Goal: Task Accomplishment & Management: Manage account settings

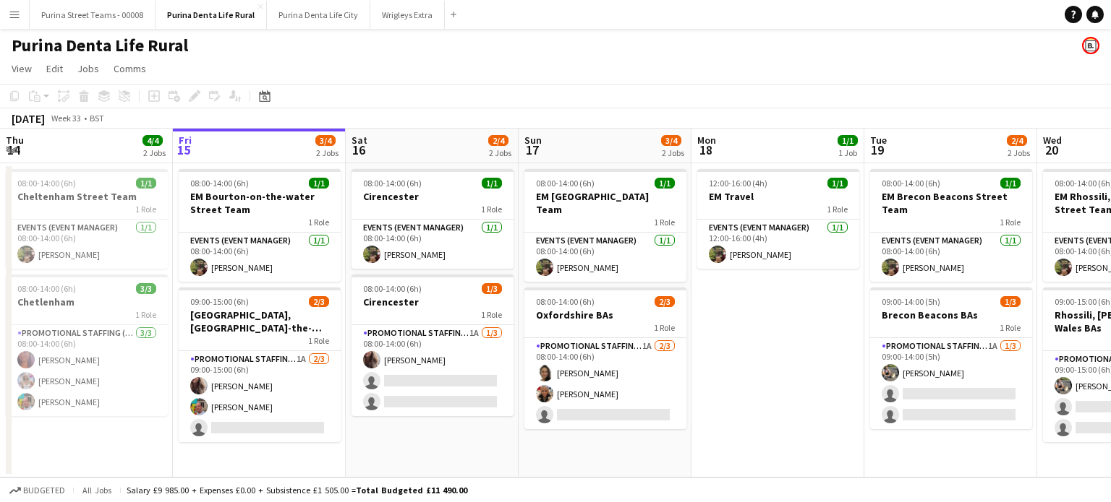
click at [766, 390] on app-date-cell "12:00-16:00 (4h) 1/1 EM Travel 1 Role Events (Event Manager) [DATE] 12:00-16:00…" at bounding box center [777, 320] width 173 height 315
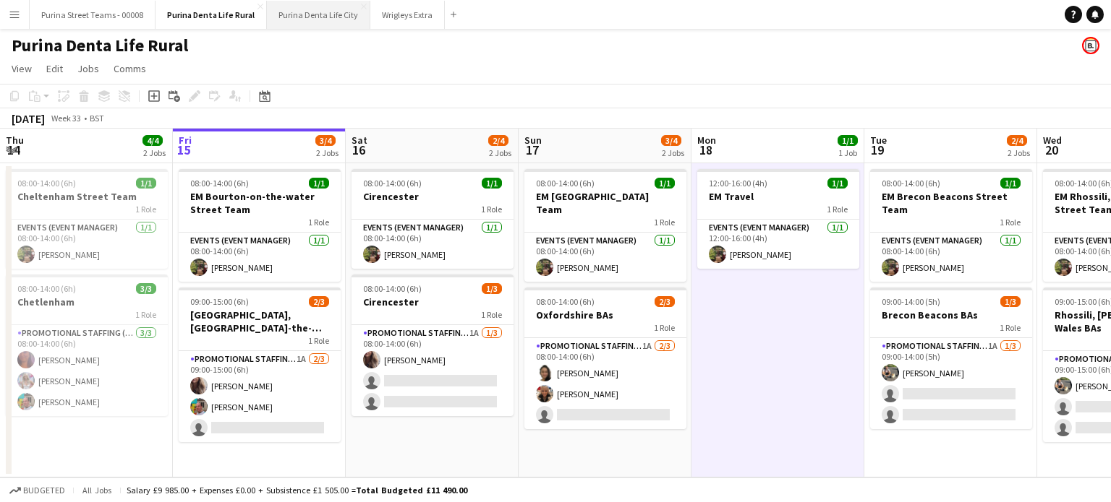
click at [297, 20] on button "Purina Denta Life City Close" at bounding box center [318, 15] width 103 height 28
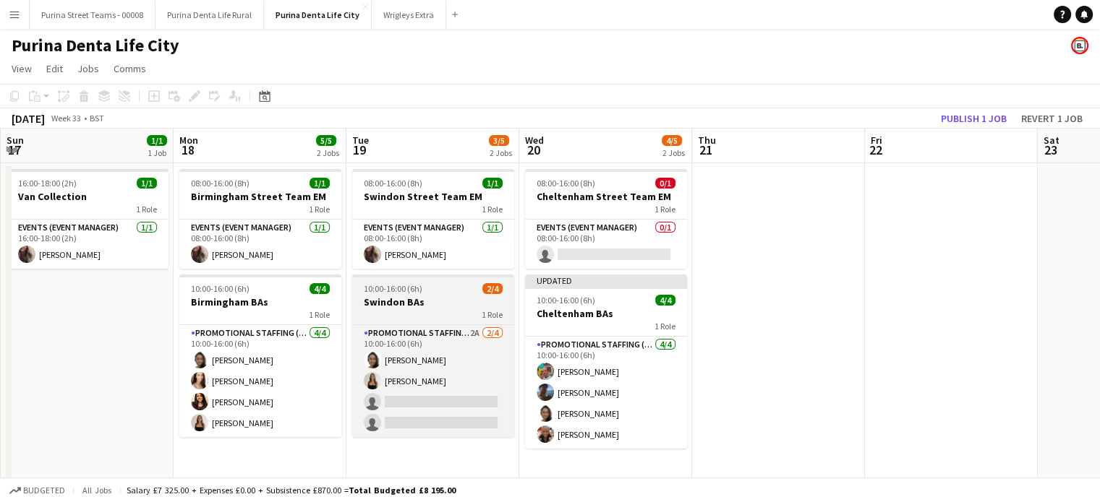
scroll to position [0, 504]
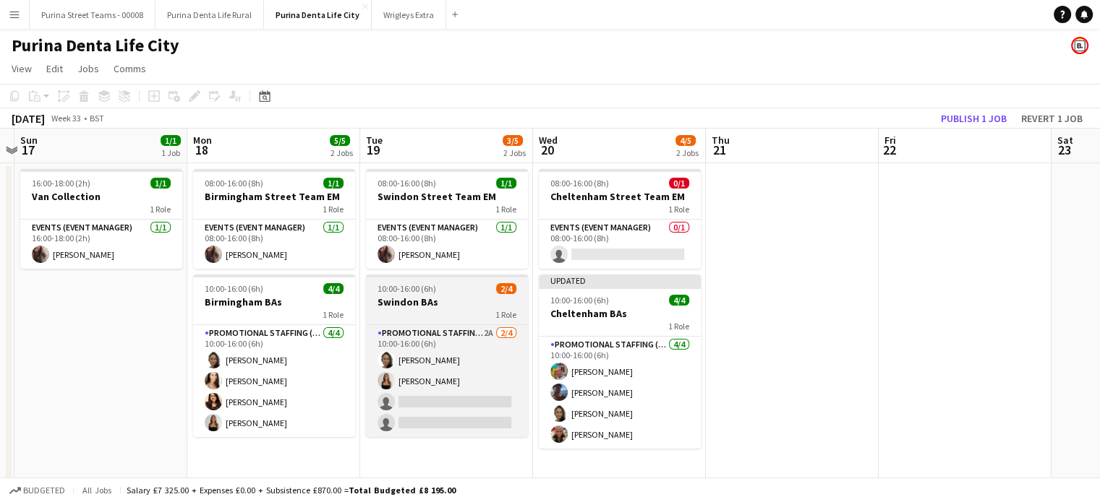
drag, startPoint x: 814, startPoint y: 274, endPoint x: 399, endPoint y: 288, distance: 415.2
click at [399, 288] on app-calendar-viewport "Thu 14 5/6 3 Jobs Fri 15 Sat 16 Sun 17 1/1 1 Job Mon 18 5/5 2 Jobs Tue 19 3/5 2…" at bounding box center [550, 359] width 1100 height 460
click at [411, 294] on app-job-card "10:00-16:00 (6h) 2/4 Swindon BAs 1 Role Promotional Staffing (Brand Ambassadors…" at bounding box center [447, 356] width 162 height 163
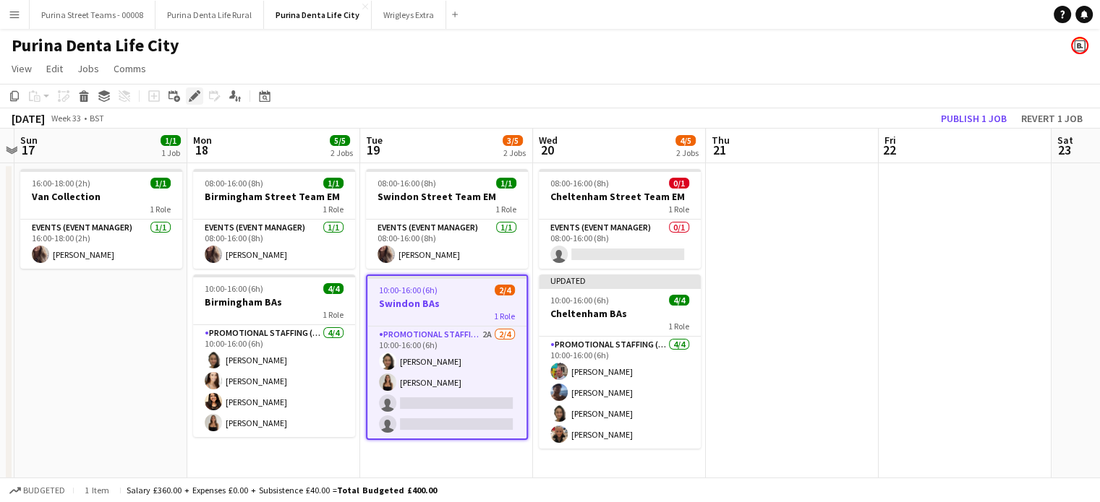
click at [194, 95] on icon at bounding box center [194, 97] width 8 height 8
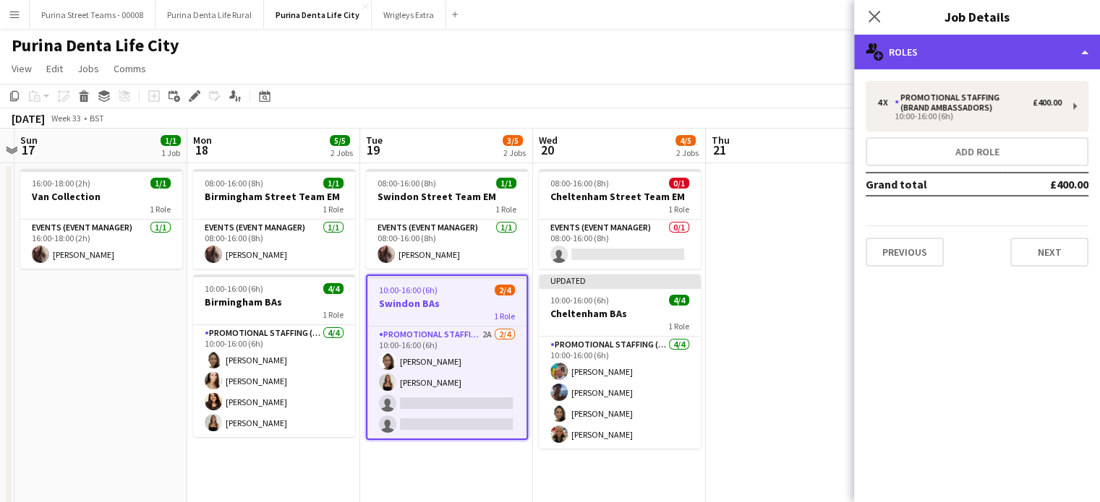
click at [1078, 52] on div "multiple-users-add Roles" at bounding box center [977, 52] width 246 height 35
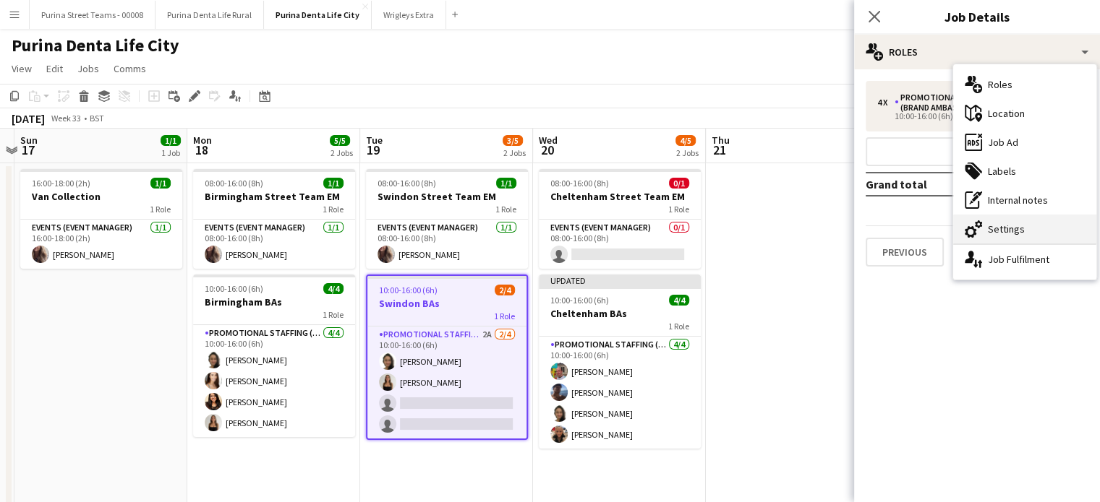
click at [1008, 227] on div "cog-double-3 Settings" at bounding box center [1024, 229] width 143 height 29
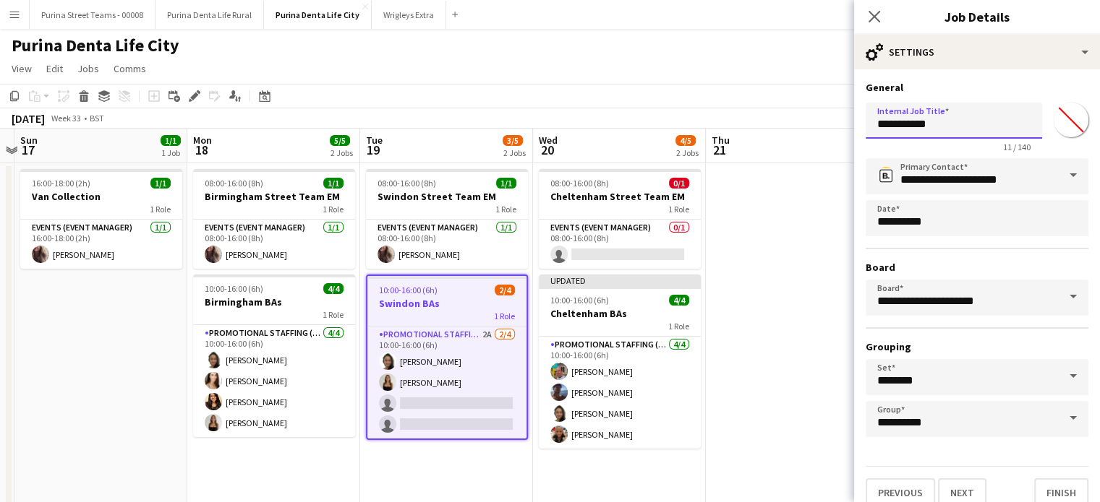
click at [911, 125] on input "**********" at bounding box center [953, 121] width 176 height 36
type input "**********"
click at [1048, 487] on button "Finish" at bounding box center [1061, 493] width 54 height 29
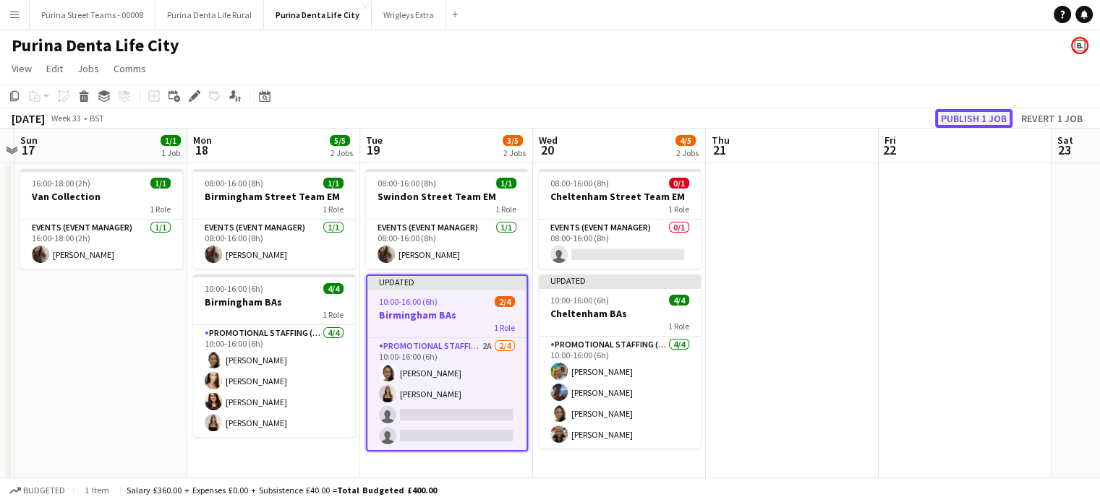
click at [964, 123] on button "Publish 1 job" at bounding box center [973, 118] width 77 height 19
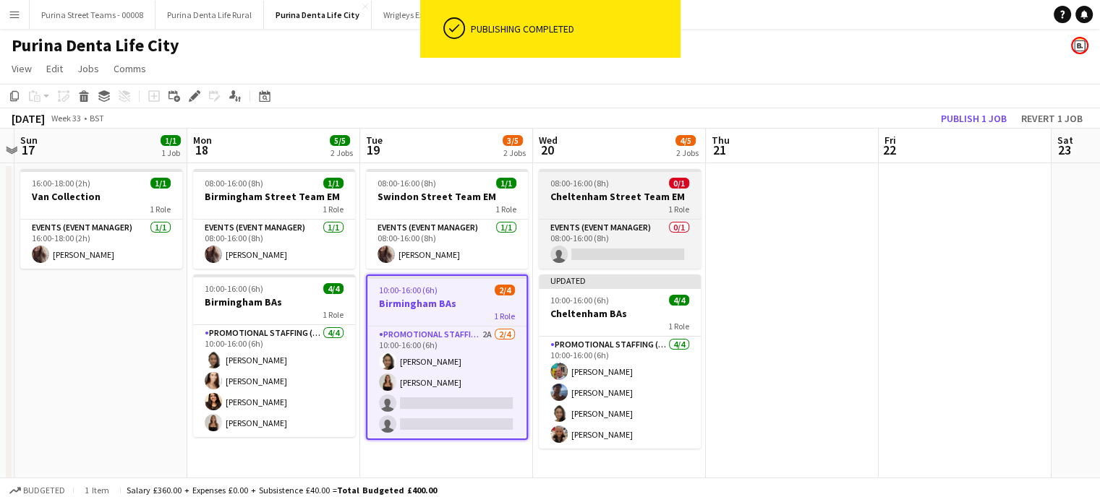
click at [607, 210] on div "1 Role" at bounding box center [620, 209] width 162 height 12
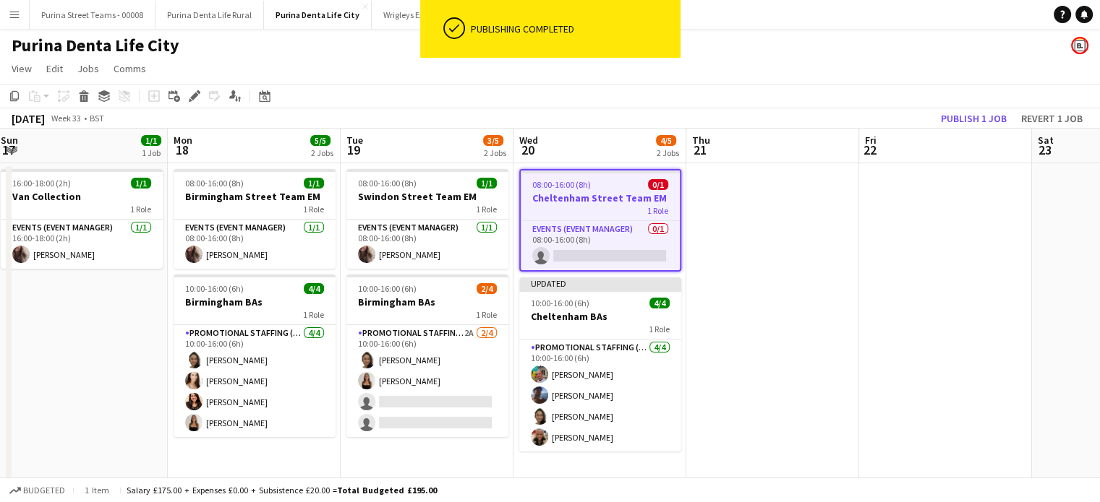
scroll to position [0, 524]
drag, startPoint x: 709, startPoint y: 210, endPoint x: 576, endPoint y: 216, distance: 133.9
click at [576, 216] on app-calendar-viewport "Thu 14 5/6 3 Jobs Fri 15 Sat 16 Sun 17 1/1 1 Job Mon 18 5/5 2 Jobs Tue 19 3/5 2…" at bounding box center [550, 359] width 1100 height 460
click at [193, 95] on icon "Edit" at bounding box center [195, 96] width 12 height 12
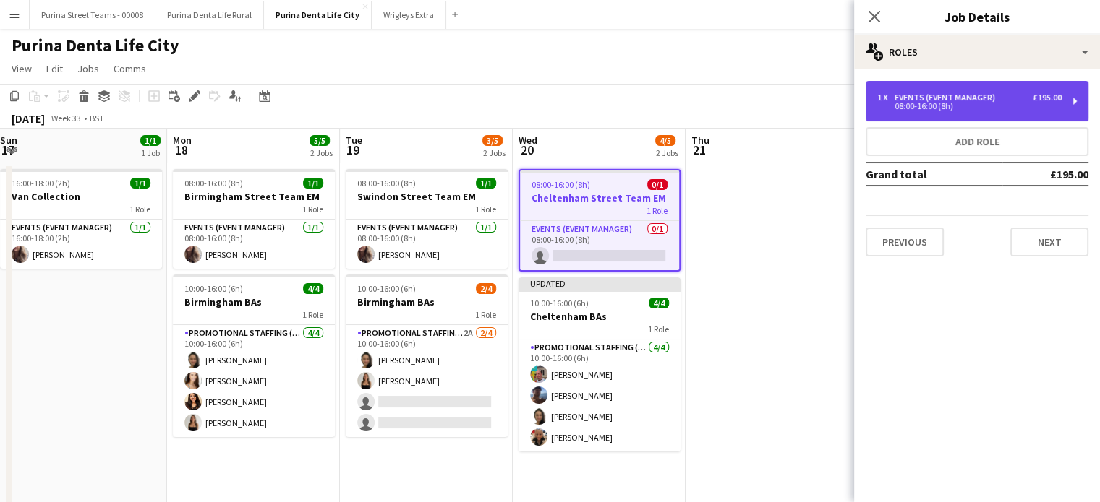
click at [1038, 106] on div "08:00-16:00 (8h)" at bounding box center [969, 106] width 184 height 7
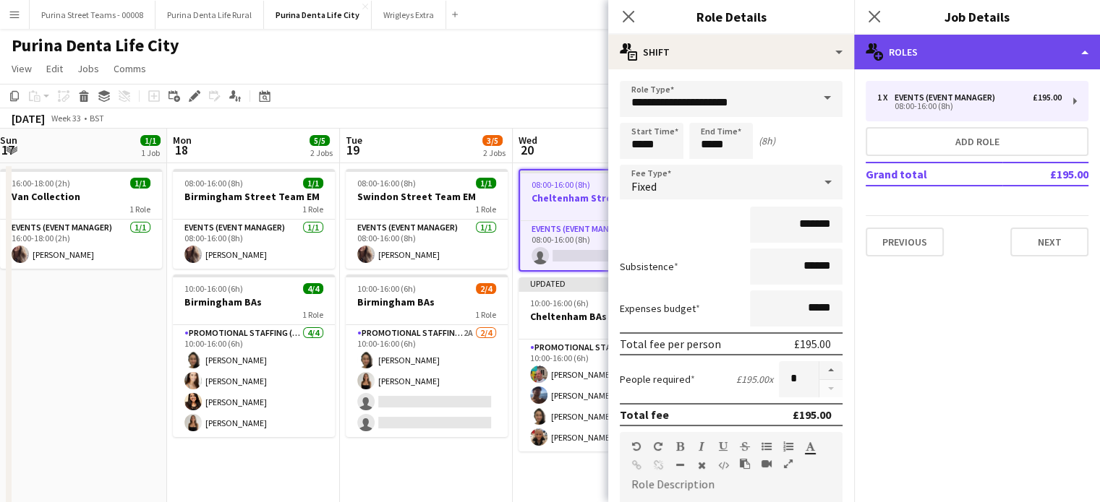
click at [1053, 61] on div "multiple-users-add Roles" at bounding box center [977, 52] width 246 height 35
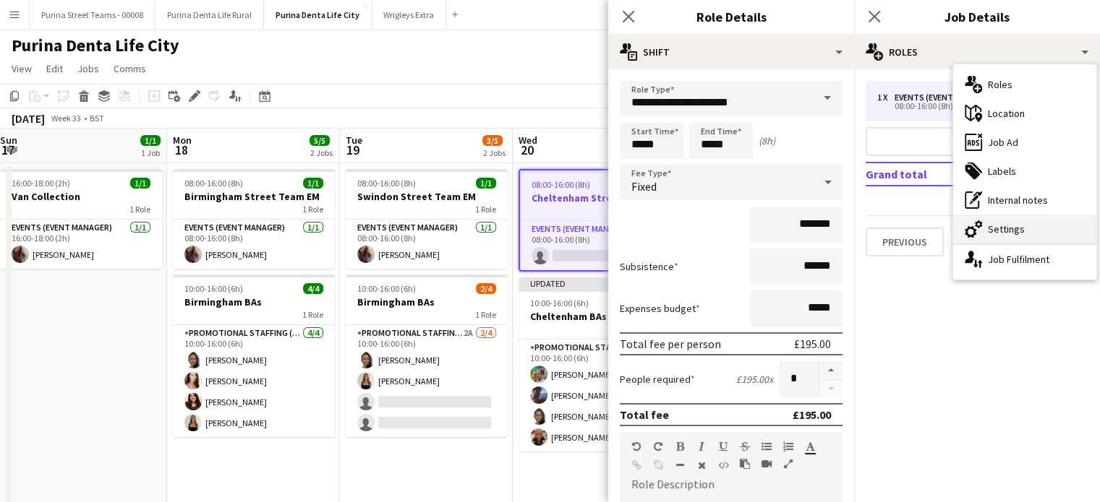
click at [1034, 236] on div "cog-double-3 Settings" at bounding box center [1024, 229] width 143 height 29
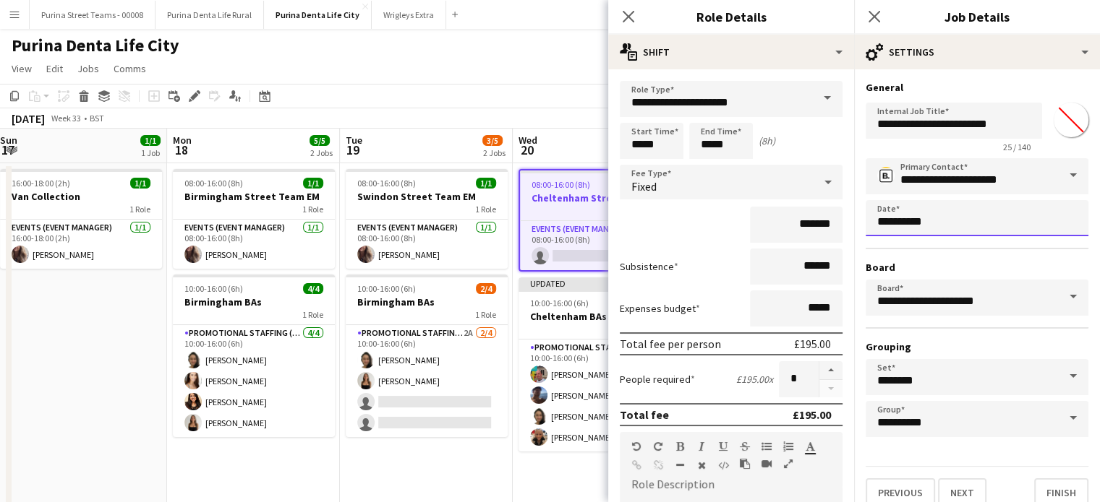
click at [940, 223] on body "Menu Boards Boards Boards All jobs Status Workforce Workforce My Workforce Recr…" at bounding box center [550, 306] width 1100 height 613
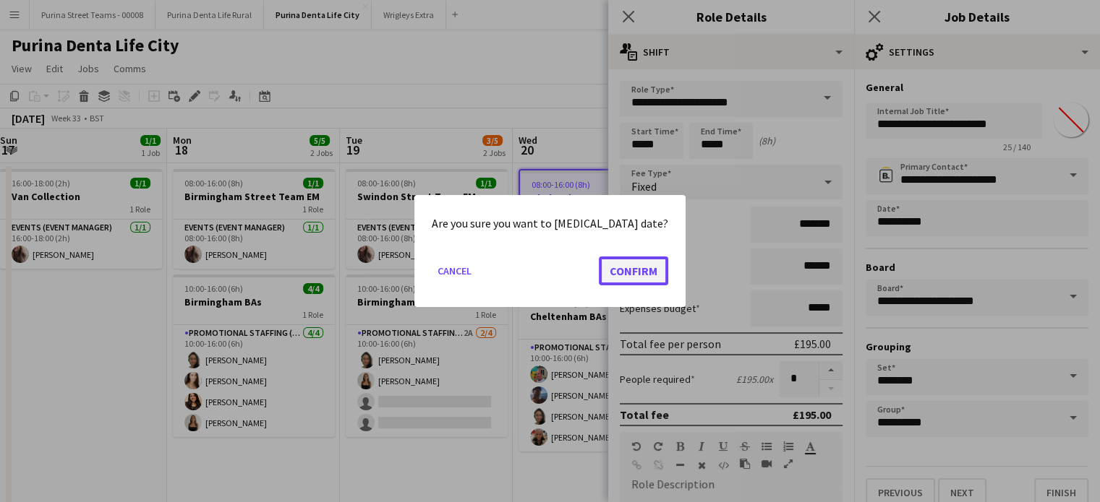
click at [626, 275] on button "Confirm" at bounding box center [633, 271] width 69 height 29
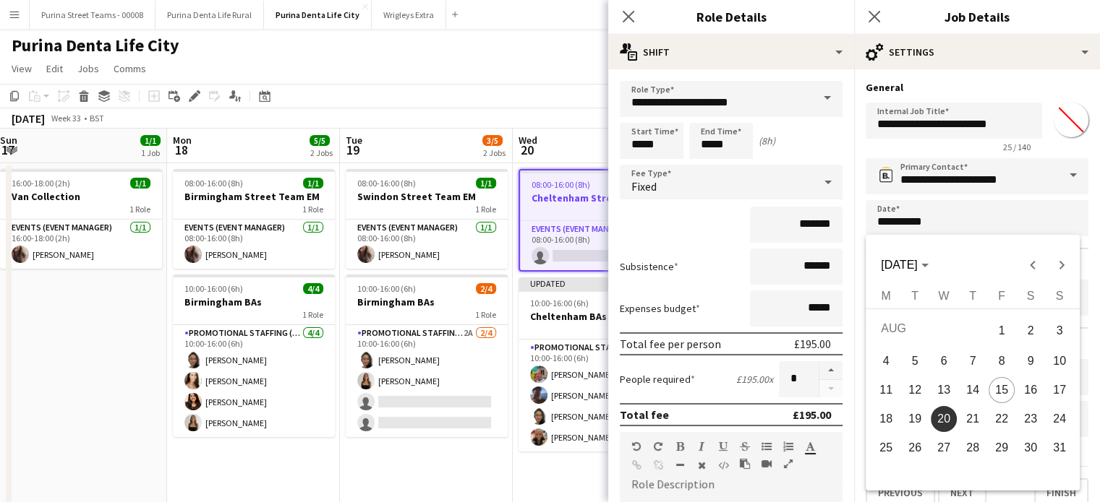
click at [1002, 419] on span "22" at bounding box center [1001, 419] width 26 height 26
type input "**********"
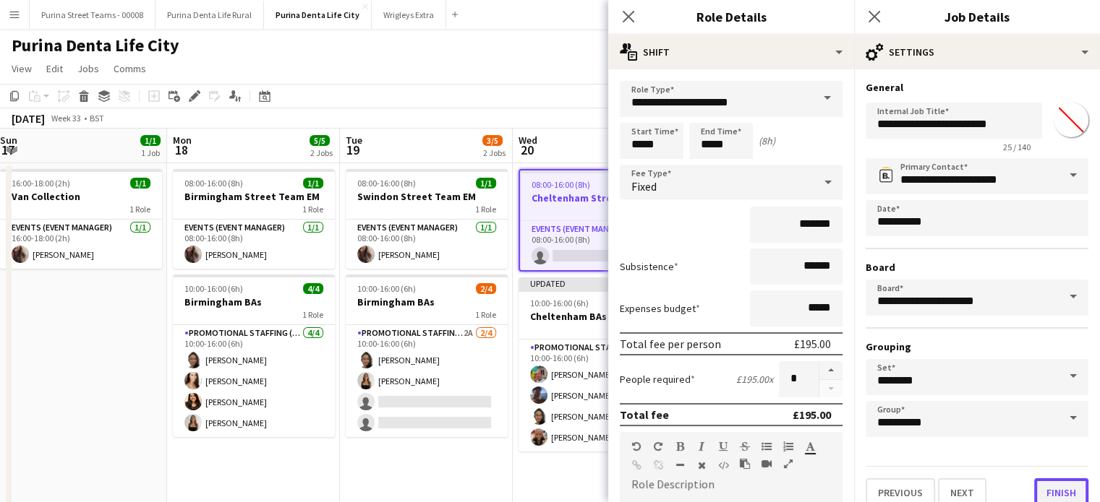
click at [1042, 488] on button "Finish" at bounding box center [1061, 493] width 54 height 29
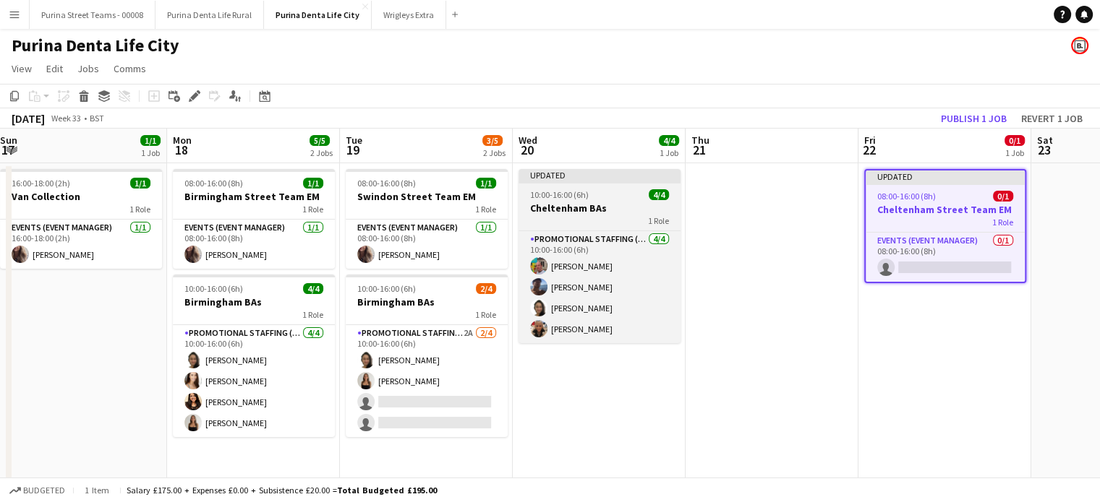
click at [596, 210] on h3 "Cheltenham BAs" at bounding box center [599, 208] width 162 height 13
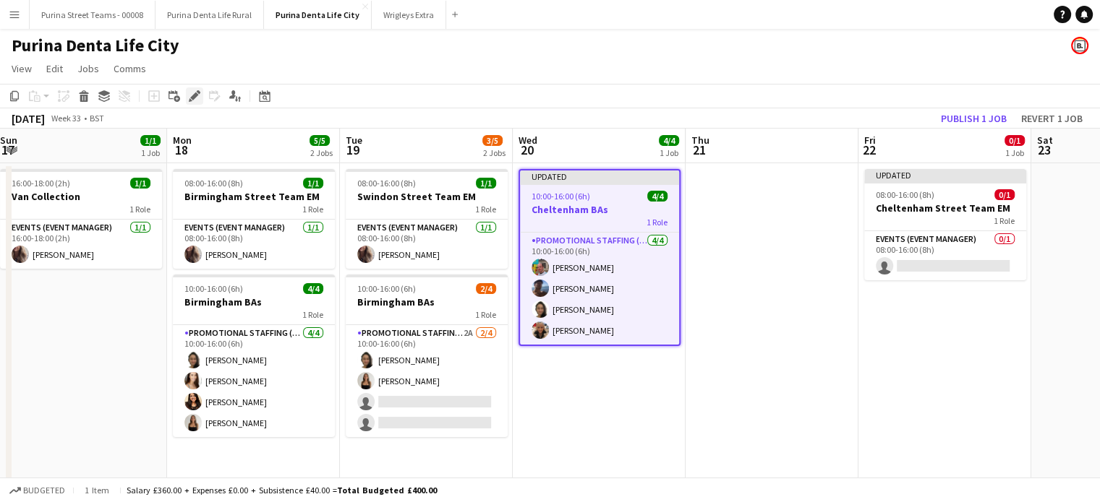
click at [192, 95] on icon "Edit" at bounding box center [195, 96] width 12 height 12
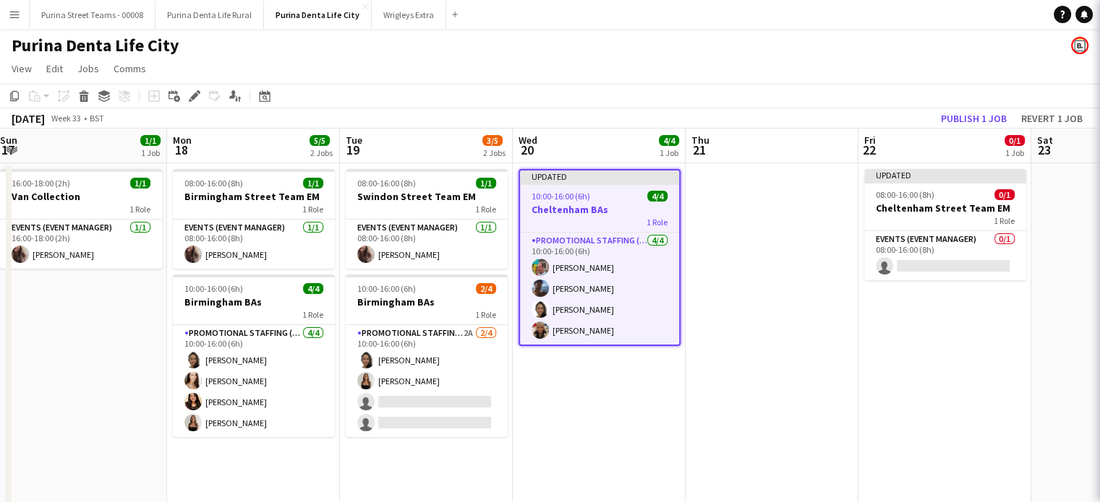
type input "*******"
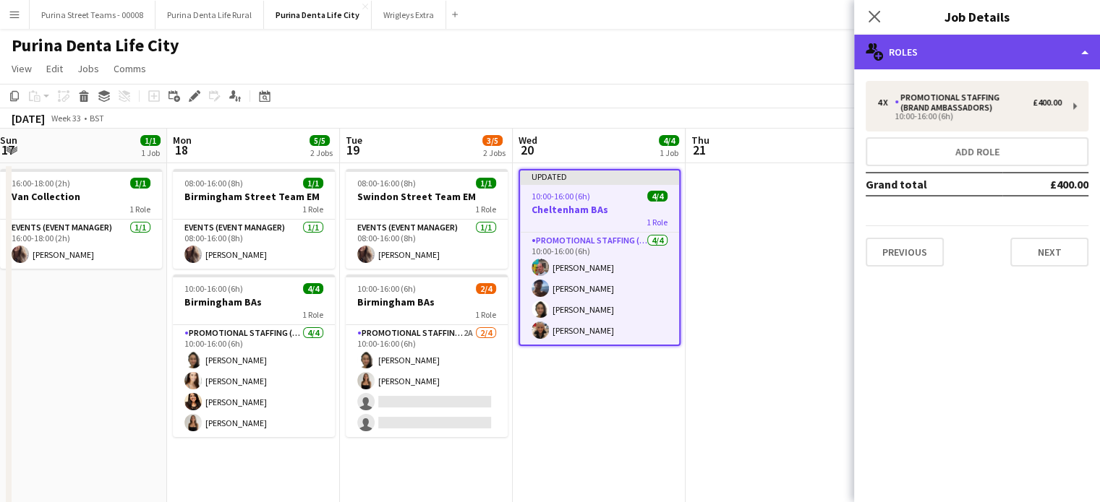
click at [1076, 49] on div "multiple-users-add Roles" at bounding box center [977, 52] width 246 height 35
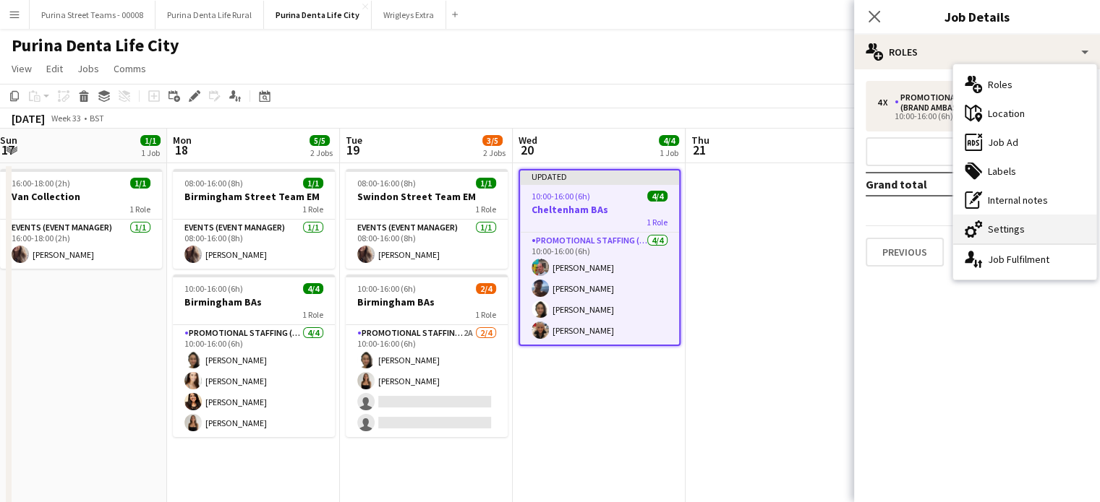
click at [1024, 223] on div "cog-double-3 Settings" at bounding box center [1024, 229] width 143 height 29
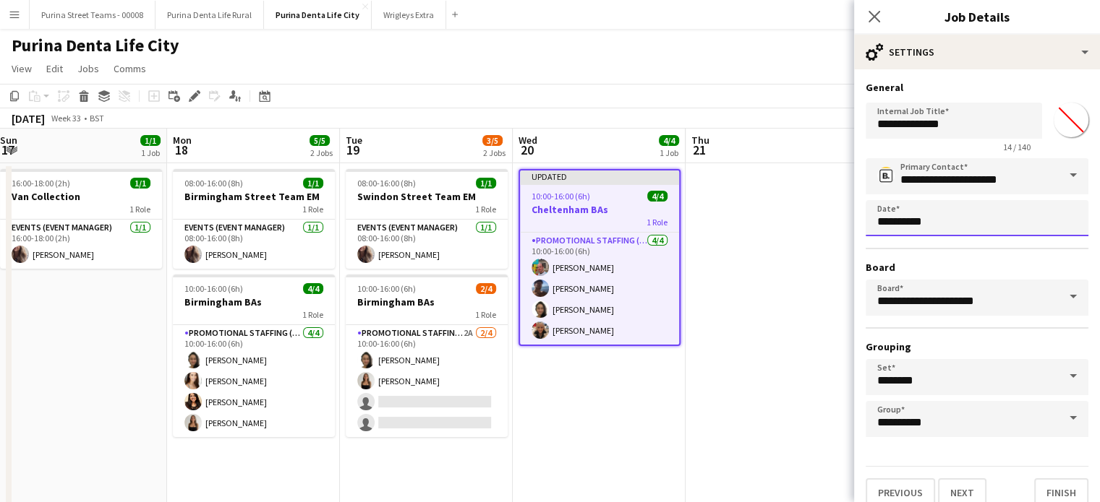
click at [1018, 227] on body "Menu Boards Boards Boards All jobs Status Workforce Workforce My Workforce Recr…" at bounding box center [550, 306] width 1100 height 613
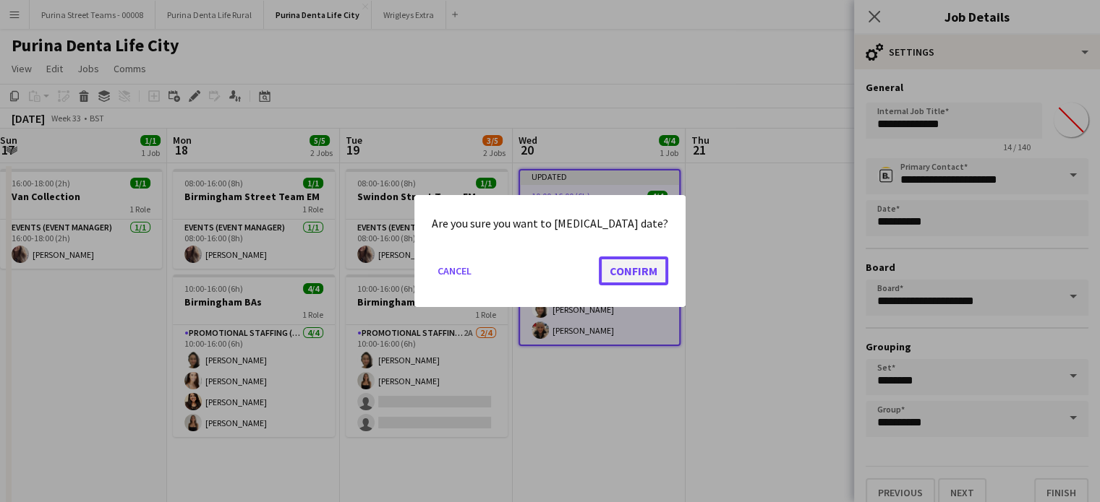
click at [620, 274] on button "Confirm" at bounding box center [633, 271] width 69 height 29
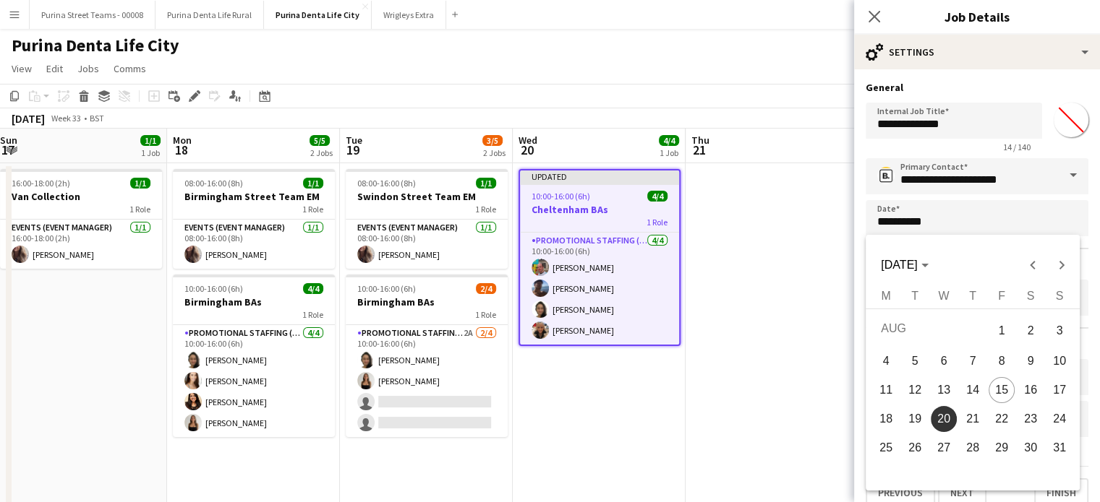
click at [998, 419] on span "22" at bounding box center [1001, 419] width 26 height 26
type input "**********"
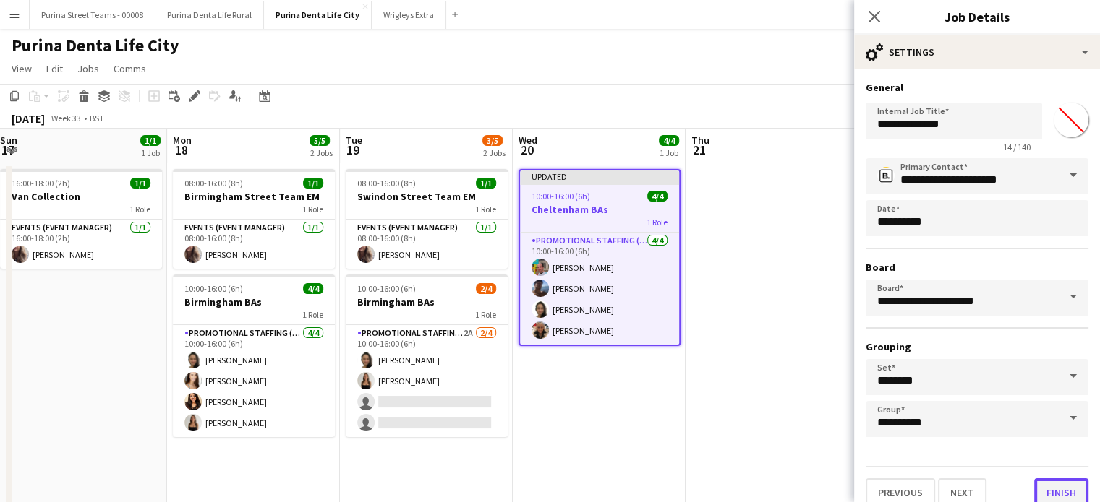
click at [1045, 492] on button "Finish" at bounding box center [1061, 493] width 54 height 29
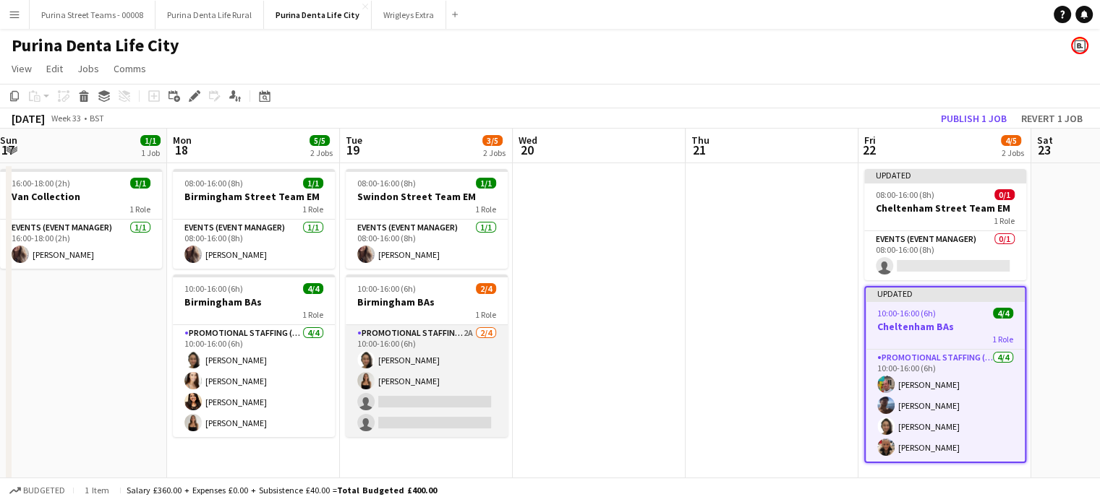
click at [428, 398] on app-card-role "Promotional Staffing (Brand Ambassadors) 2A [DATE] 10:00-16:00 (6h) [PERSON_NAM…" at bounding box center [427, 381] width 162 height 112
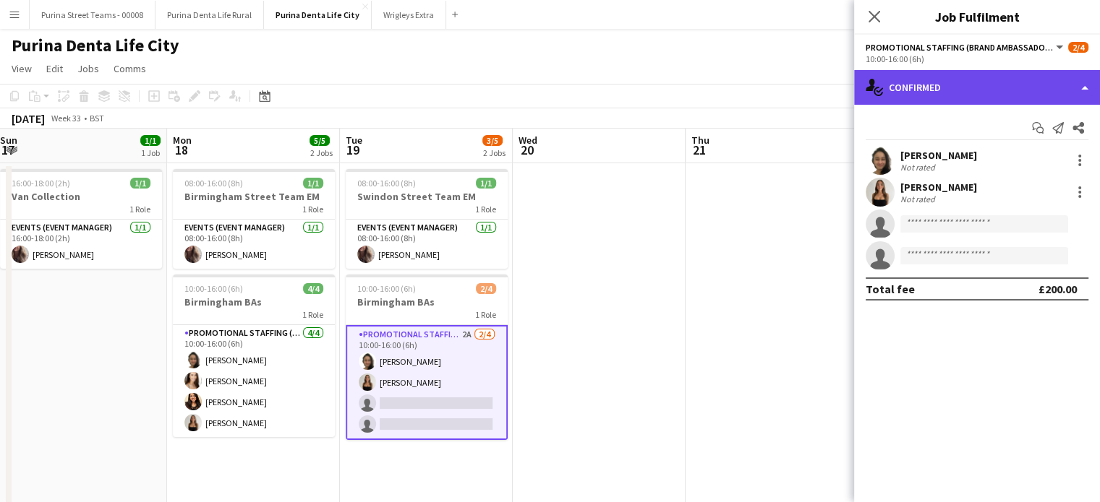
click at [1092, 83] on div "single-neutral-actions-check-2 Confirmed" at bounding box center [977, 87] width 246 height 35
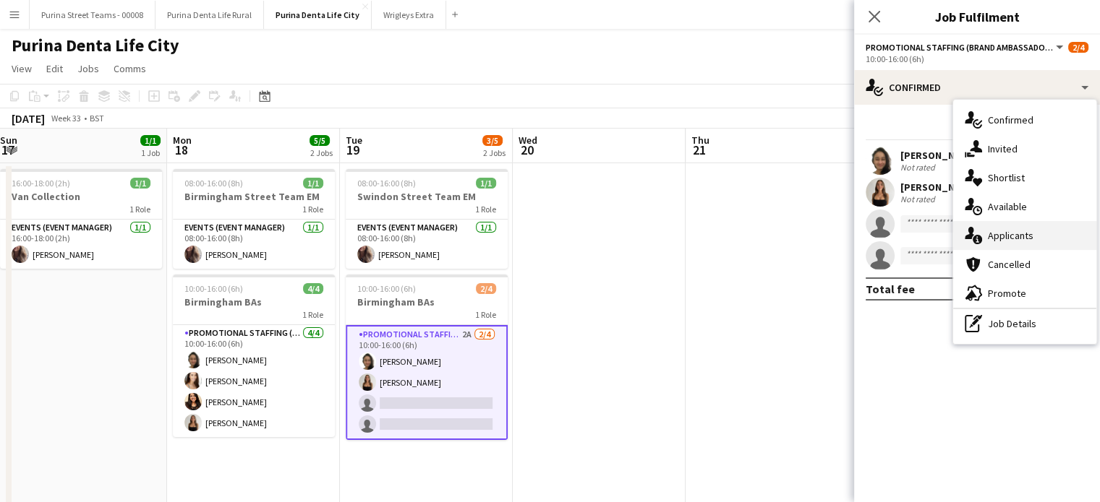
click at [1030, 223] on div "single-neutral-actions-information Applicants" at bounding box center [1024, 235] width 143 height 29
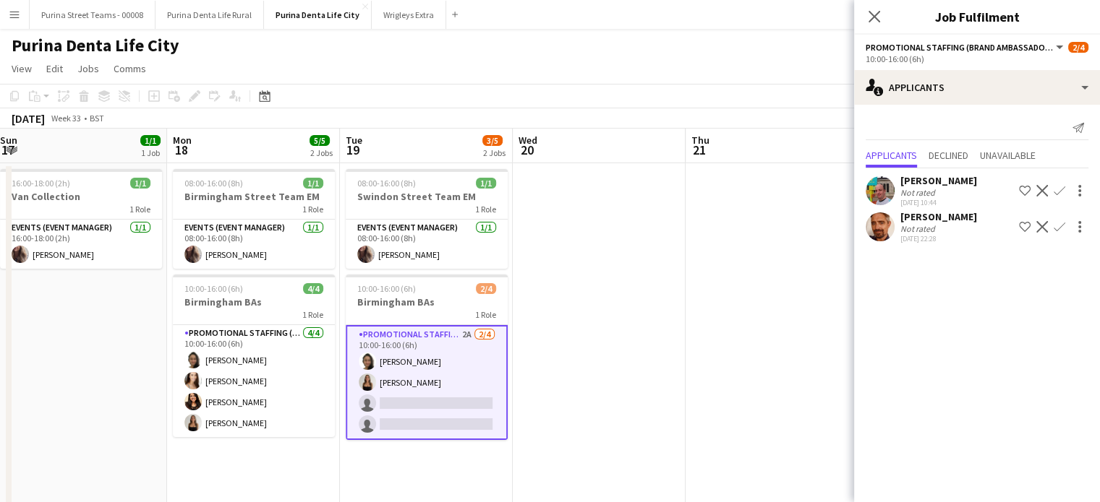
click at [1059, 187] on app-icon "Confirm" at bounding box center [1059, 191] width 12 height 12
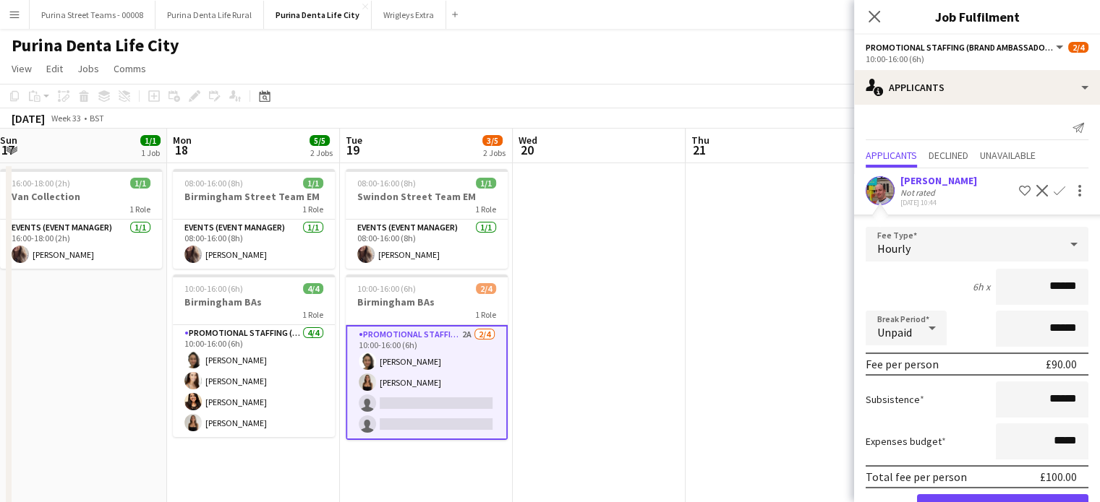
scroll to position [72, 0]
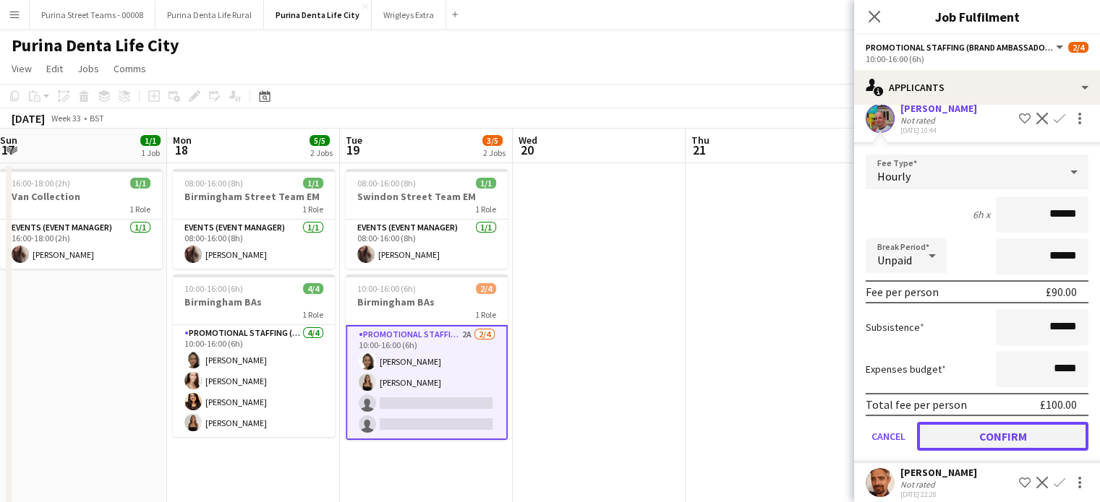
click at [1008, 436] on button "Confirm" at bounding box center [1002, 436] width 171 height 29
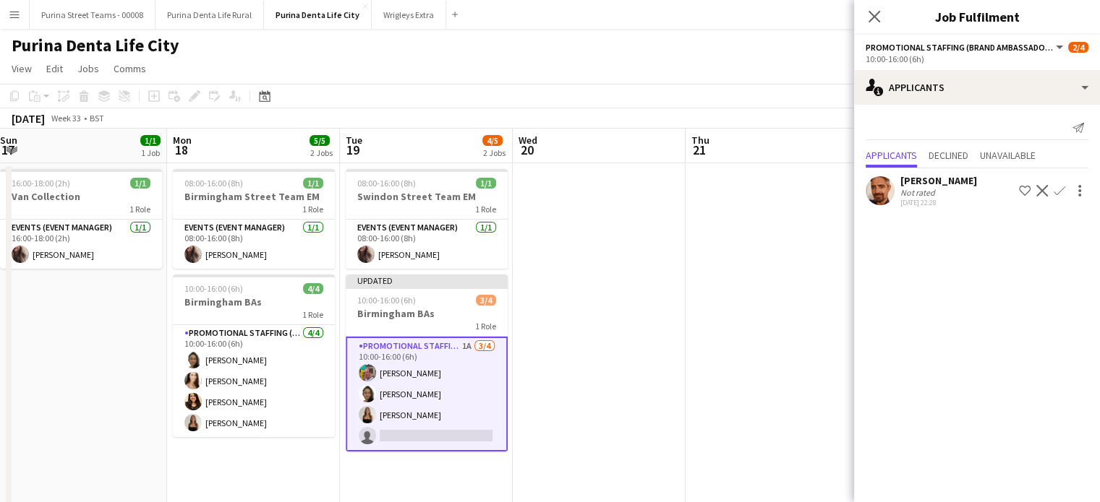
click at [1056, 194] on app-icon "Confirm" at bounding box center [1059, 191] width 12 height 12
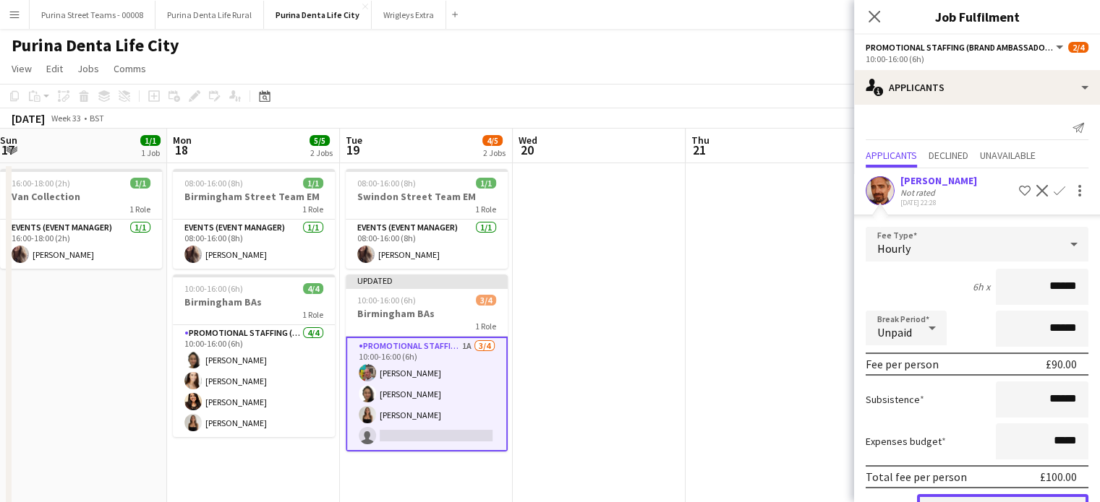
click at [1029, 495] on button "Confirm" at bounding box center [1002, 509] width 171 height 29
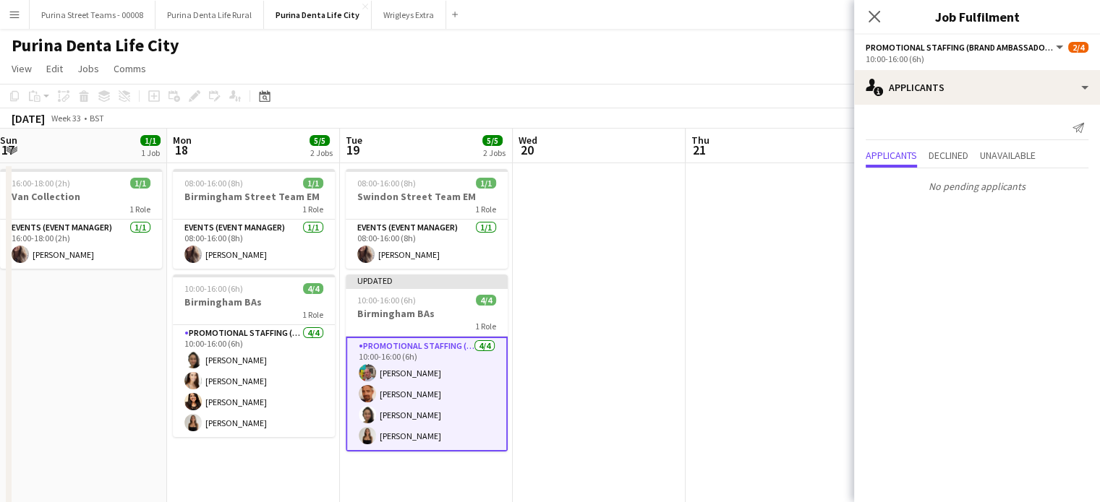
click at [693, 222] on app-date-cell at bounding box center [771, 375] width 173 height 425
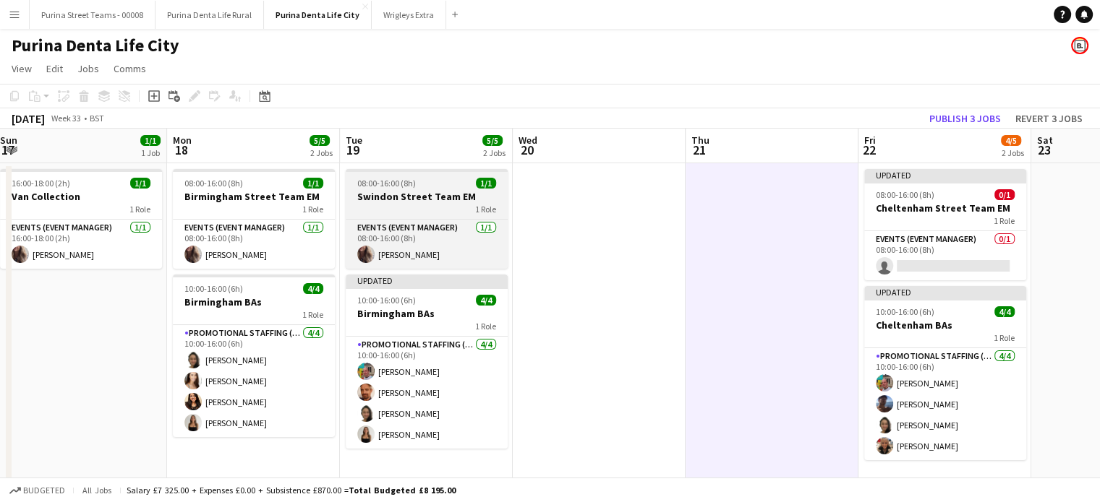
click at [419, 200] on h3 "Swindon Street Team EM" at bounding box center [427, 196] width 162 height 13
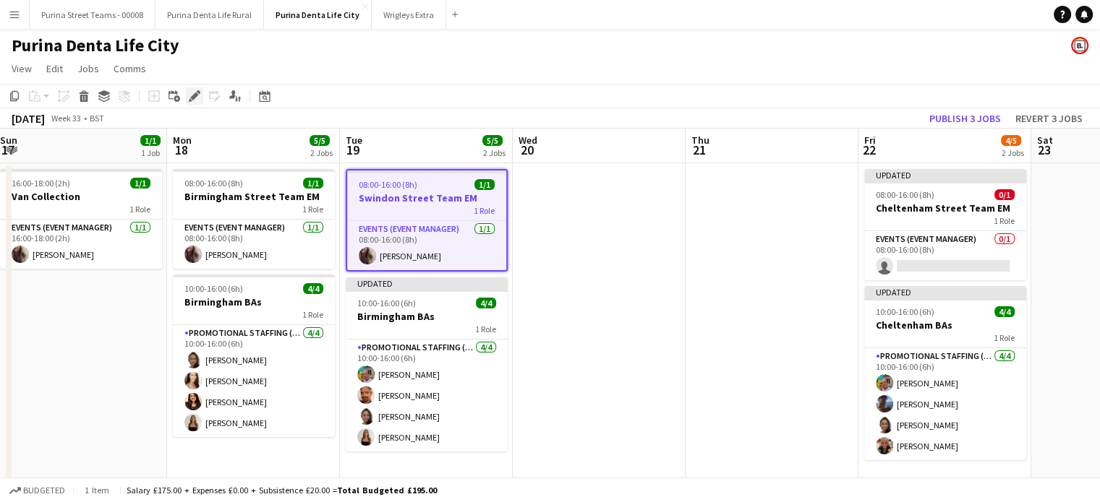
click at [200, 95] on icon "Edit" at bounding box center [195, 96] width 12 height 12
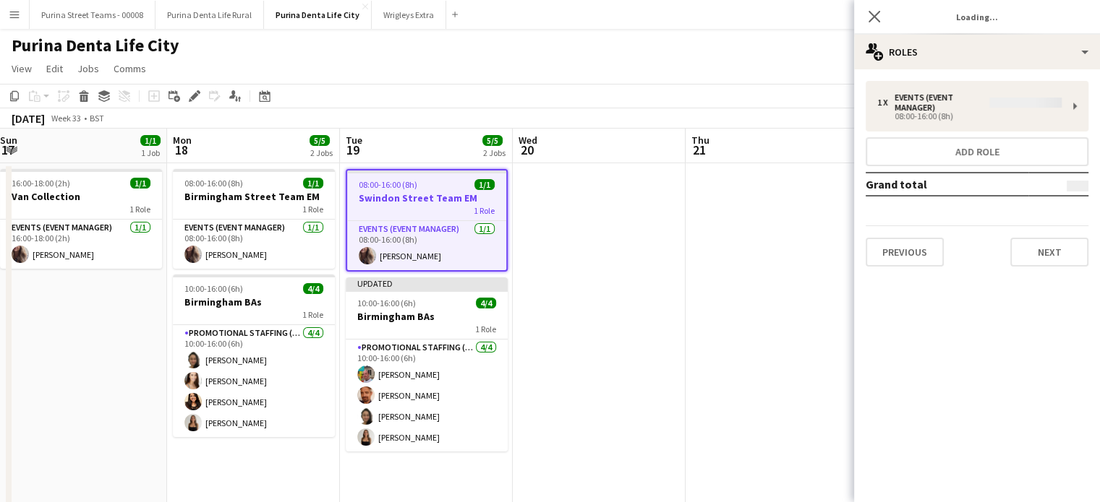
type input "*******"
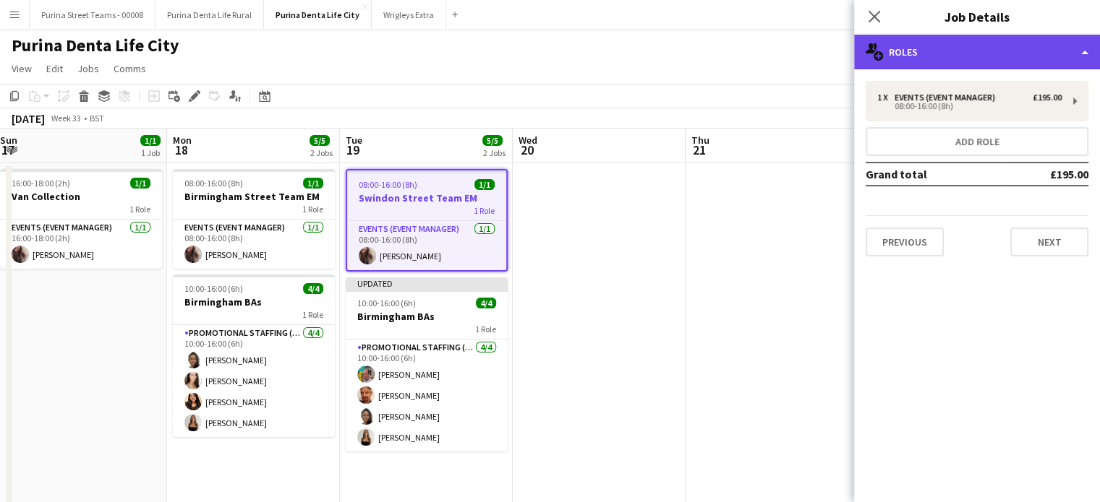
click at [1076, 56] on div "multiple-users-add Roles" at bounding box center [977, 52] width 246 height 35
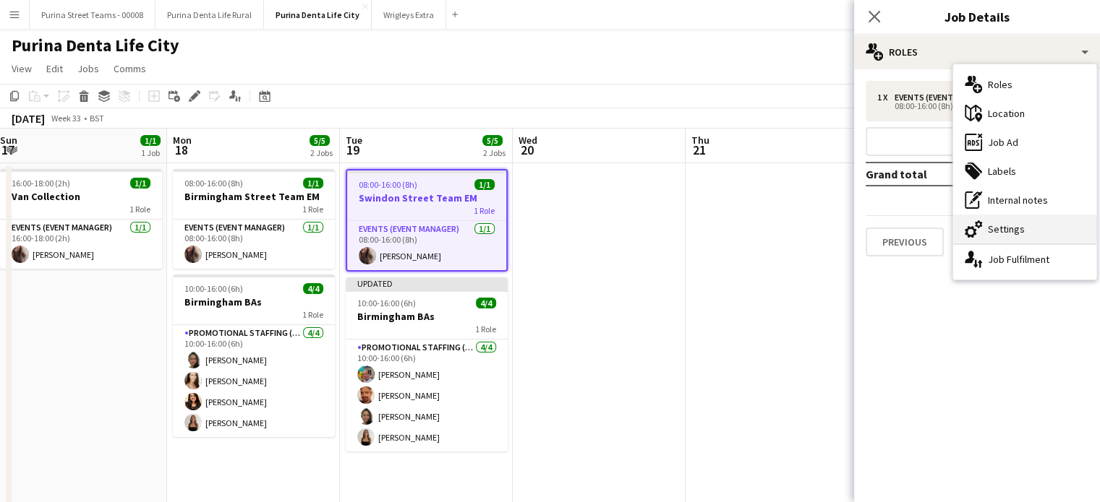
click at [997, 232] on div "cog-double-3 Settings" at bounding box center [1024, 229] width 143 height 29
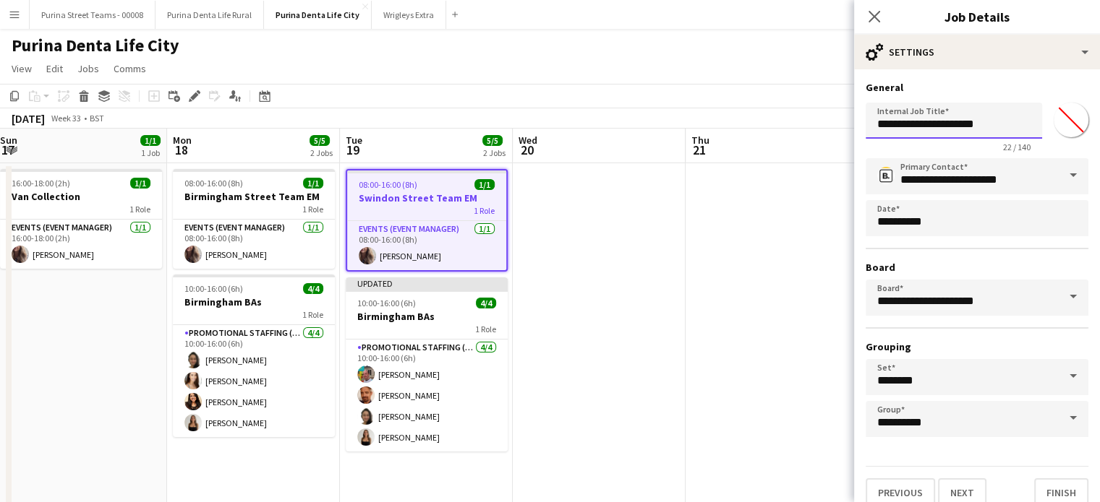
click at [884, 127] on input "**********" at bounding box center [953, 121] width 176 height 36
type input "**********"
click at [1053, 496] on button "Finish" at bounding box center [1061, 493] width 54 height 29
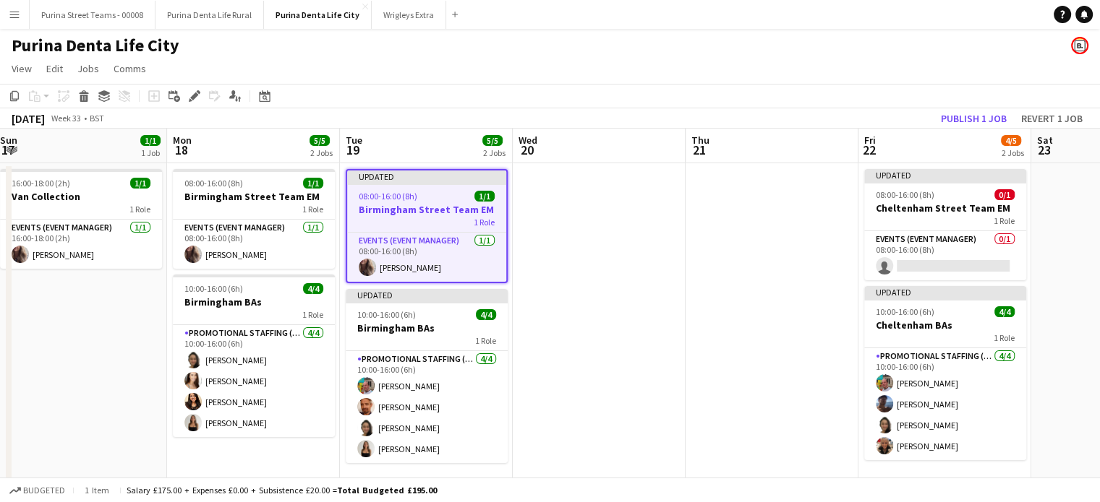
click at [738, 306] on app-date-cell at bounding box center [771, 375] width 173 height 425
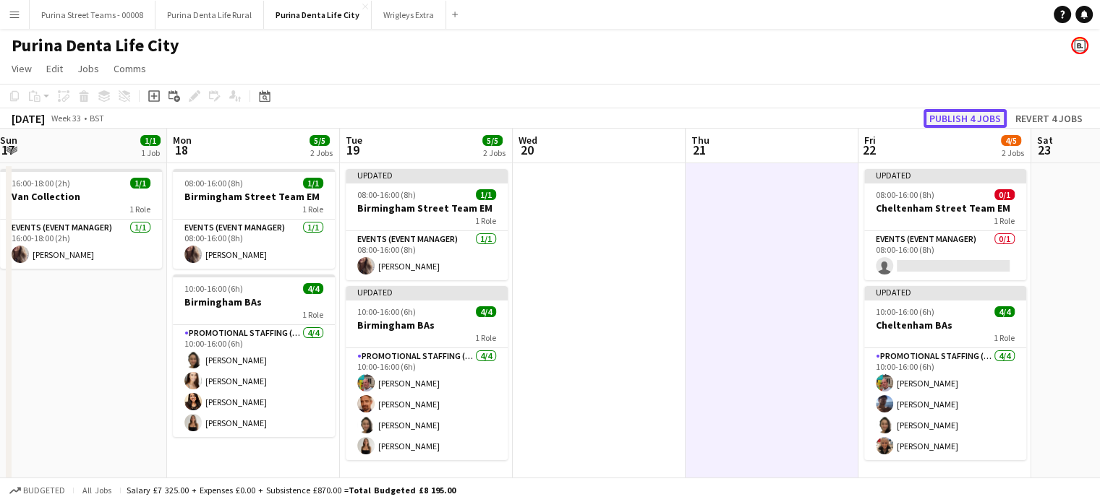
click at [972, 118] on button "Publish 4 jobs" at bounding box center [964, 118] width 83 height 19
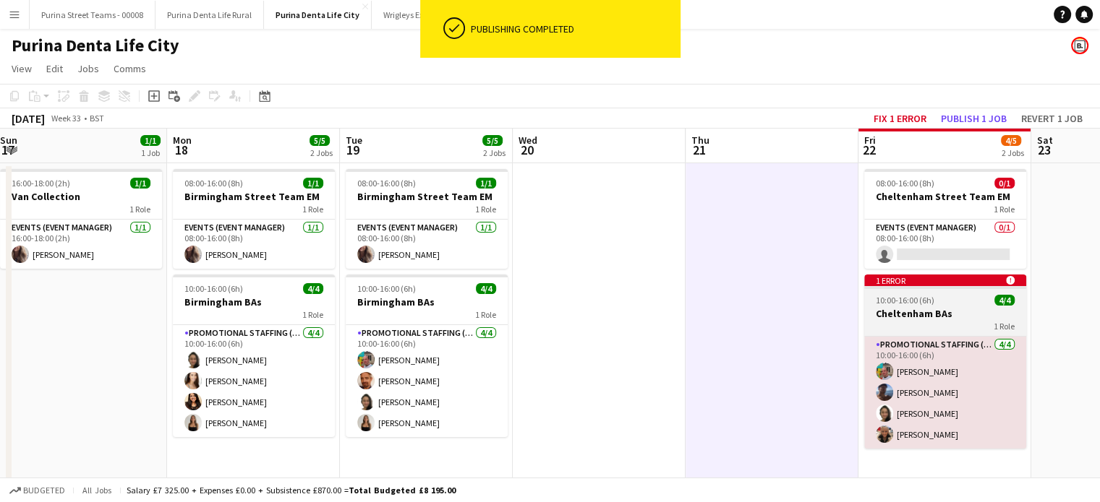
click at [957, 322] on div "1 Role" at bounding box center [945, 326] width 162 height 12
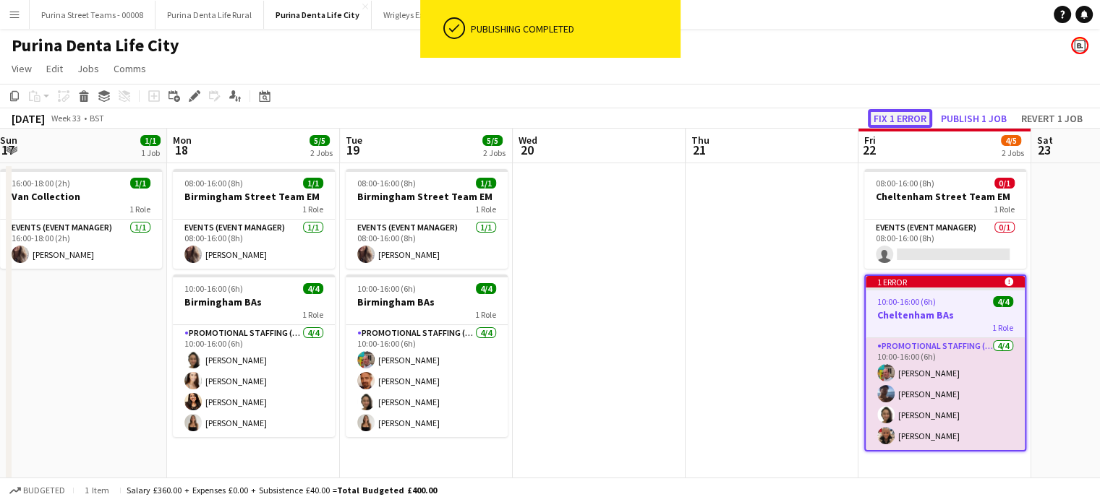
click at [895, 117] on button "Fix 1 error" at bounding box center [900, 118] width 64 height 19
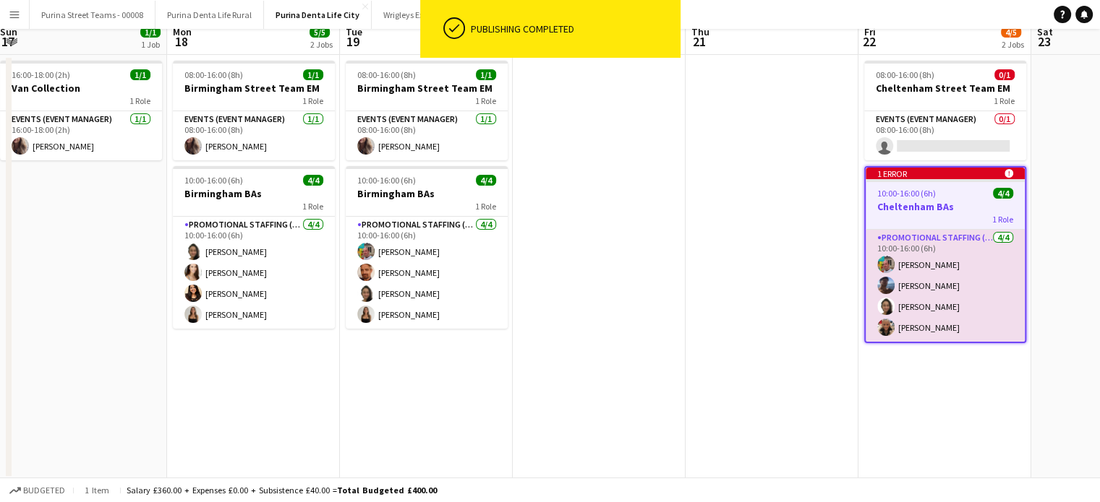
scroll to position [0, 497]
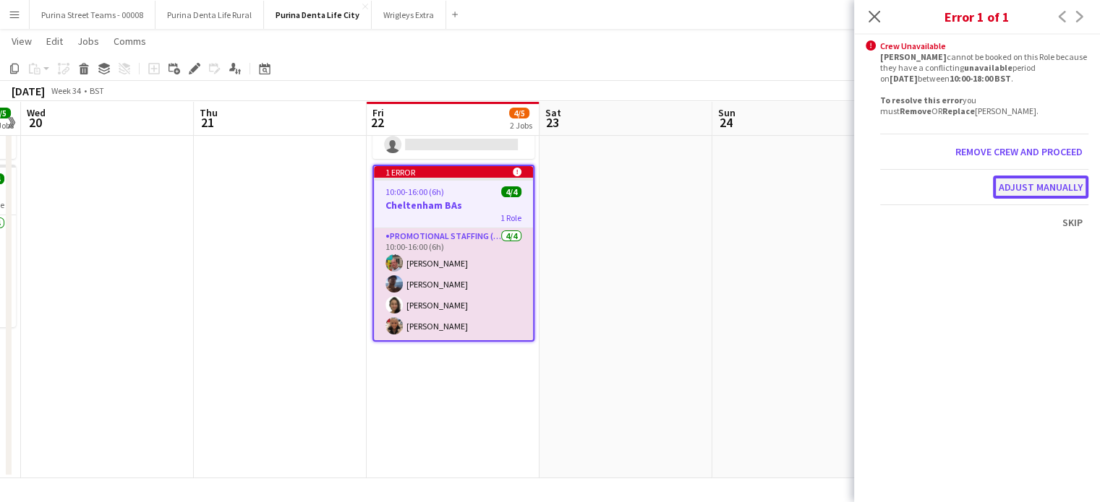
click at [1061, 184] on button "Adjust manually" at bounding box center [1040, 187] width 95 height 23
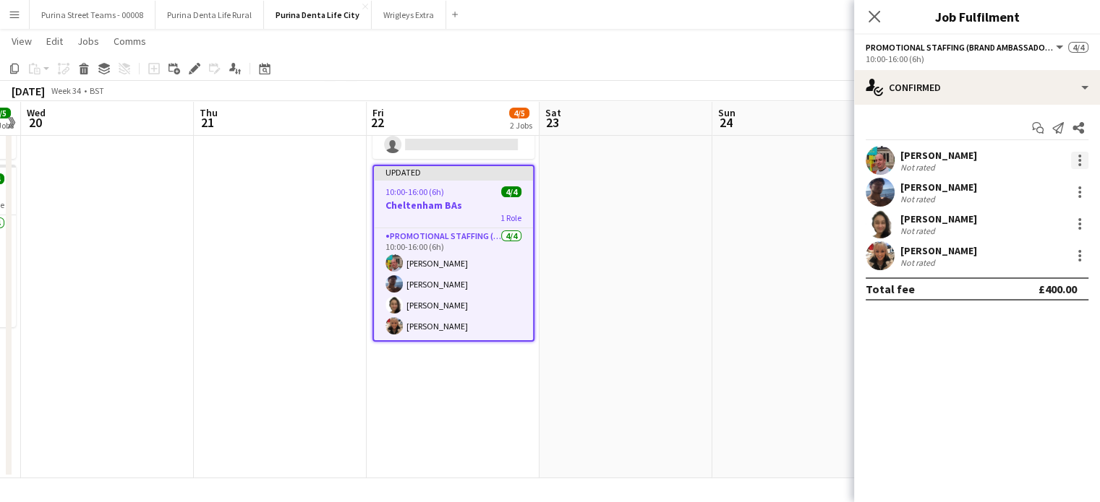
click at [1082, 156] on div at bounding box center [1079, 160] width 17 height 17
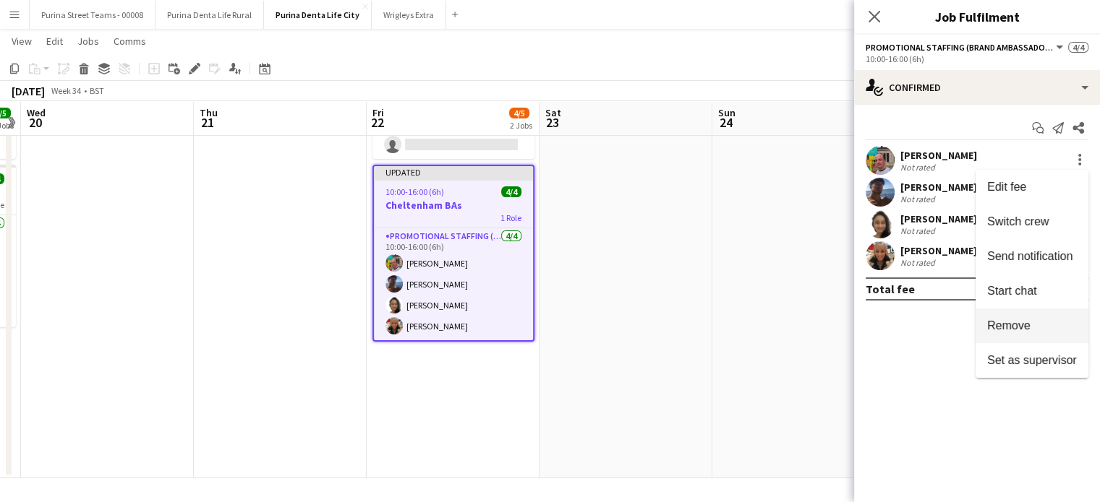
click at [1035, 322] on span "Remove" at bounding box center [1032, 326] width 90 height 13
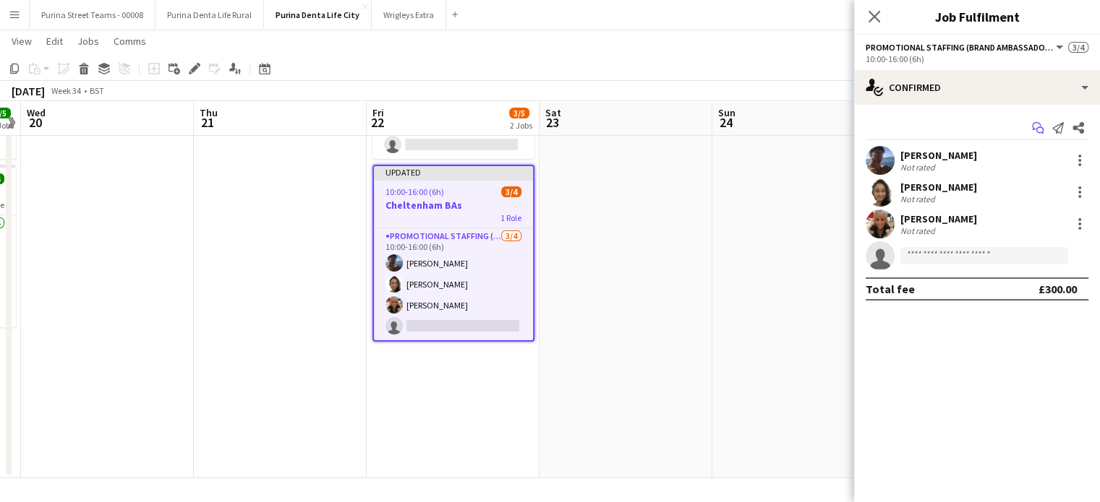
click at [1034, 135] on app-icon "Start chat" at bounding box center [1037, 128] width 20 height 20
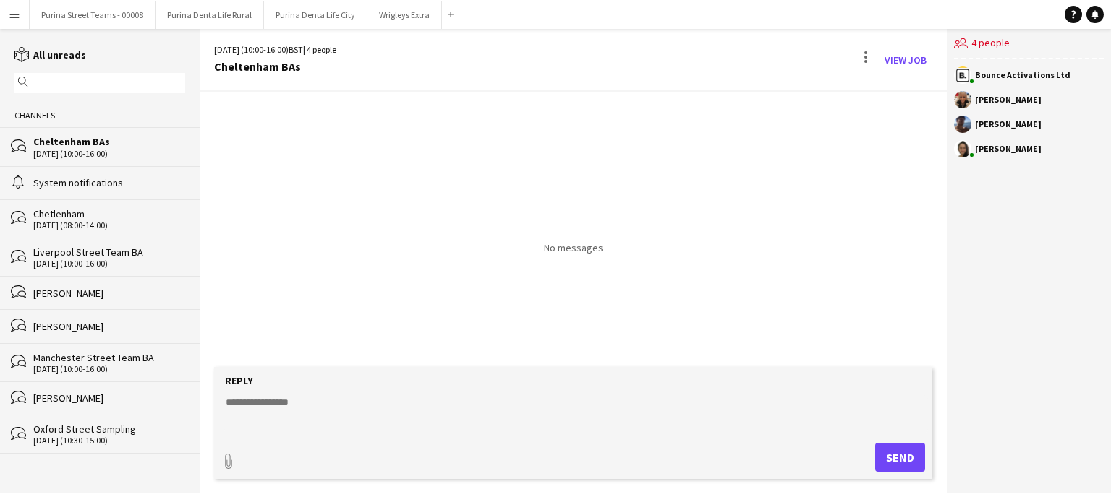
click at [499, 422] on textarea at bounding box center [575, 414] width 703 height 38
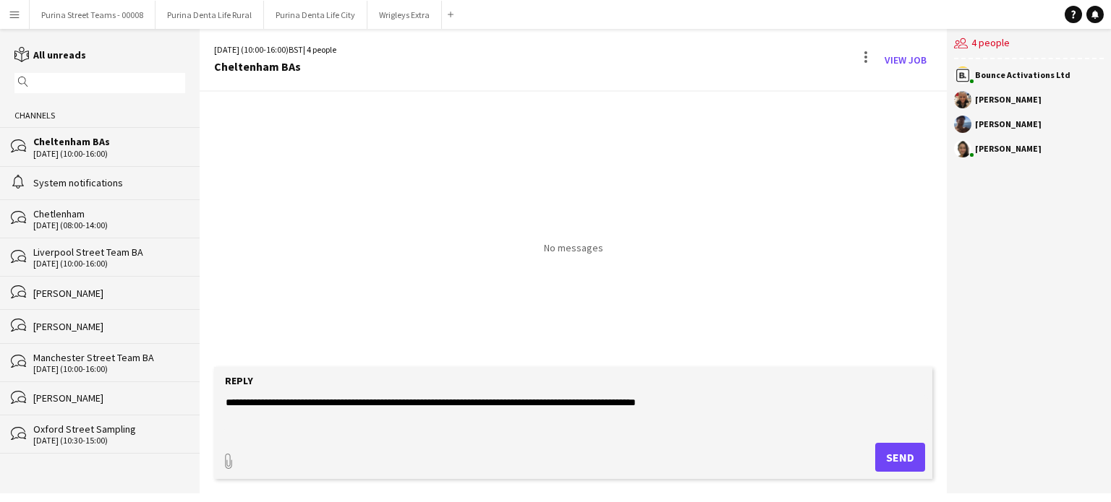
type textarea "**********"
click at [907, 451] on button "Send" at bounding box center [900, 457] width 50 height 29
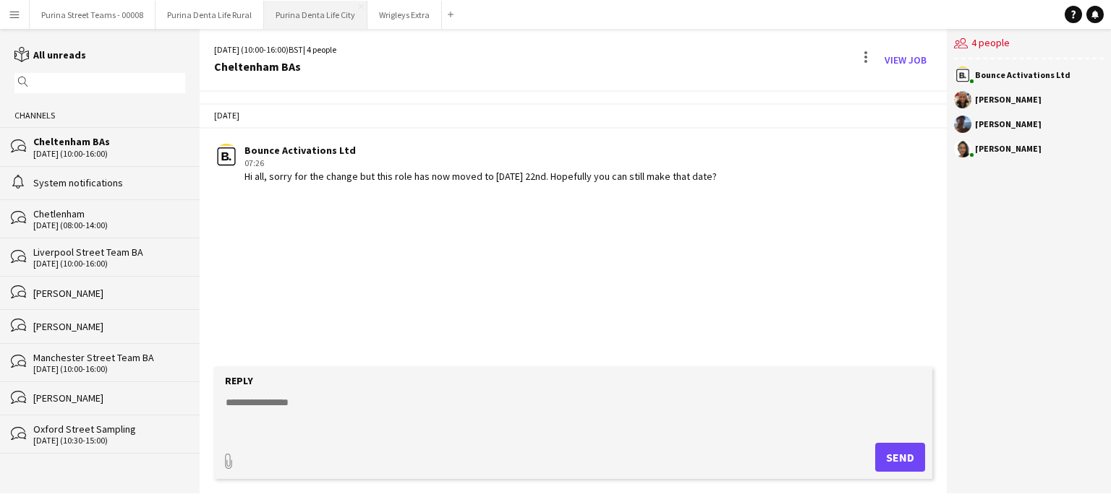
click at [318, 17] on button "Purina Denta Life City Close" at bounding box center [315, 15] width 103 height 28
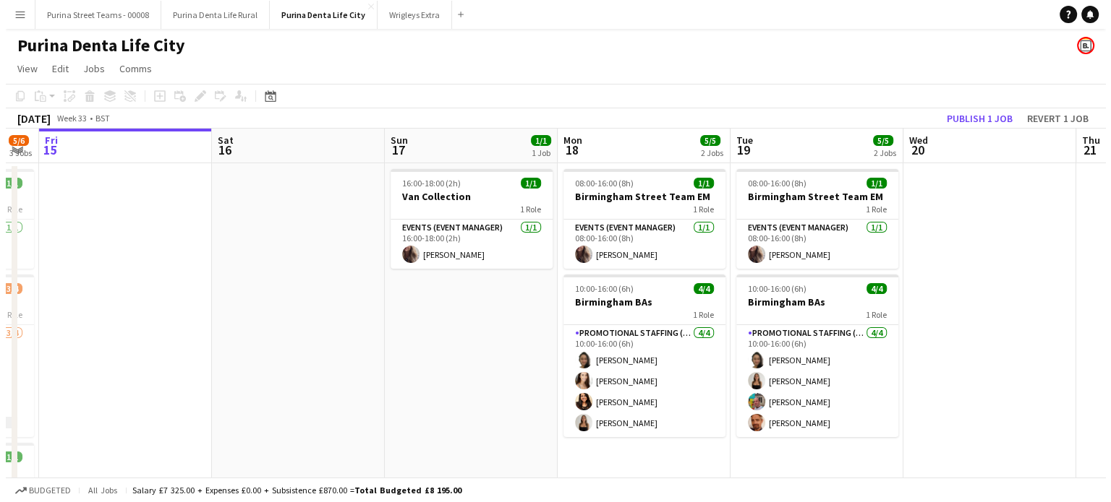
scroll to position [0, 528]
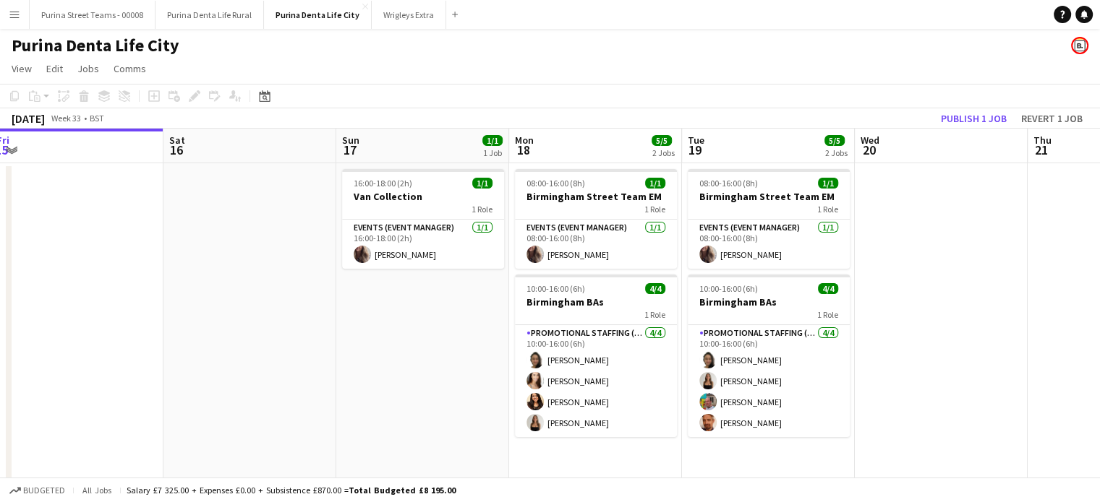
drag, startPoint x: 584, startPoint y: 361, endPoint x: 402, endPoint y: 365, distance: 182.2
click at [402, 365] on app-calendar-viewport "Tue 12 Wed 13 5/5 2 Jobs Thu 14 5/6 3 Jobs Fri 15 Sat 16 Sun 17 1/1 1 Job Mon 1…" at bounding box center [550, 359] width 1100 height 460
click at [954, 121] on button "Publish 1 job" at bounding box center [973, 118] width 77 height 19
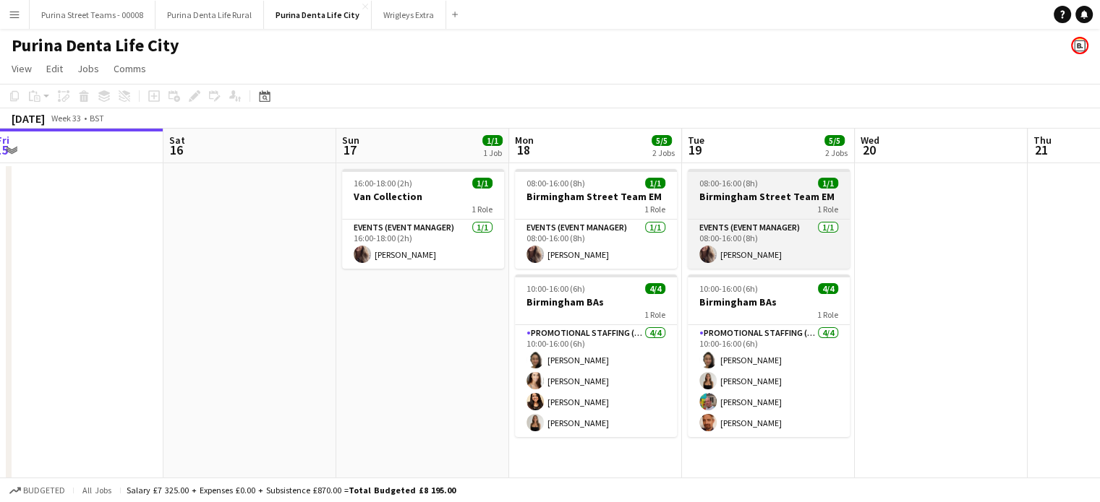
click at [800, 208] on div "1 Role" at bounding box center [769, 209] width 162 height 12
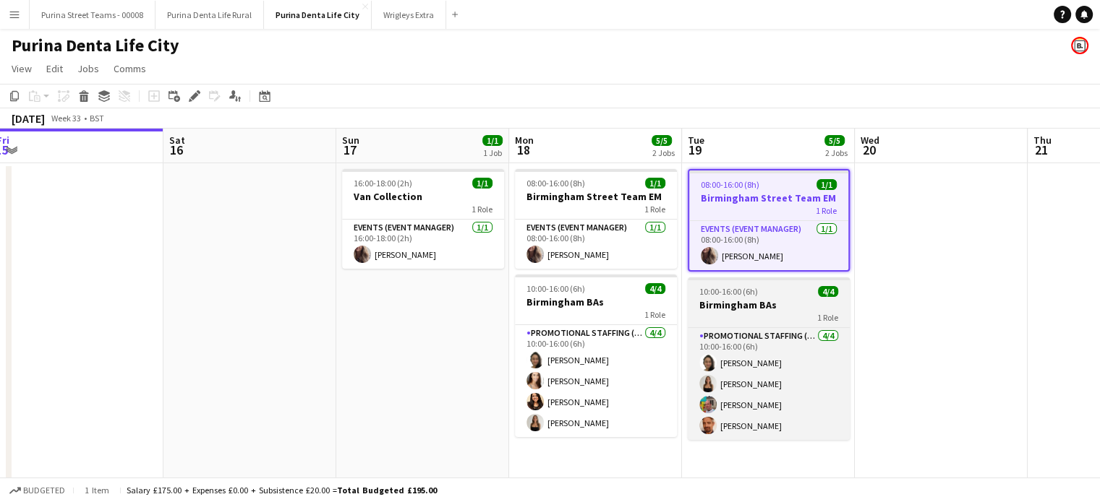
click at [772, 294] on div "10:00-16:00 (6h) 4/4" at bounding box center [769, 291] width 162 height 11
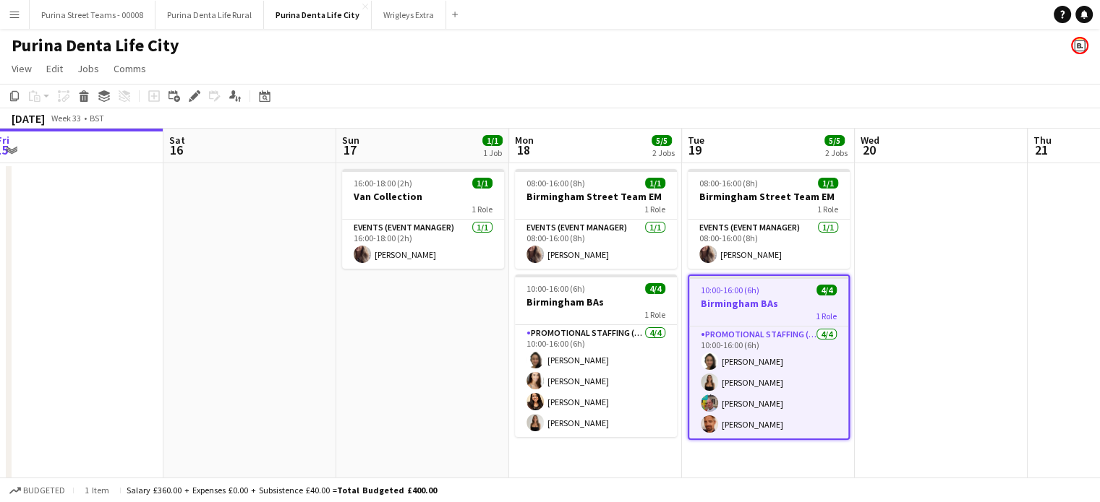
click at [766, 297] on h3 "Birmingham BAs" at bounding box center [768, 303] width 159 height 13
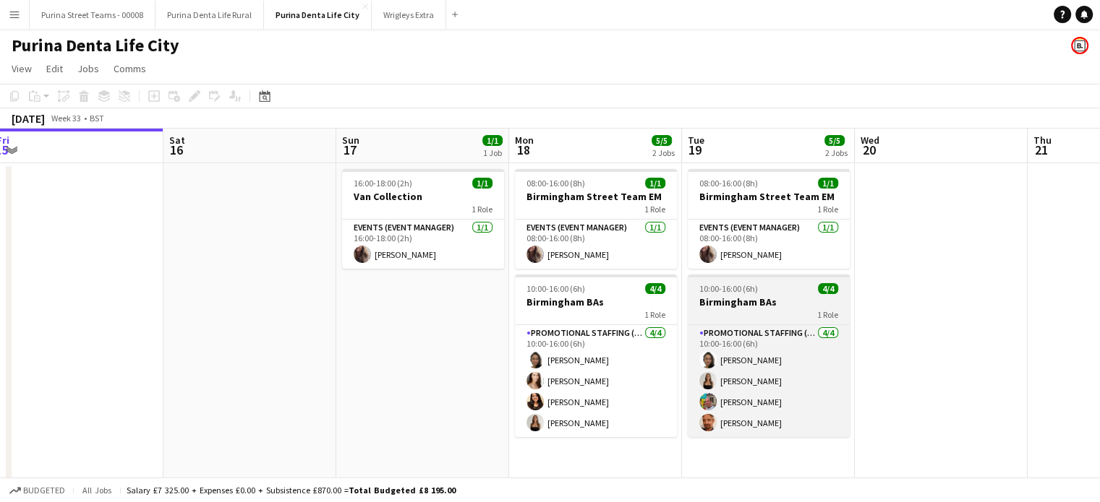
click at [766, 297] on h3 "Birmingham BAs" at bounding box center [769, 302] width 162 height 13
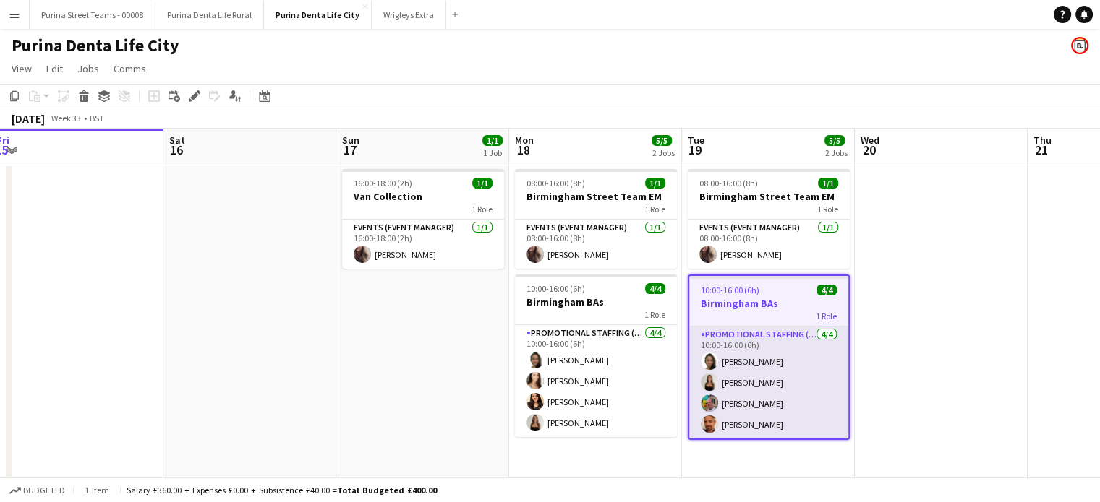
click at [719, 393] on app-card-role "Promotional Staffing (Brand Ambassadors) [DATE] 10:00-16:00 (6h) [PERSON_NAME] …" at bounding box center [768, 383] width 159 height 112
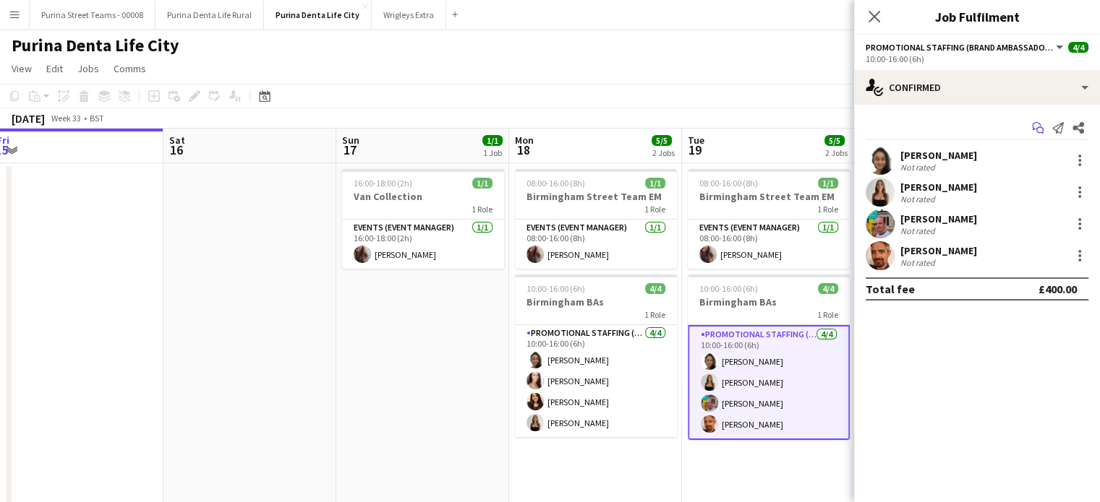
click at [1040, 127] on icon at bounding box center [1039, 130] width 7 height 7
click at [1038, 132] on icon "Start chat" at bounding box center [1038, 128] width 12 height 12
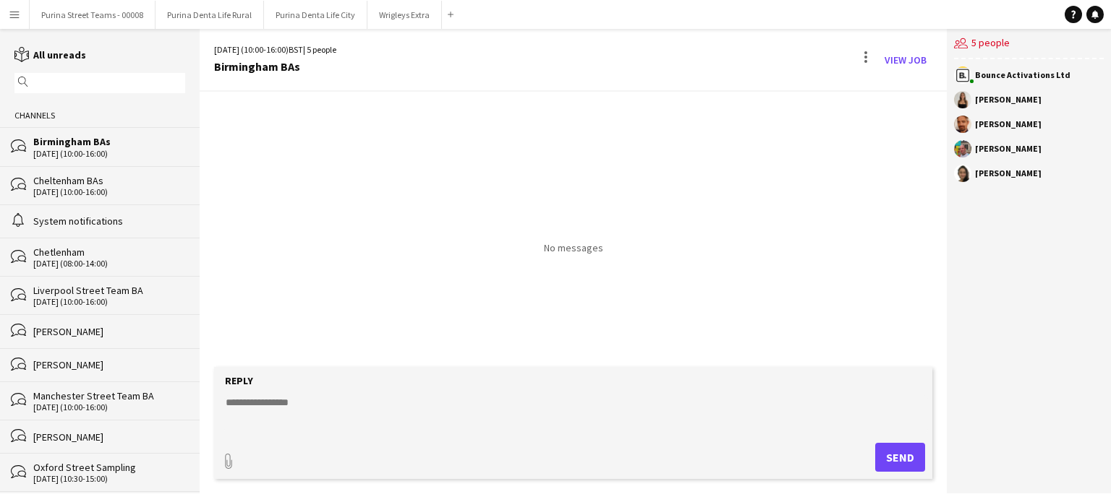
click at [385, 389] on form "Reply paperclip Send" at bounding box center [573, 423] width 718 height 112
click at [311, 407] on textarea at bounding box center [575, 414] width 703 height 38
type textarea "**********"
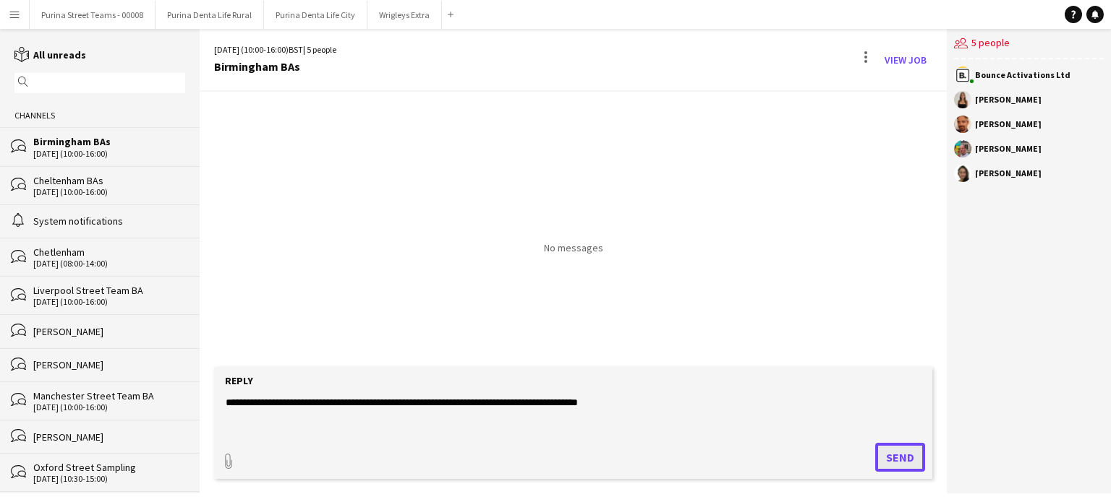
click at [899, 456] on button "Send" at bounding box center [900, 457] width 50 height 29
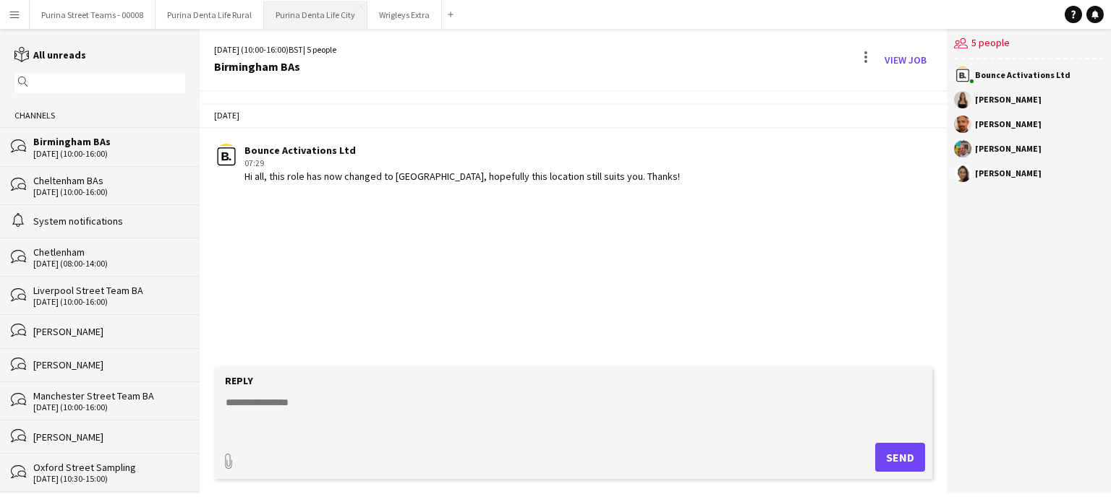
click at [303, 17] on button "Purina Denta Life City Close" at bounding box center [315, 15] width 103 height 28
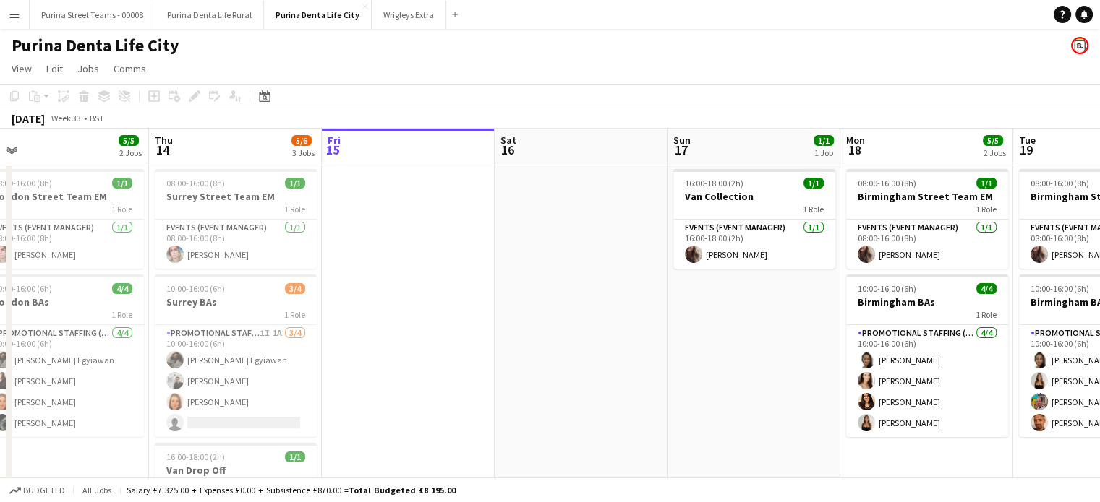
scroll to position [0, 367]
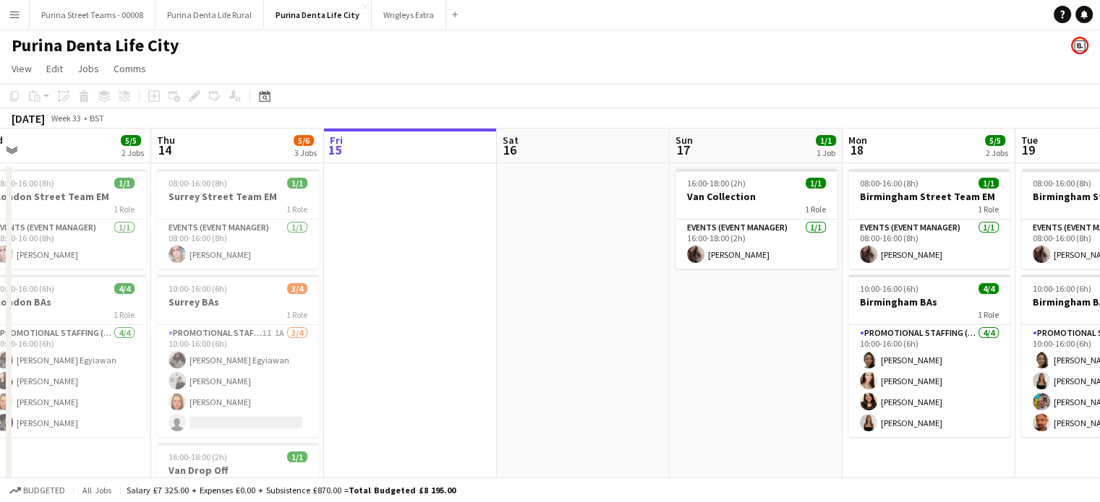
drag, startPoint x: 541, startPoint y: 323, endPoint x: 576, endPoint y: 324, distance: 34.7
click at [576, 324] on app-calendar-viewport "Mon 11 Tue 12 Wed 13 5/5 2 Jobs Thu 14 5/6 3 Jobs Fri 15 Sat 16 Sun 17 1/1 1 Jo…" at bounding box center [550, 359] width 1100 height 460
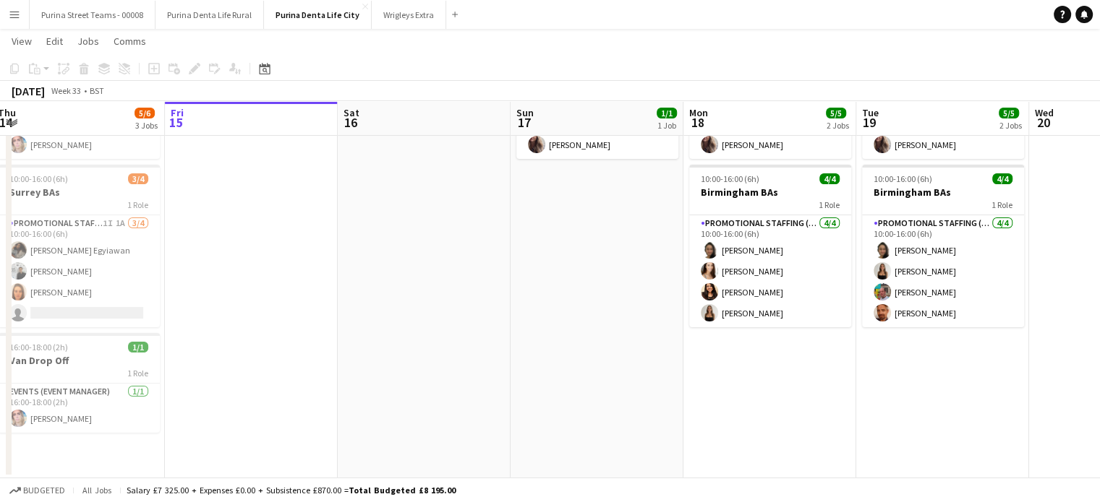
scroll to position [0, 563]
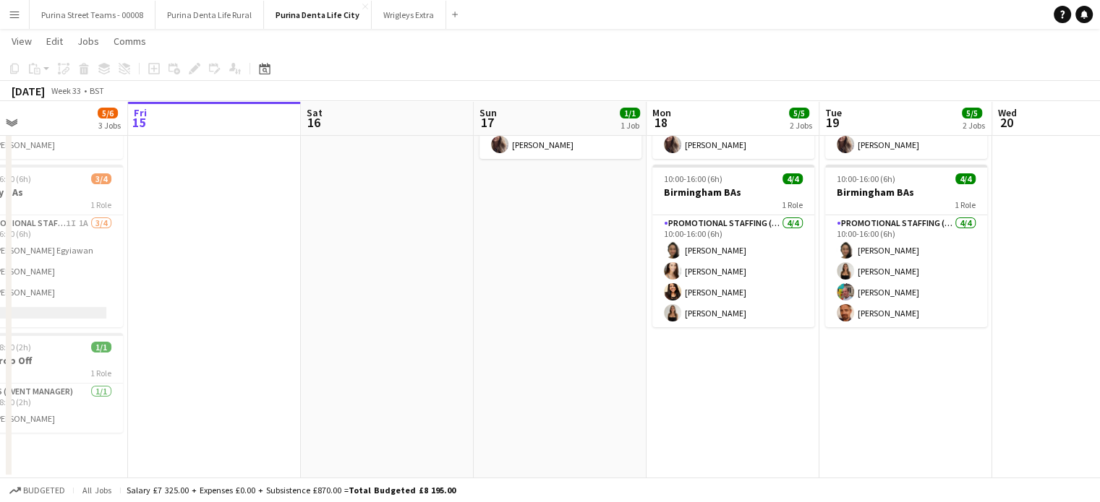
drag, startPoint x: 379, startPoint y: 300, endPoint x: 339, endPoint y: 303, distance: 39.9
click at [339, 303] on app-calendar-viewport "Mon 11 Tue 12 Wed 13 5/5 2 Jobs Thu 14 5/6 3 Jobs Fri 15 Sat 16 Sun 17 1/1 1 Jo…" at bounding box center [550, 213] width 1100 height 531
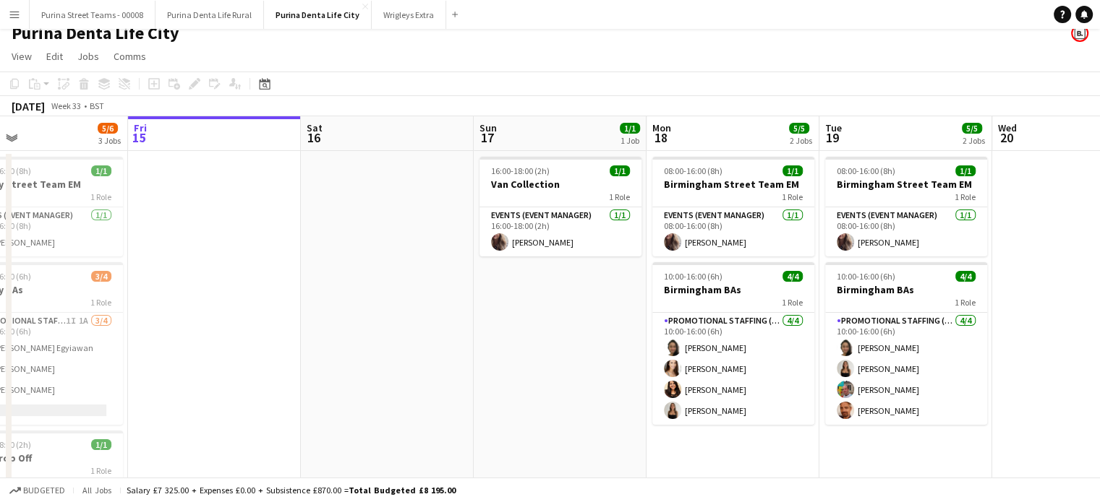
scroll to position [0, 0]
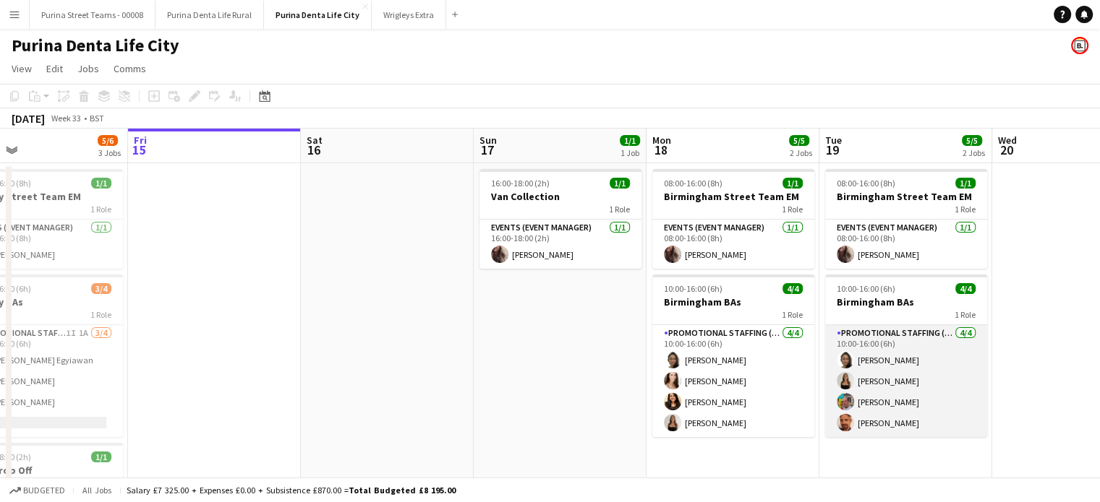
click at [880, 401] on app-card-role "Promotional Staffing (Brand Ambassadors) [DATE] 10:00-16:00 (6h) [PERSON_NAME] …" at bounding box center [906, 381] width 162 height 112
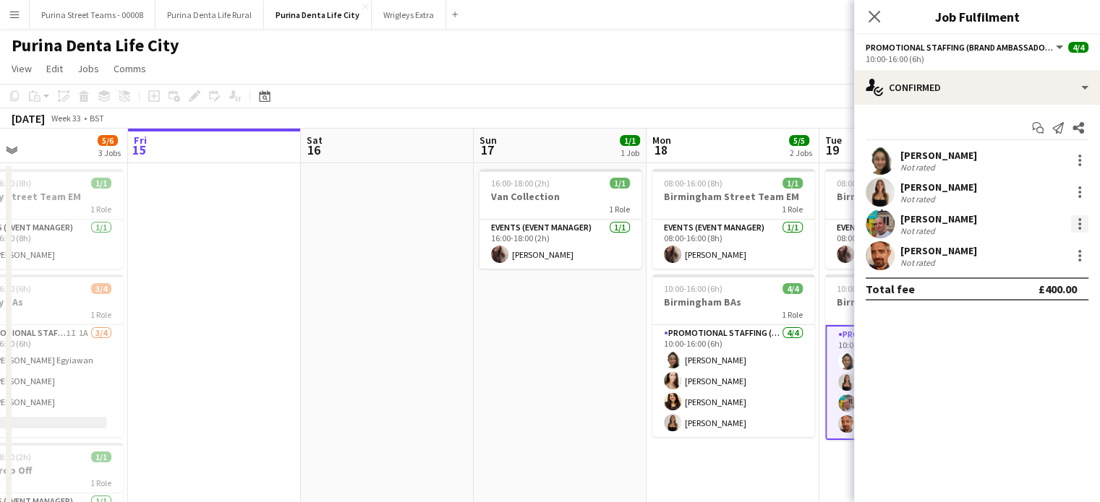
click at [1077, 225] on div at bounding box center [1079, 223] width 17 height 17
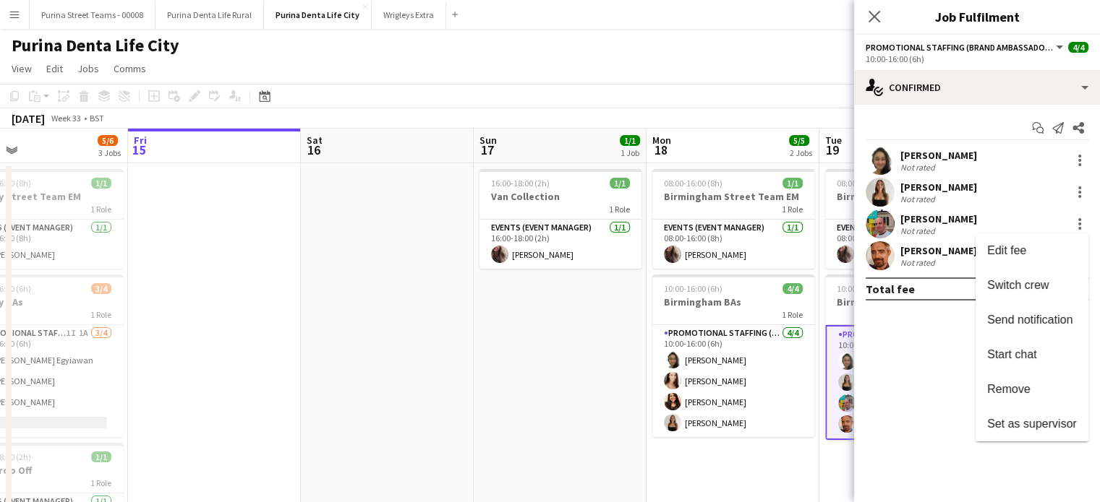
click at [564, 375] on div at bounding box center [550, 251] width 1100 height 502
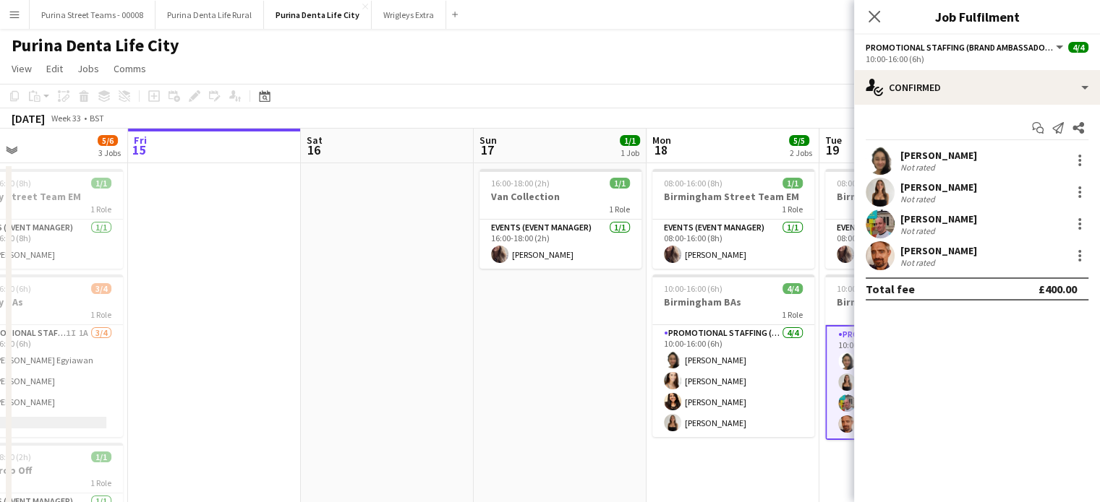
click at [568, 352] on app-date-cell "16:00-18:00 (2h) 1/1 Van Collection 1 Role Events (Event Manager) [DATE] 16:00-…" at bounding box center [560, 375] width 173 height 425
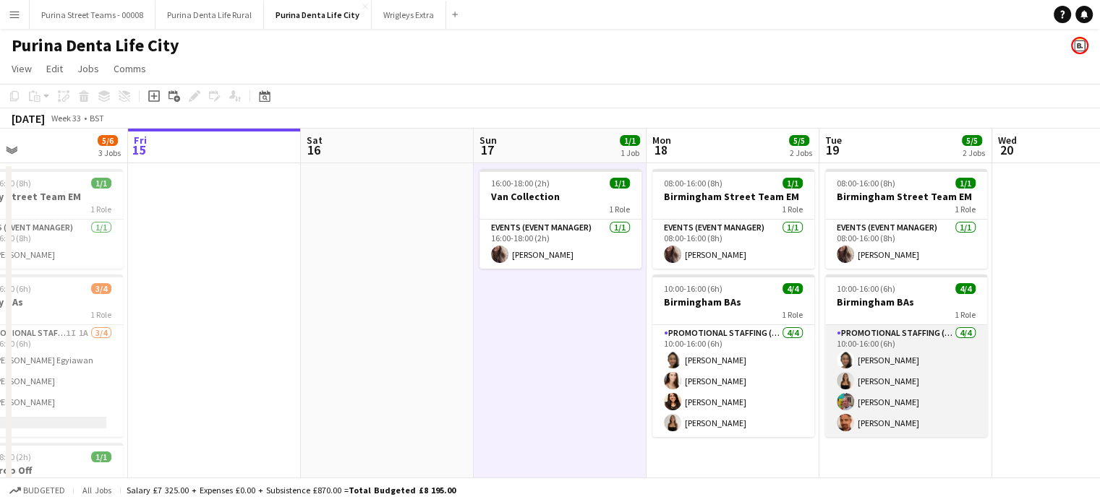
click at [853, 400] on app-card-role "Promotional Staffing (Brand Ambassadors) [DATE] 10:00-16:00 (6h) [PERSON_NAME] …" at bounding box center [906, 381] width 162 height 112
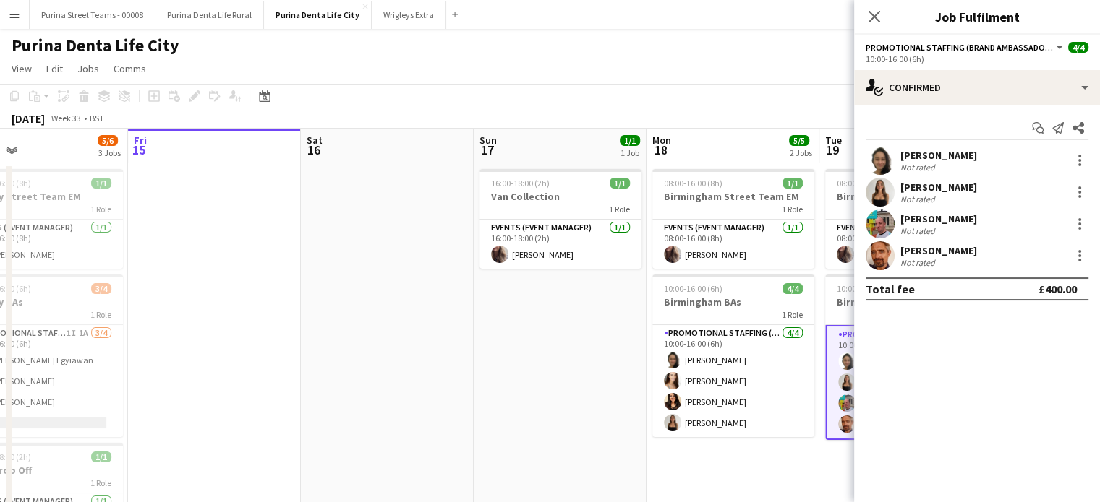
click at [963, 228] on div "[PERSON_NAME] Not rated" at bounding box center [977, 224] width 246 height 29
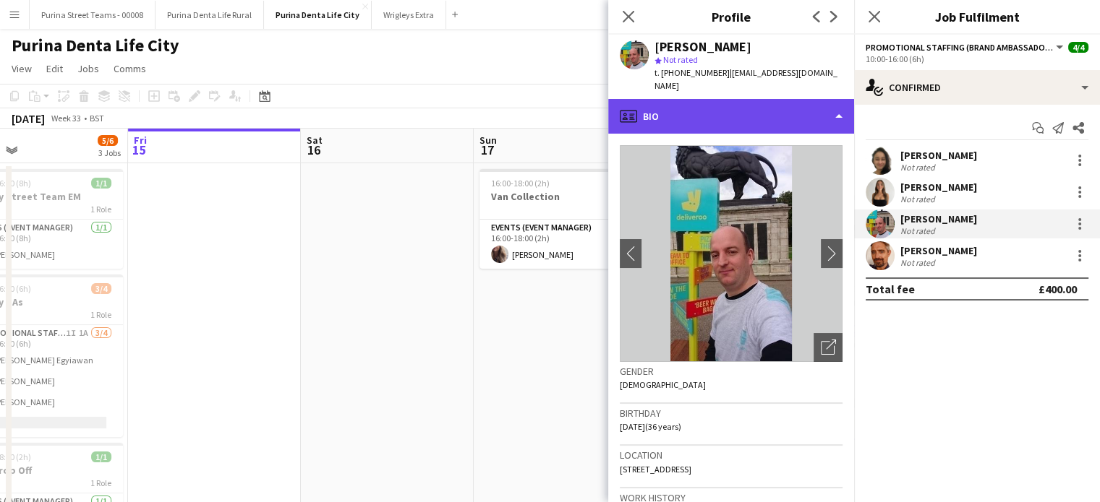
click at [801, 117] on div "profile Bio" at bounding box center [731, 116] width 246 height 35
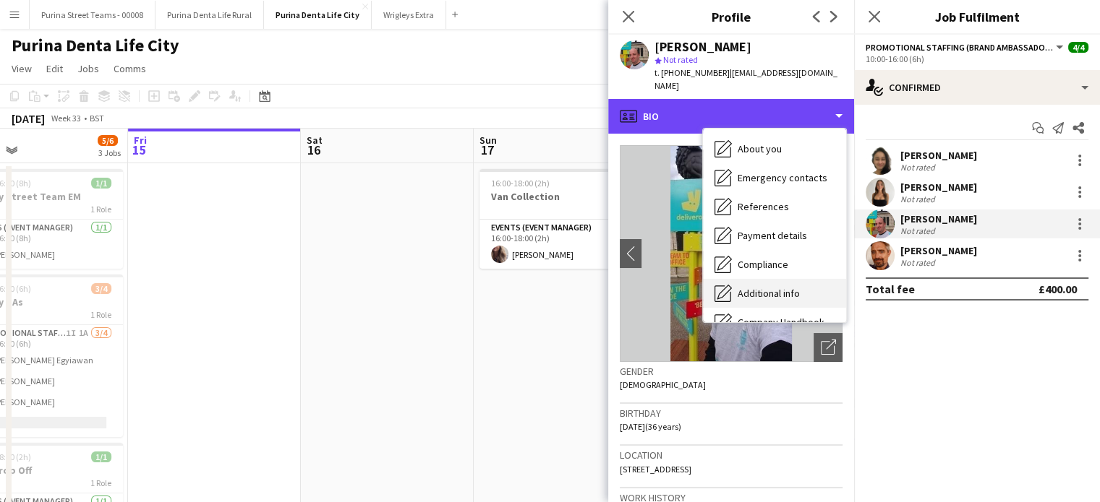
scroll to position [194, 0]
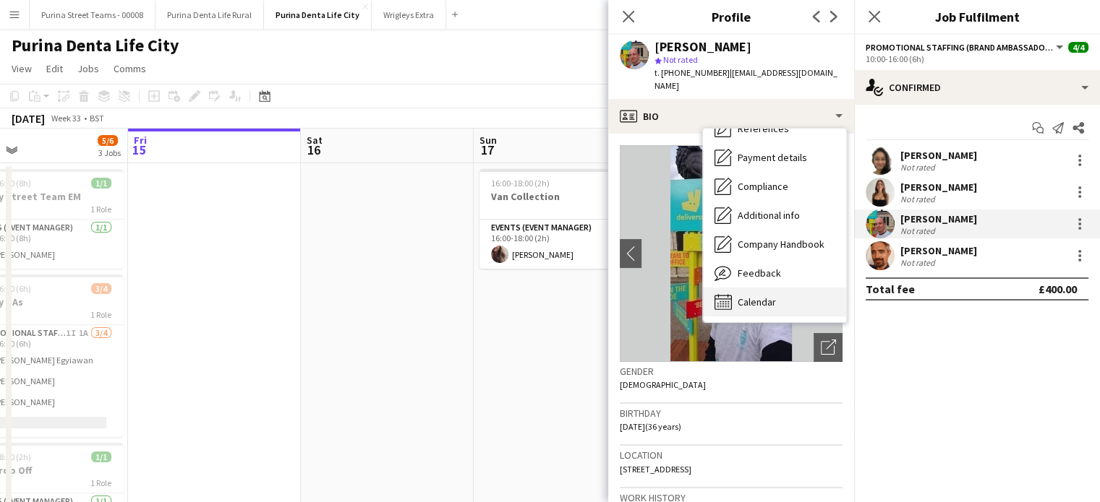
click at [753, 296] on span "Calendar" at bounding box center [756, 302] width 38 height 13
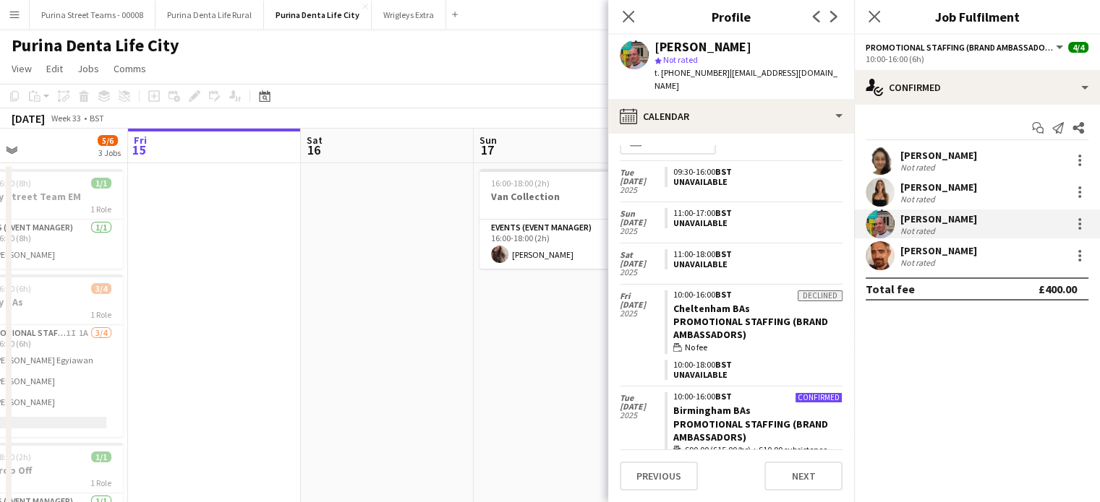
scroll to position [0, 0]
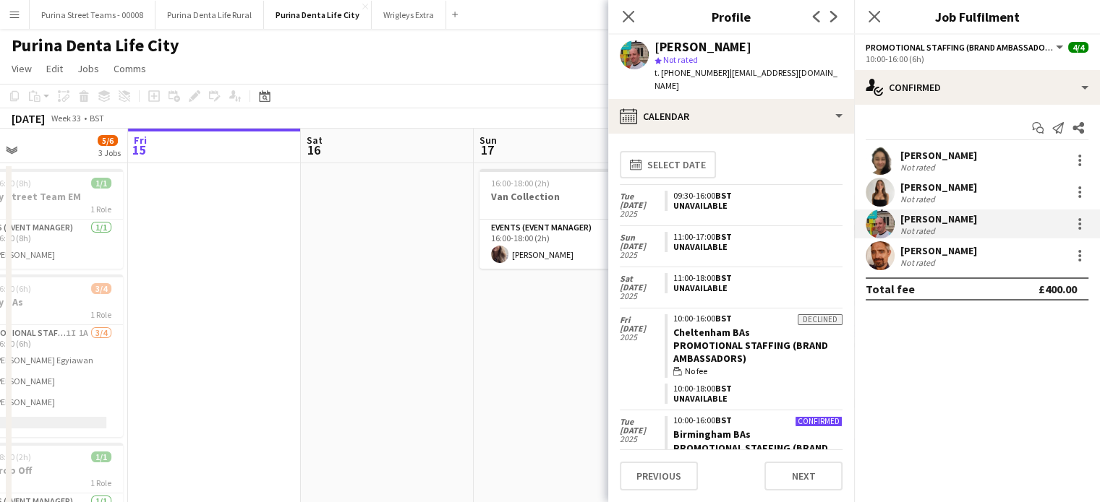
click at [577, 353] on app-date-cell "16:00-18:00 (2h) 1/1 Van Collection 1 Role Events (Event Manager) [DATE] 16:00-…" at bounding box center [560, 375] width 173 height 425
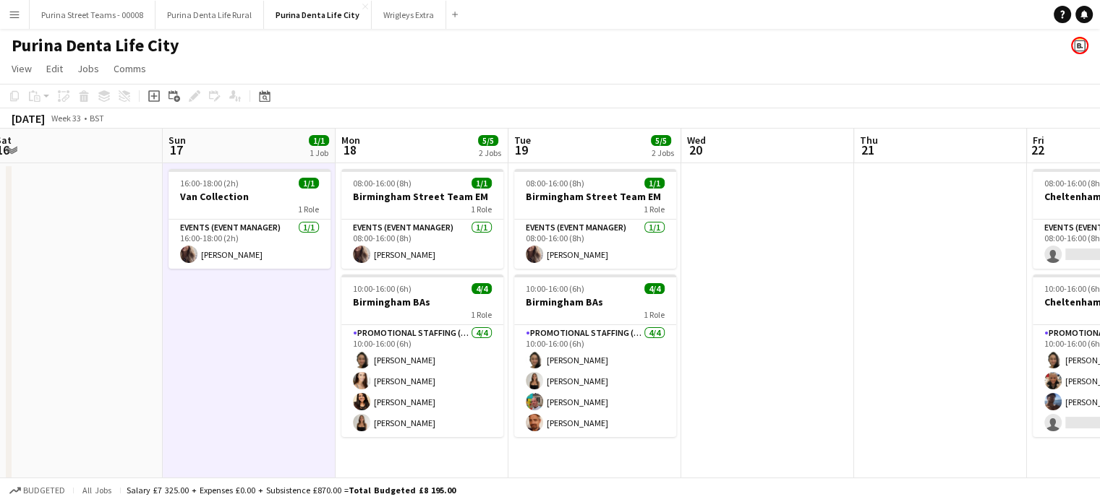
drag, startPoint x: 575, startPoint y: 353, endPoint x: 268, endPoint y: 355, distance: 307.3
click at [265, 355] on app-calendar-viewport "Wed 13 5/5 2 Jobs Thu 14 5/6 3 Jobs Fri 15 Sat 16 Sun 17 1/1 1 Job Mon 18 5/5 2…" at bounding box center [550, 359] width 1100 height 460
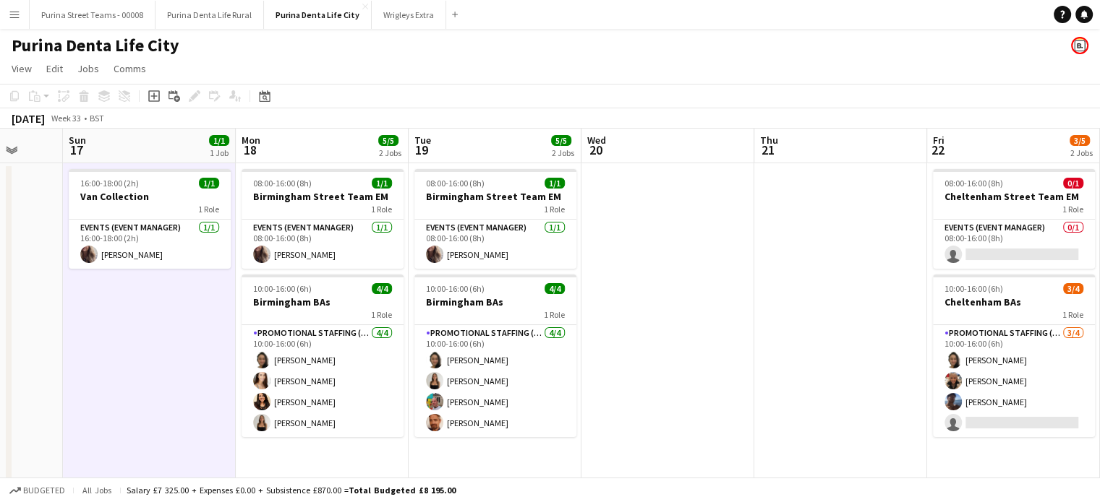
drag, startPoint x: 688, startPoint y: 314, endPoint x: 589, endPoint y: 322, distance: 100.1
click at [589, 322] on app-calendar-viewport "Wed 13 5/5 2 Jobs Thu 14 5/6 3 Jobs Fri 15 Sat 16 Sun 17 1/1 1 Job Mon 18 5/5 2…" at bounding box center [550, 359] width 1100 height 460
click at [998, 249] on app-card-role "Events (Event Manager) 0/1 08:00-16:00 (8h) single-neutral-actions" at bounding box center [1014, 244] width 162 height 49
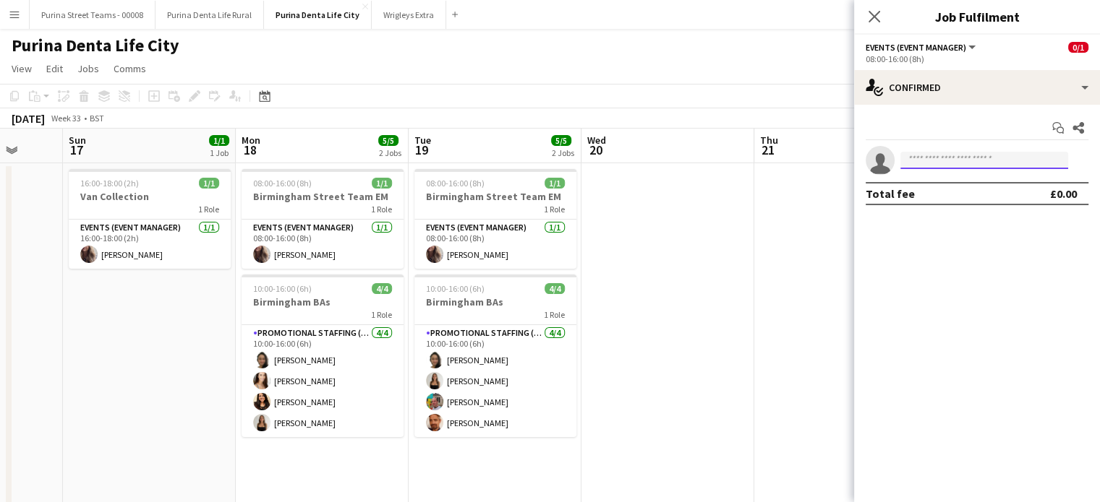
click at [1001, 165] on input at bounding box center [984, 160] width 168 height 17
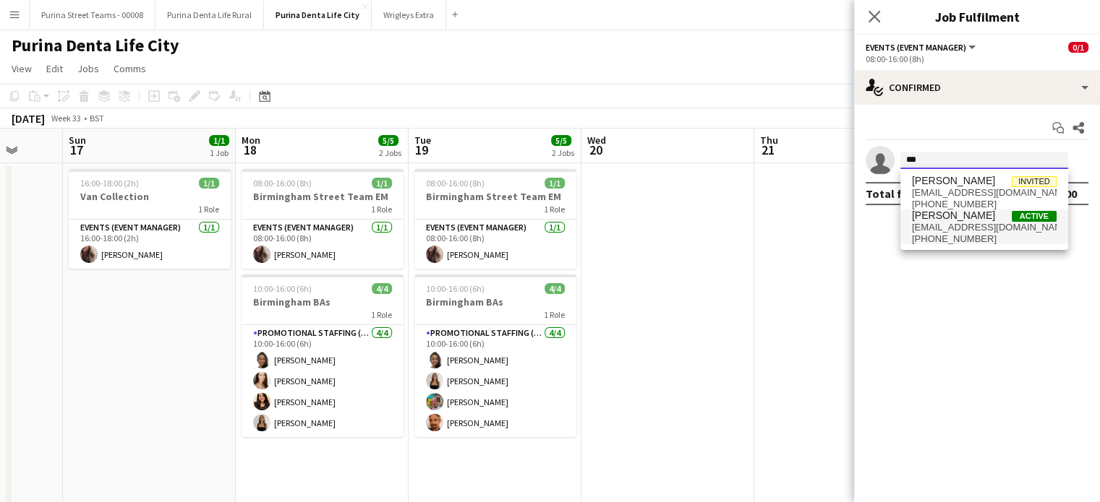
type input "***"
click at [989, 216] on span "[PERSON_NAME] Active" at bounding box center [984, 216] width 145 height 12
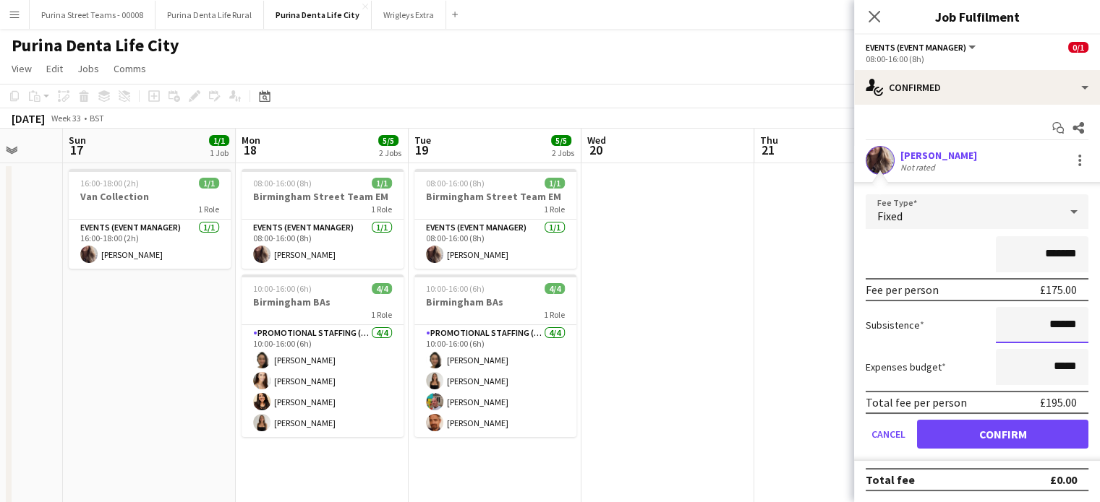
click at [1053, 323] on input "******" at bounding box center [1042, 325] width 93 height 36
type input "****"
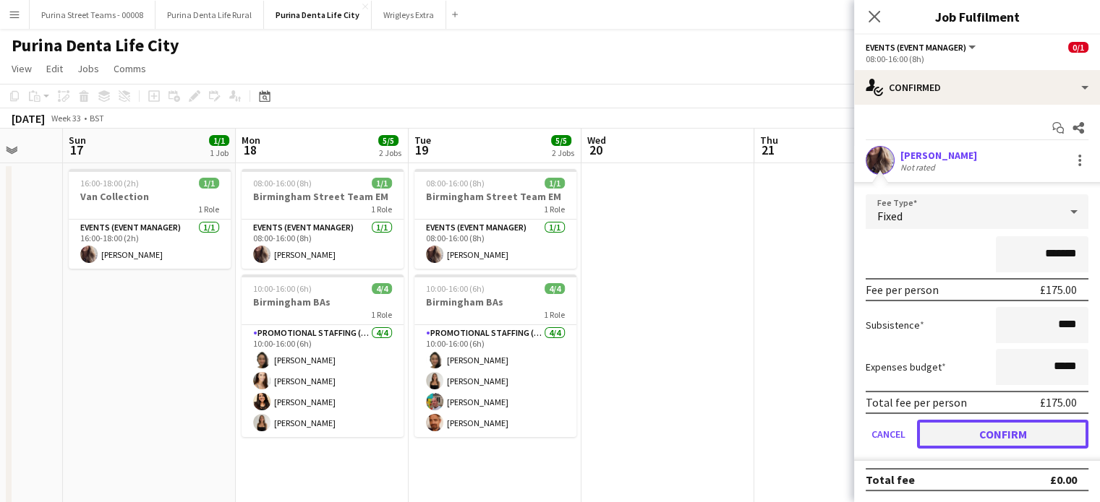
click at [1050, 429] on button "Confirm" at bounding box center [1002, 434] width 171 height 29
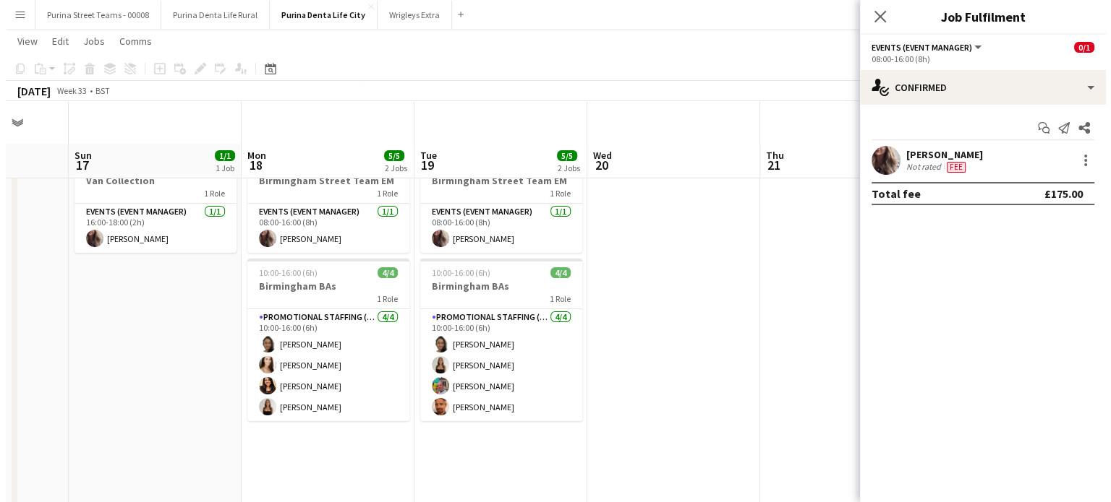
scroll to position [0, 0]
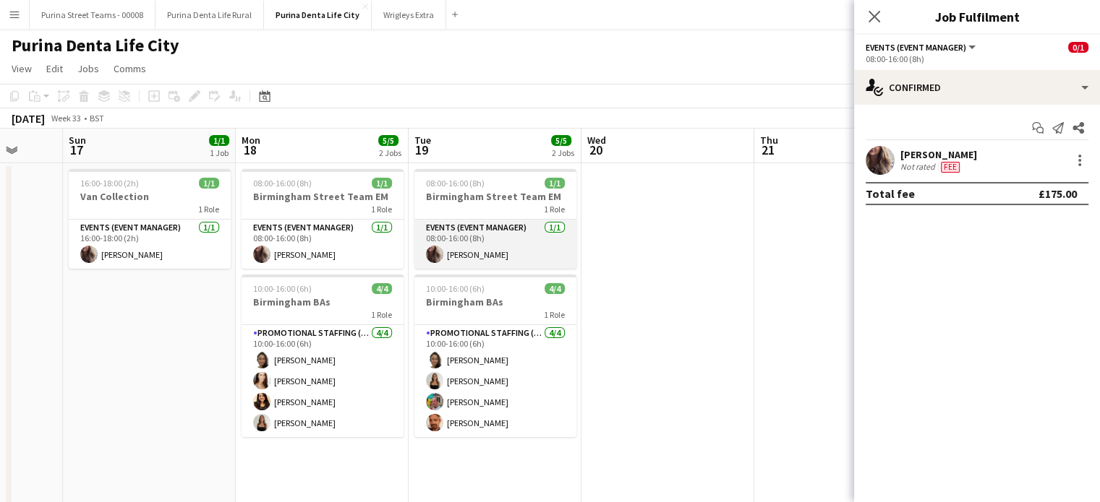
click at [479, 221] on app-card-role "Events (Event Manager) [DATE] 08:00-16:00 (8h) [PERSON_NAME]" at bounding box center [495, 244] width 162 height 49
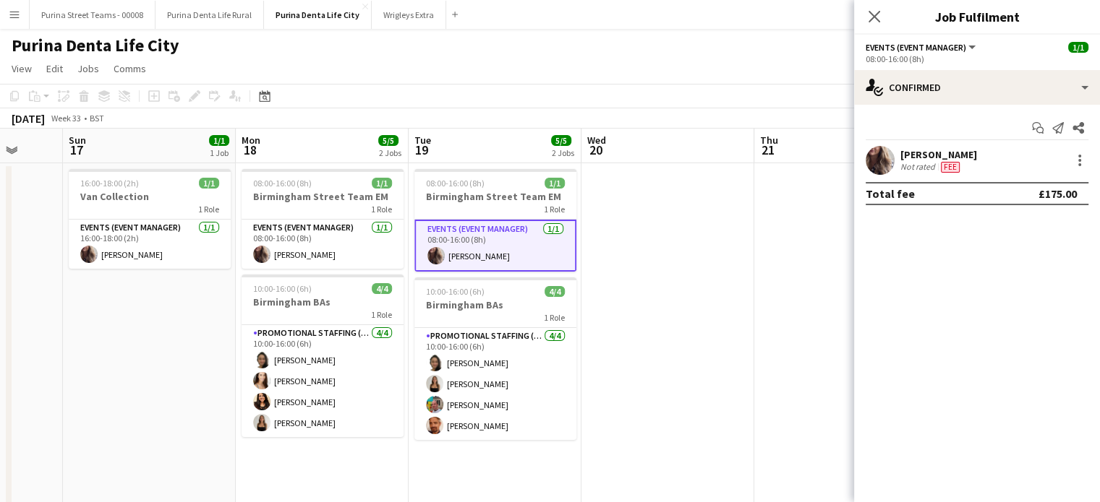
click at [460, 232] on app-card-role "Events (Event Manager) [DATE] 08:00-16:00 (8h) [PERSON_NAME]" at bounding box center [495, 246] width 162 height 52
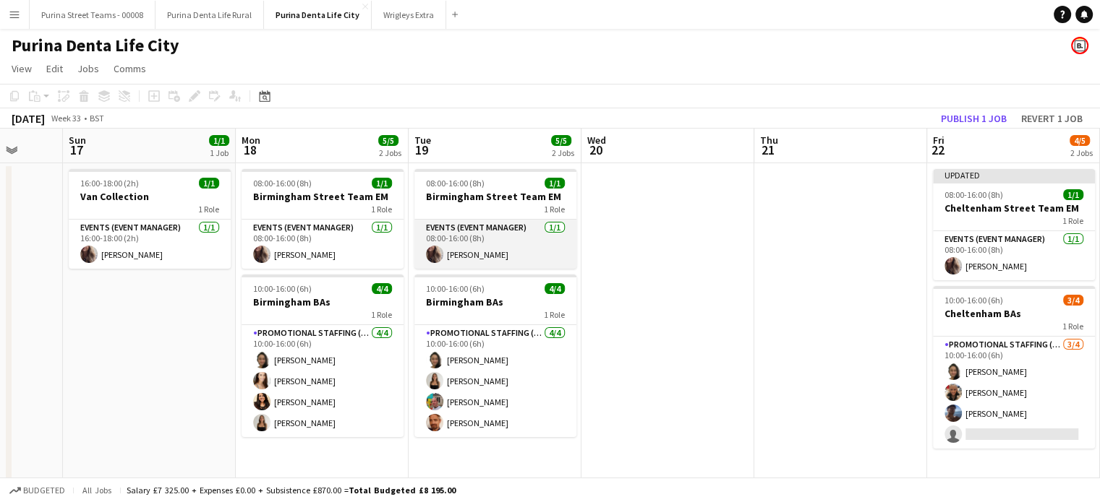
click at [459, 232] on app-card-role "Events (Event Manager) [DATE] 08:00-16:00 (8h) [PERSON_NAME]" at bounding box center [495, 244] width 162 height 49
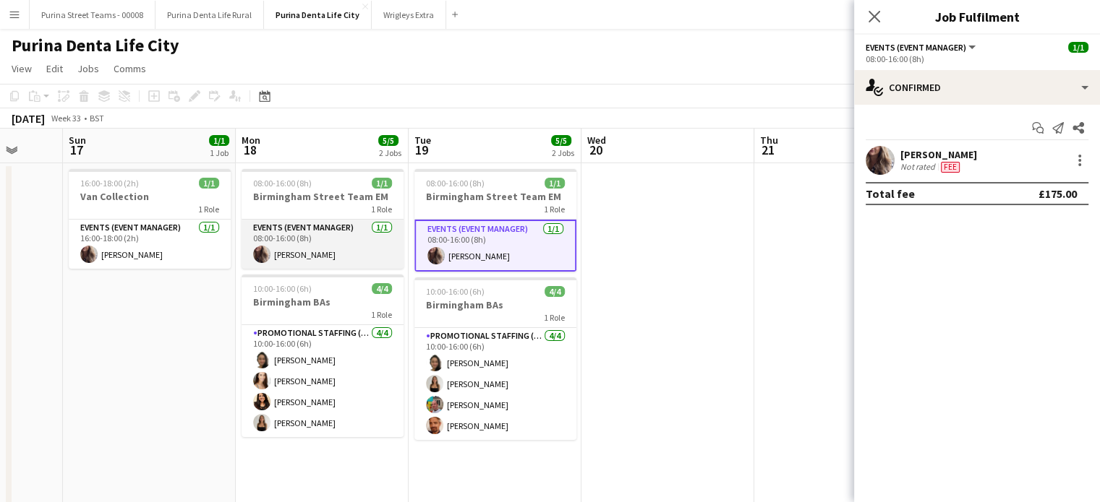
click at [371, 235] on app-card-role "Events (Event Manager) [DATE] 08:00-16:00 (8h) [PERSON_NAME]" at bounding box center [322, 244] width 162 height 49
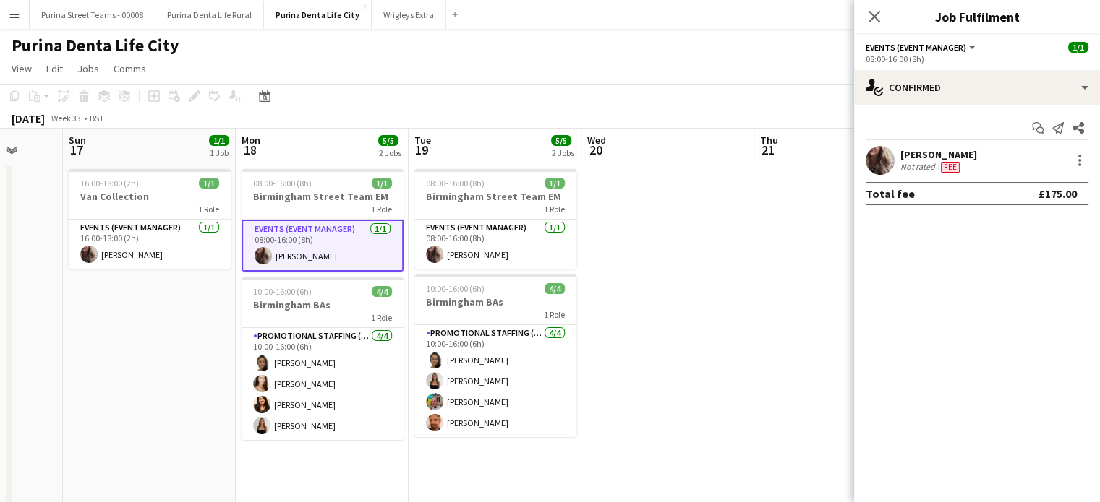
click at [763, 252] on app-date-cell at bounding box center [840, 375] width 173 height 425
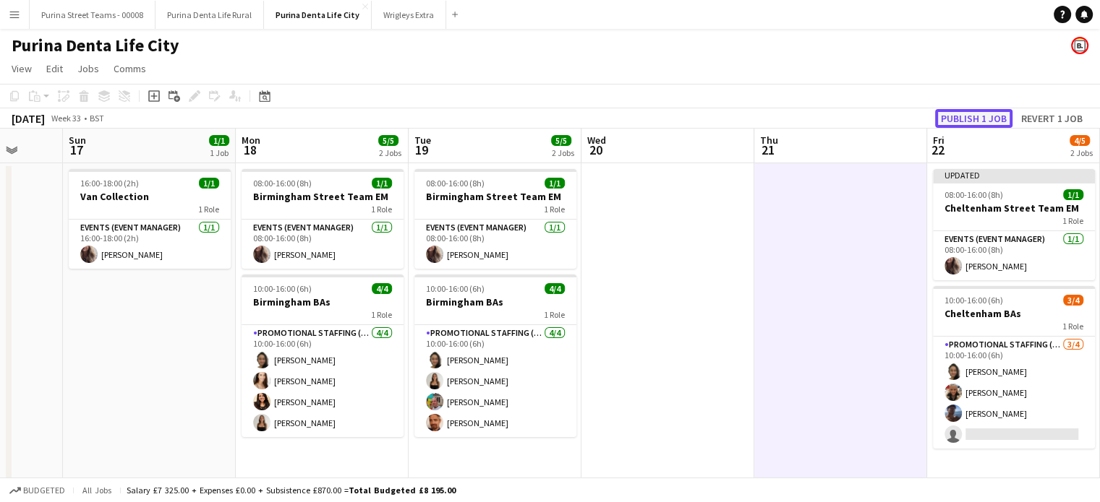
click at [967, 119] on button "Publish 1 job" at bounding box center [973, 118] width 77 height 19
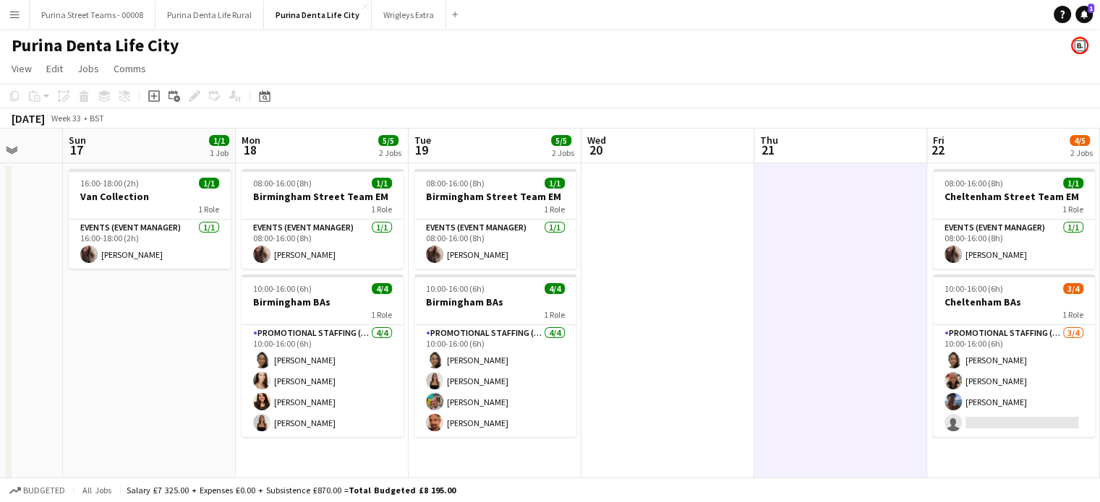
click at [1079, 5] on app-navbar "Menu Boards Boards Boards All jobs Status Workforce Workforce My Workforce Recr…" at bounding box center [550, 14] width 1100 height 29
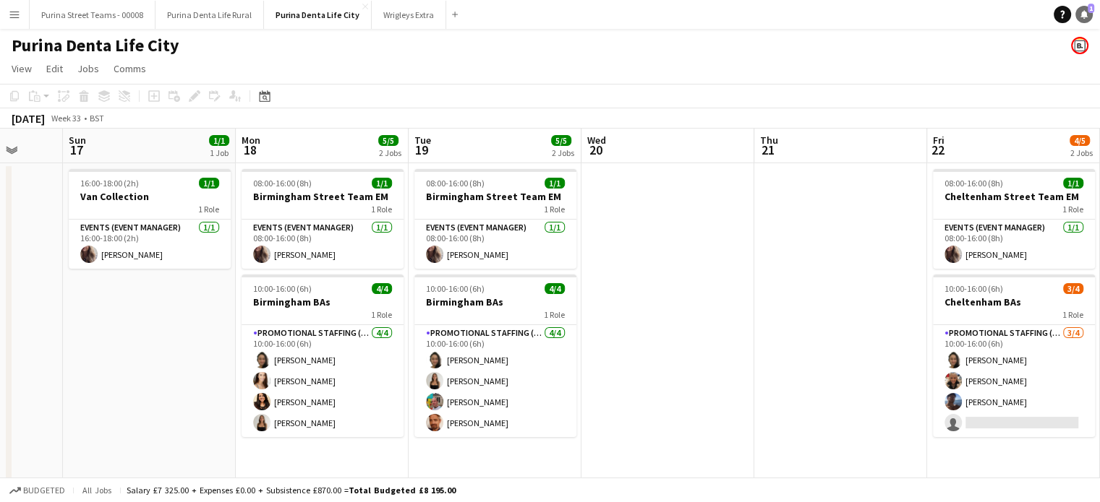
click at [1082, 14] on icon at bounding box center [1083, 13] width 7 height 7
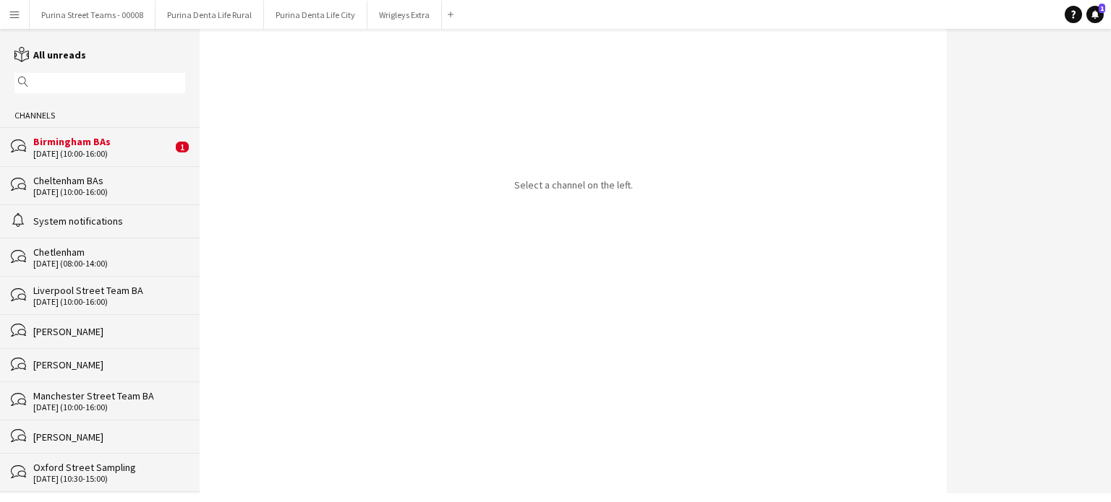
click at [84, 155] on div "[DATE] (10:00-16:00)" at bounding box center [102, 154] width 139 height 10
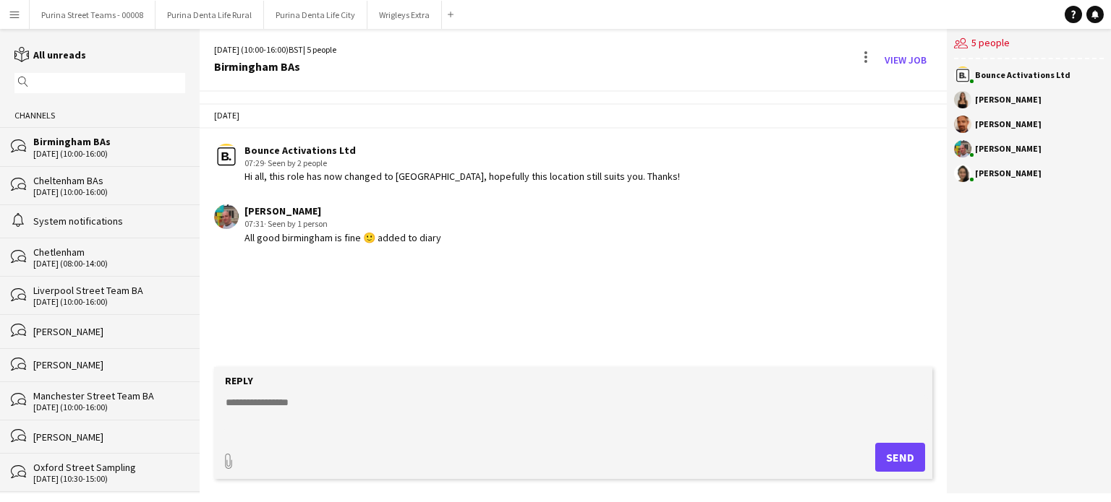
click at [353, 221] on div "07:31 · Seen by 1 person" at bounding box center [342, 224] width 197 height 13
click at [296, 406] on textarea at bounding box center [575, 414] width 703 height 38
type textarea "**********"
click at [902, 456] on button "Send" at bounding box center [900, 457] width 50 height 29
click at [81, 17] on button "Purina Street Teams - 00008 Close" at bounding box center [93, 15] width 126 height 28
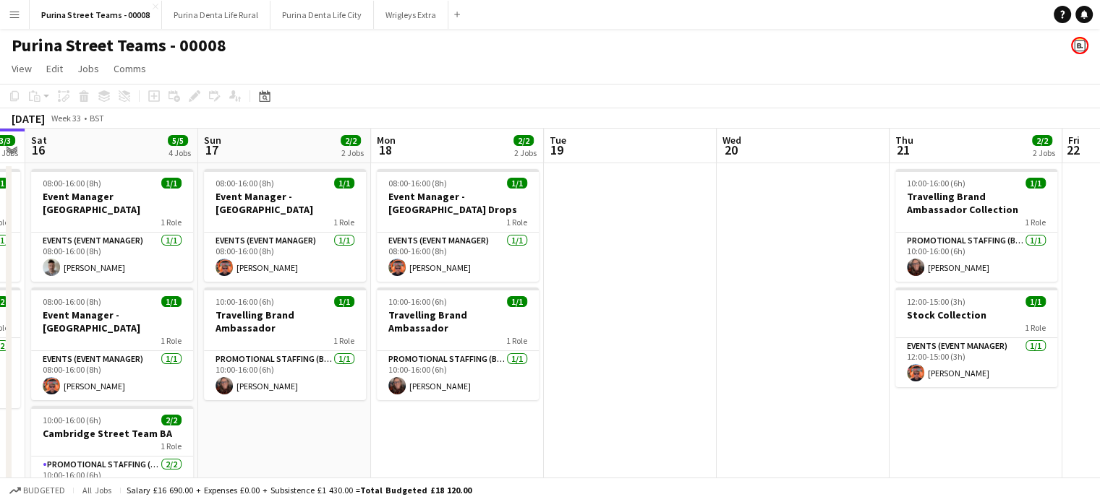
scroll to position [0, 490]
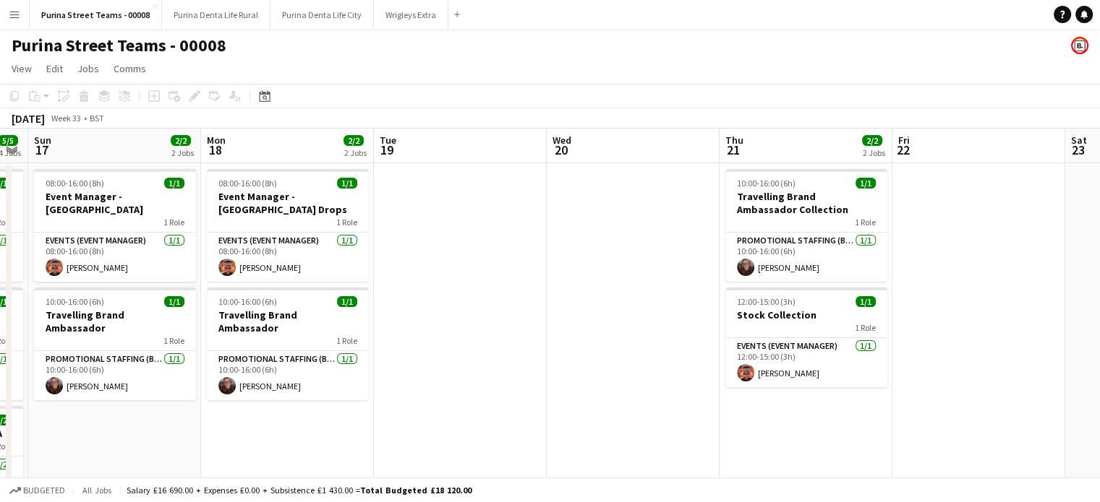
drag, startPoint x: 991, startPoint y: 293, endPoint x: 501, endPoint y: 275, distance: 490.5
click at [501, 275] on app-calendar-viewport "Thu 14 1/1 1 Job Fri 15 3/3 2 Jobs Sat 16 5/5 4 Jobs Sun 17 2/2 2 Jobs Mon 18 2…" at bounding box center [550, 470] width 1100 height 683
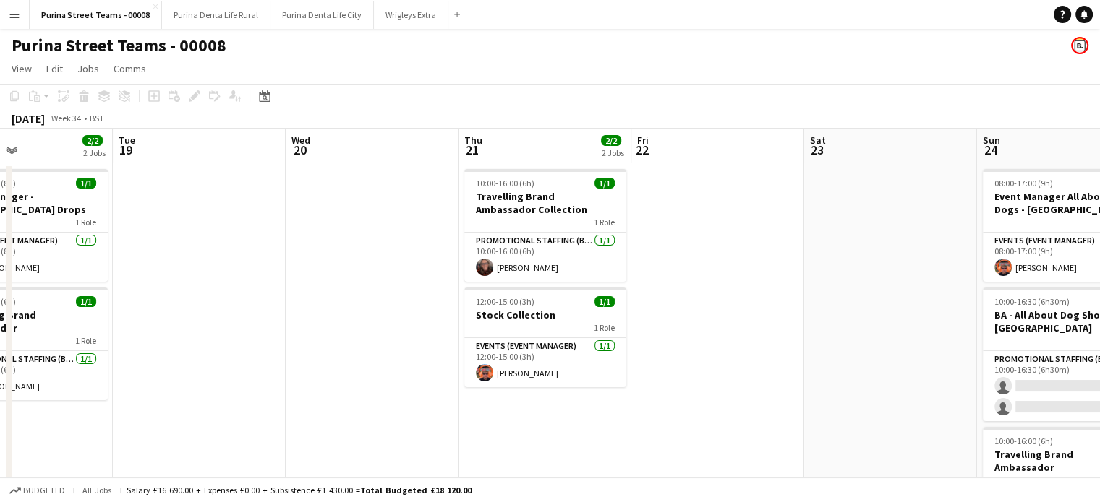
drag, startPoint x: 570, startPoint y: 268, endPoint x: 354, endPoint y: 267, distance: 215.5
click at [316, 258] on app-calendar-viewport "Sat 16 5/5 4 Jobs Sun 17 2/2 2 Jobs Mon 18 2/2 2 Jobs Tue 19 Wed 20 Thu 21 2/2 …" at bounding box center [550, 470] width 1100 height 683
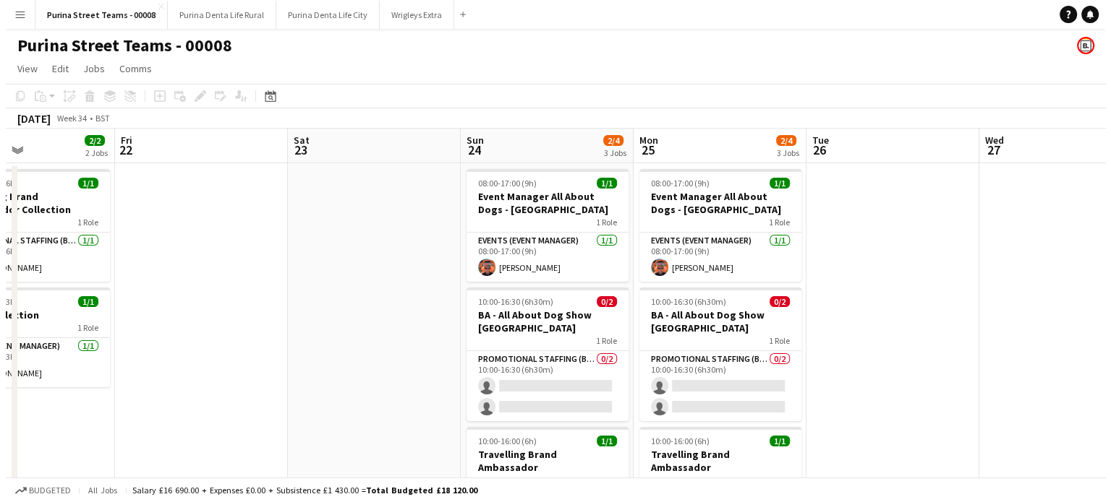
scroll to position [0, 660]
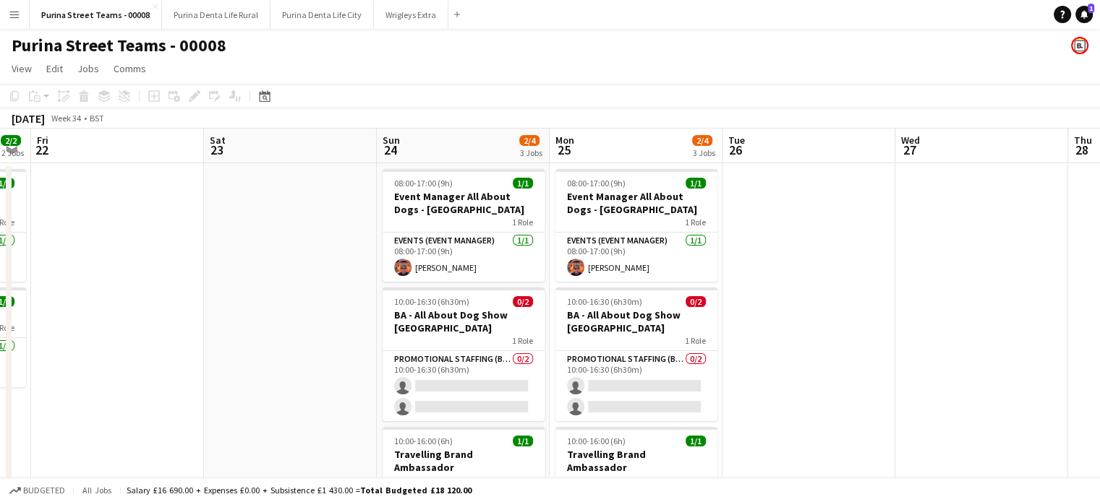
drag, startPoint x: 850, startPoint y: 280, endPoint x: 243, endPoint y: 239, distance: 608.7
click at [243, 239] on app-calendar-viewport "Mon 18 2/2 2 Jobs Tue 19 Wed 20 Thu 21 2/2 2 Jobs Fri 22 Sat 23 Sun 24 2/4 3 Jo…" at bounding box center [550, 470] width 1100 height 683
click at [298, 12] on button "Purina Denta Life City Close" at bounding box center [321, 15] width 103 height 28
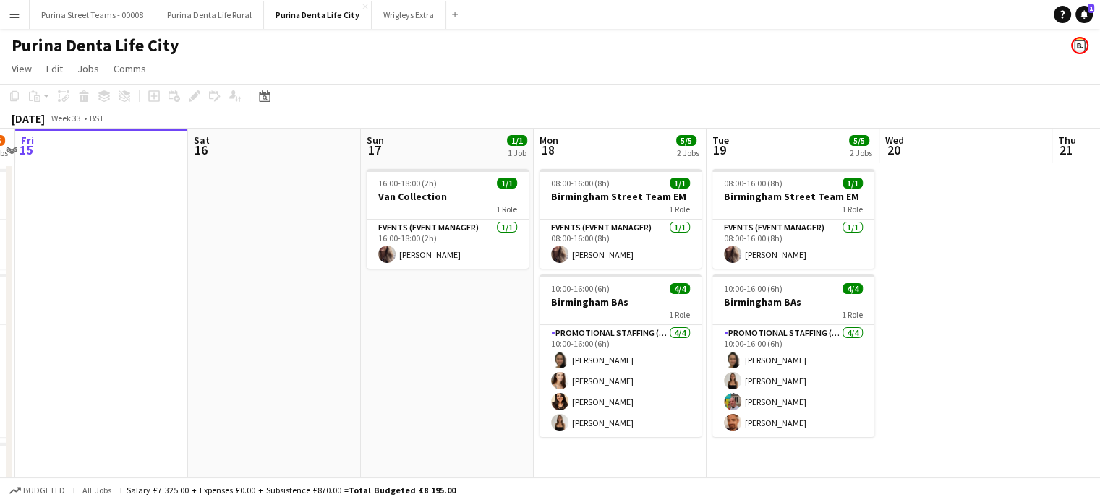
scroll to position [0, 528]
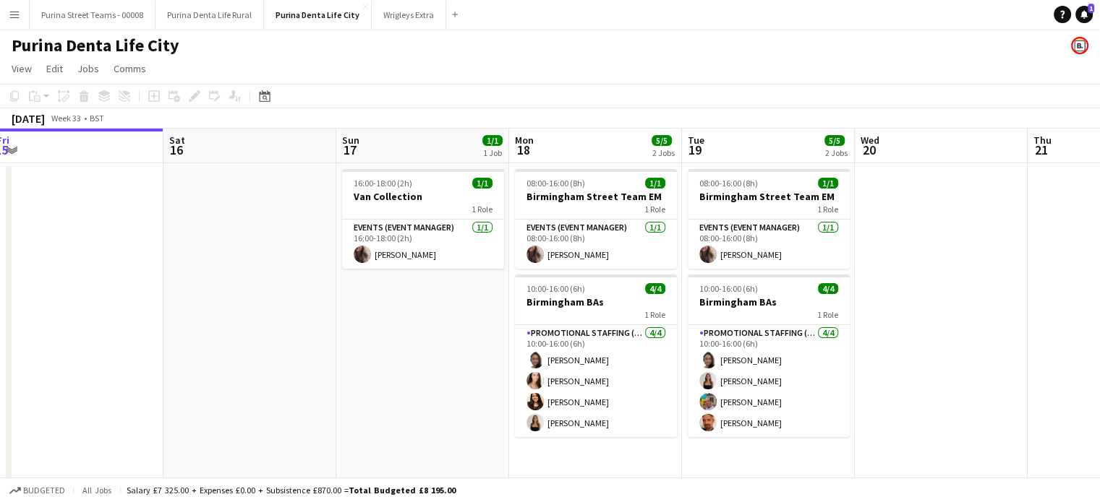
drag, startPoint x: 584, startPoint y: 338, endPoint x: 402, endPoint y: 323, distance: 182.8
click at [402, 323] on app-calendar-viewport "Tue 12 Wed 13 5/5 2 Jobs Thu 14 5/6 3 Jobs Fri 15 Sat 16 Sun 17 1/1 1 Job Mon 1…" at bounding box center [550, 359] width 1100 height 460
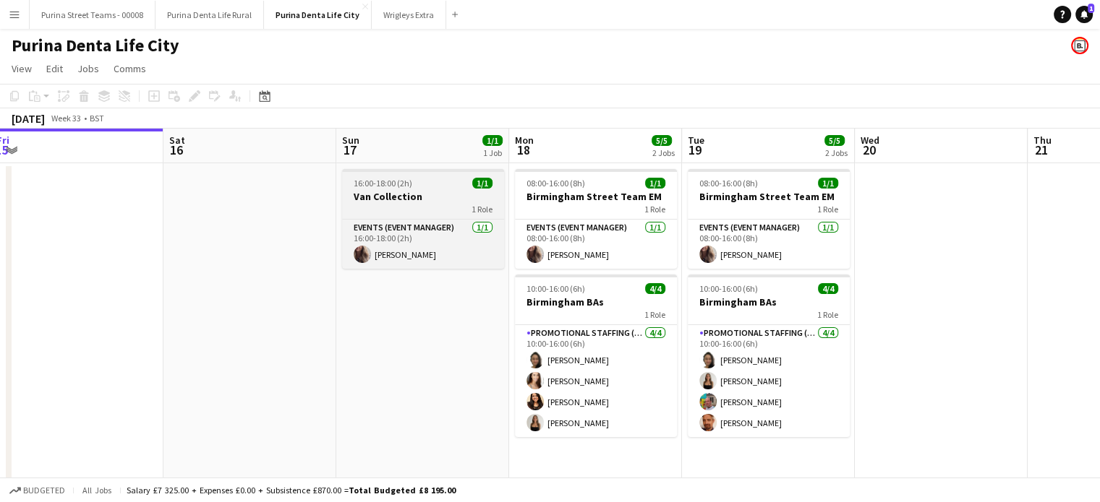
click at [406, 199] on h3 "Van Collection" at bounding box center [423, 196] width 162 height 13
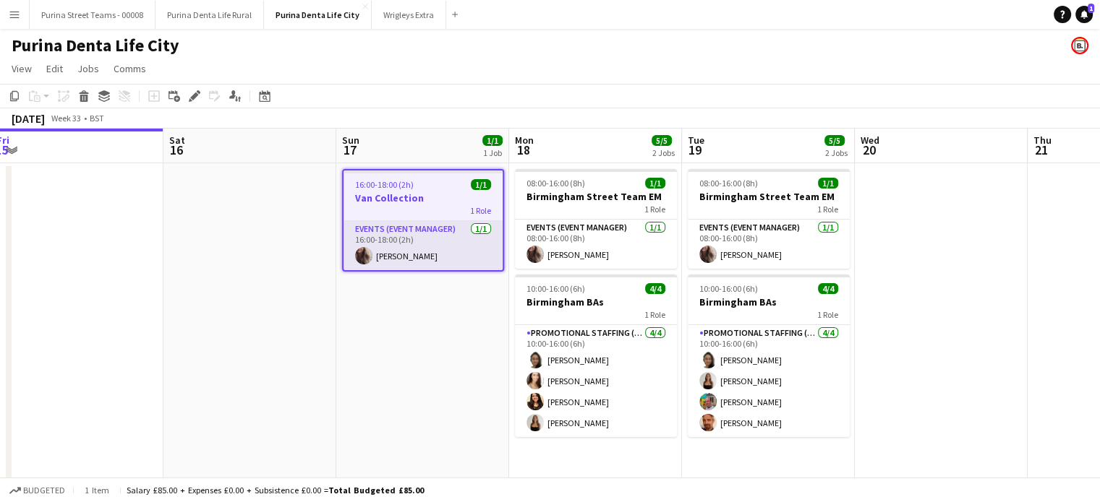
click at [398, 239] on app-card-role "Events (Event Manager) [DATE] 16:00-18:00 (2h) [PERSON_NAME]" at bounding box center [422, 245] width 159 height 49
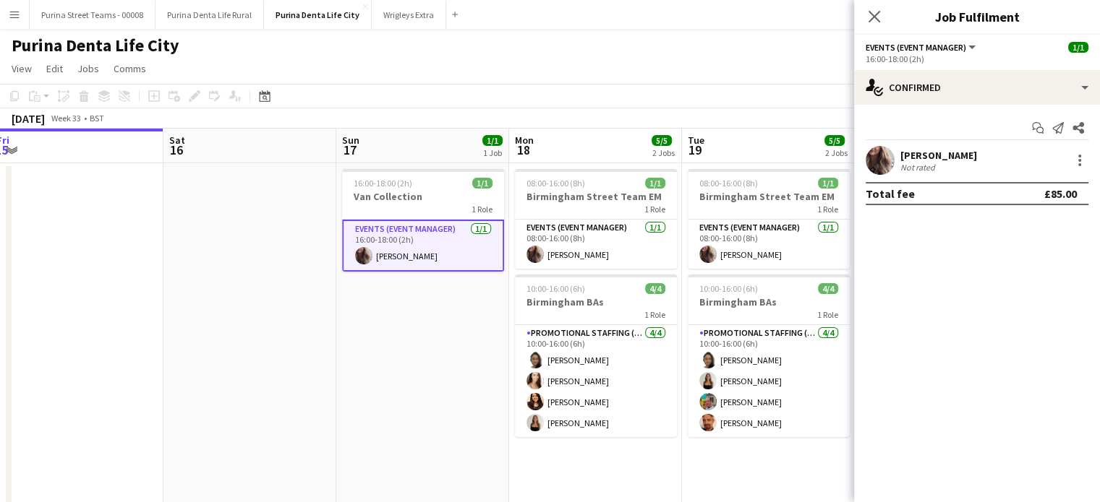
click at [914, 150] on div "[PERSON_NAME]" at bounding box center [938, 155] width 77 height 13
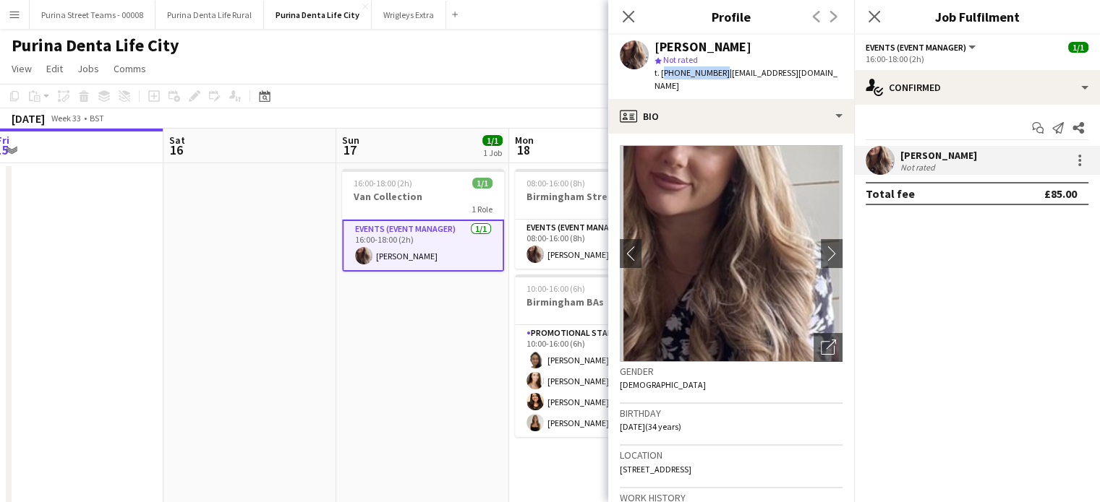
drag, startPoint x: 662, startPoint y: 72, endPoint x: 717, endPoint y: 72, distance: 54.2
click at [717, 72] on span "t. [PHONE_NUMBER]" at bounding box center [691, 72] width 75 height 11
copy span "[PHONE_NUMBER]"
click at [269, 300] on app-date-cell at bounding box center [249, 375] width 173 height 425
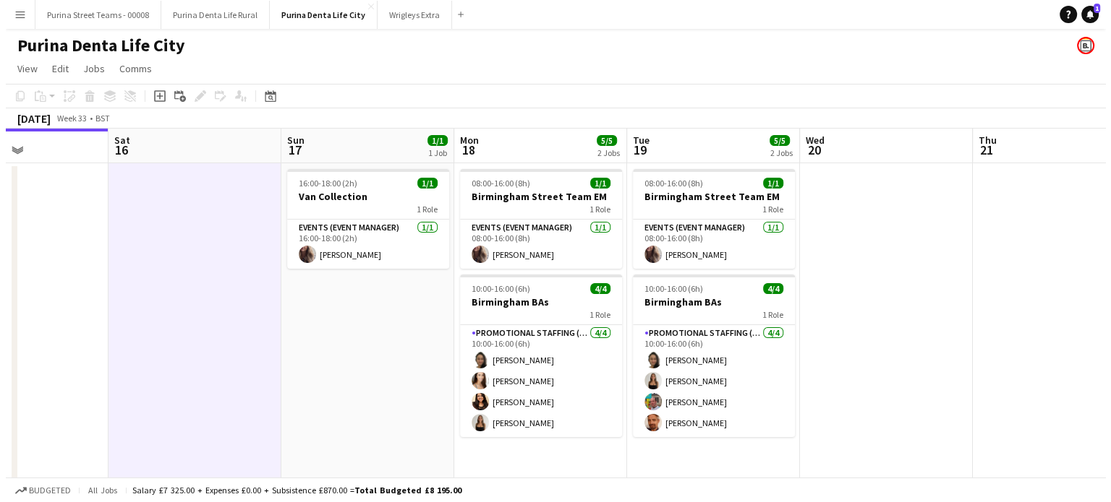
scroll to position [0, 655]
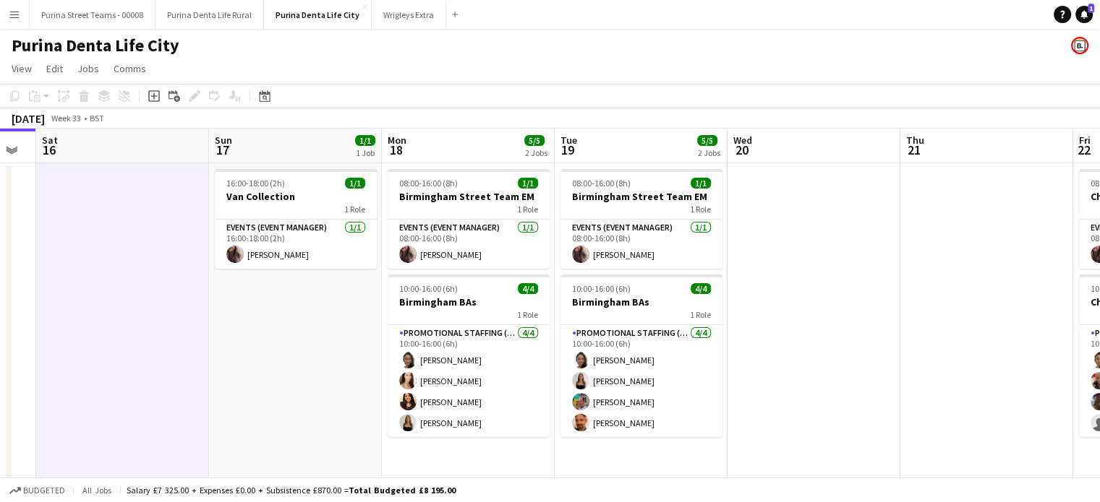
drag, startPoint x: 885, startPoint y: 356, endPoint x: 758, endPoint y: 362, distance: 127.4
click at [758, 362] on app-calendar-viewport "Tue 12 Wed 13 5/5 2 Jobs Thu 14 5/6 3 Jobs Fri 15 Sat 16 Sun 17 1/1 1 Job Mon 1…" at bounding box center [550, 359] width 1100 height 460
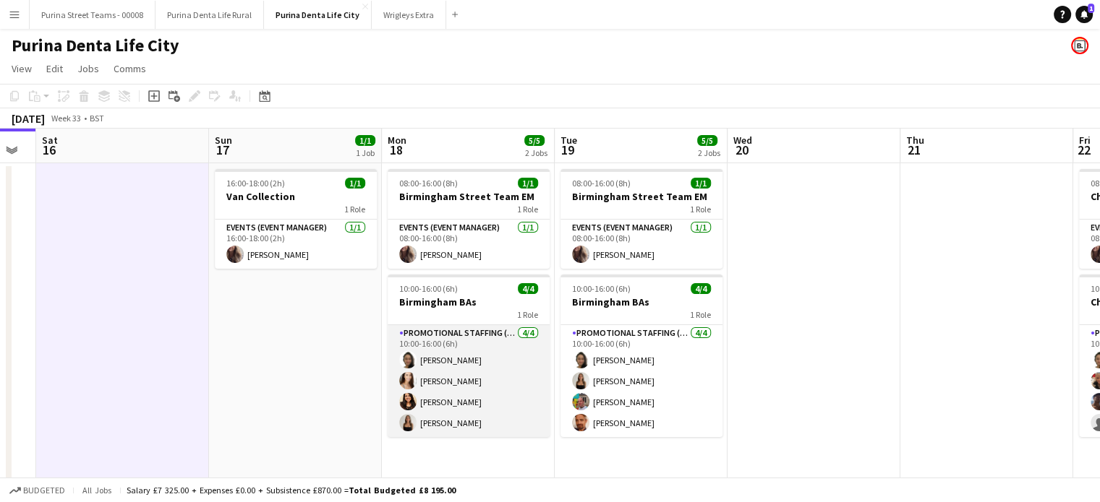
click at [471, 364] on app-card-role "Promotional Staffing (Brand Ambassadors) [DATE] 10:00-16:00 (6h) [PERSON_NAME] …" at bounding box center [469, 381] width 162 height 112
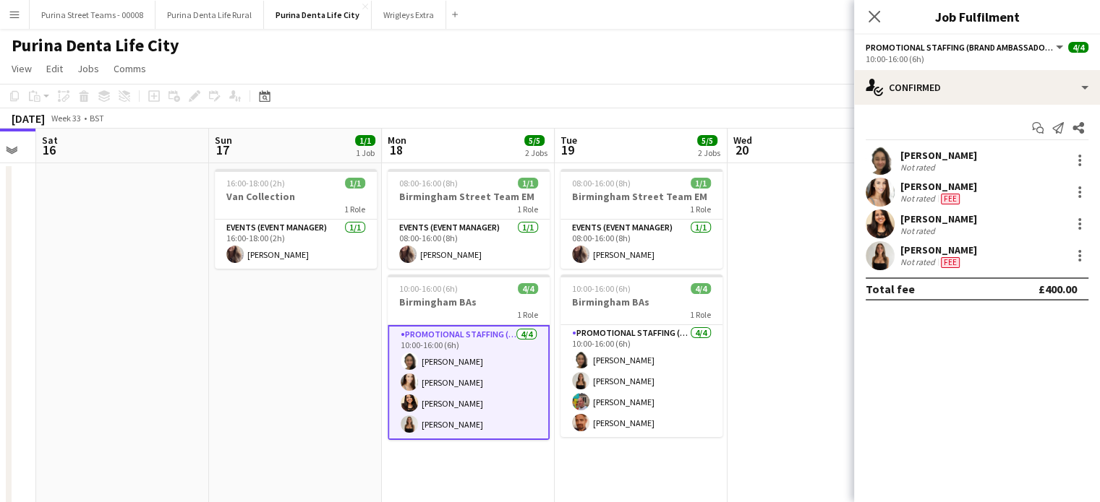
click at [933, 156] on div "[PERSON_NAME]" at bounding box center [938, 155] width 77 height 13
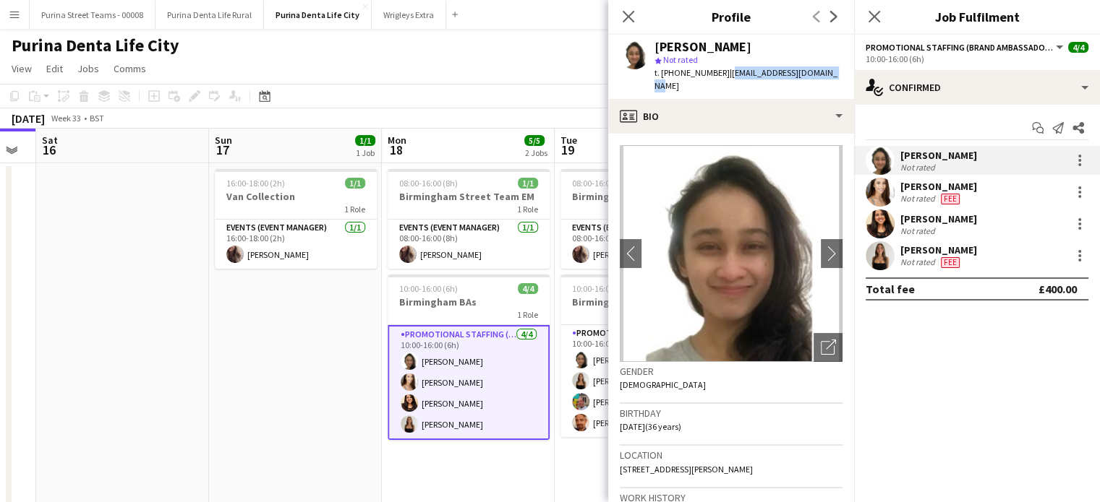
drag, startPoint x: 726, startPoint y: 74, endPoint x: 833, endPoint y: 77, distance: 107.0
click at [833, 77] on div "[PERSON_NAME] star Not rated t. [PHONE_NUMBER] | [EMAIL_ADDRESS][DOMAIN_NAME]" at bounding box center [731, 67] width 246 height 64
copy span "[EMAIL_ADDRESS][DOMAIN_NAME]"
click at [1071, 254] on div at bounding box center [1079, 255] width 17 height 17
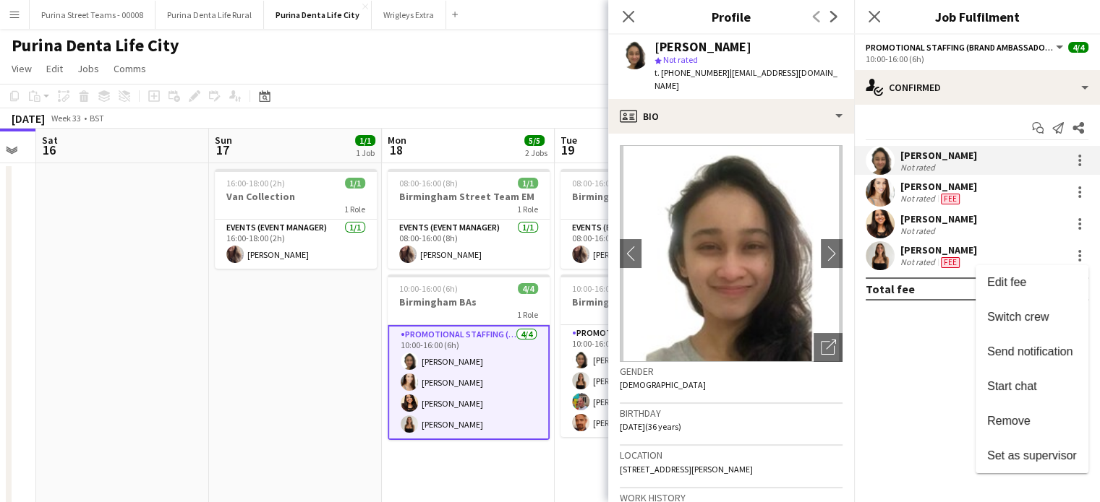
click at [931, 252] on div at bounding box center [550, 251] width 1100 height 502
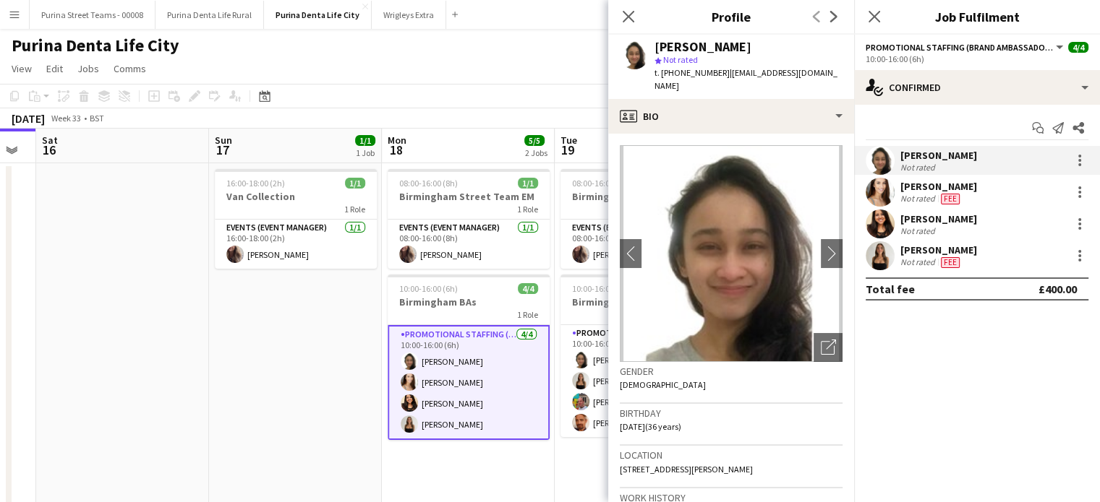
click at [920, 249] on div "[PERSON_NAME]" at bounding box center [938, 250] width 77 height 13
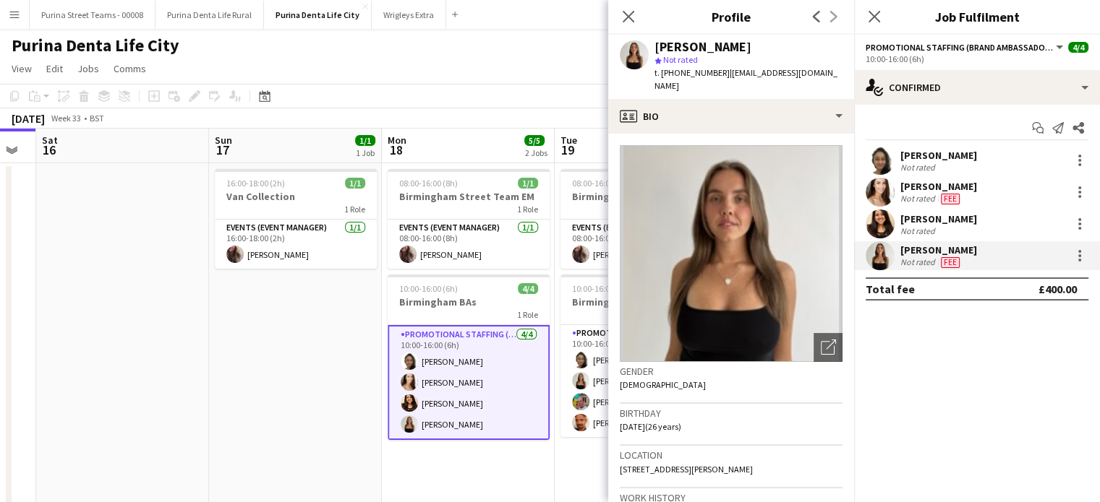
drag, startPoint x: 721, startPoint y: 74, endPoint x: 824, endPoint y: 76, distance: 102.7
click at [824, 76] on div "[PERSON_NAME] star Not rated t. [PHONE_NUMBER] | [EMAIL_ADDRESS][DOMAIN_NAME]" at bounding box center [731, 67] width 246 height 64
copy span "[EMAIL_ADDRESS][DOMAIN_NAME]"
click at [323, 358] on app-date-cell "16:00-18:00 (2h) 1/1 Van Collection 1 Role Events (Event Manager) [DATE] 16:00-…" at bounding box center [295, 375] width 173 height 425
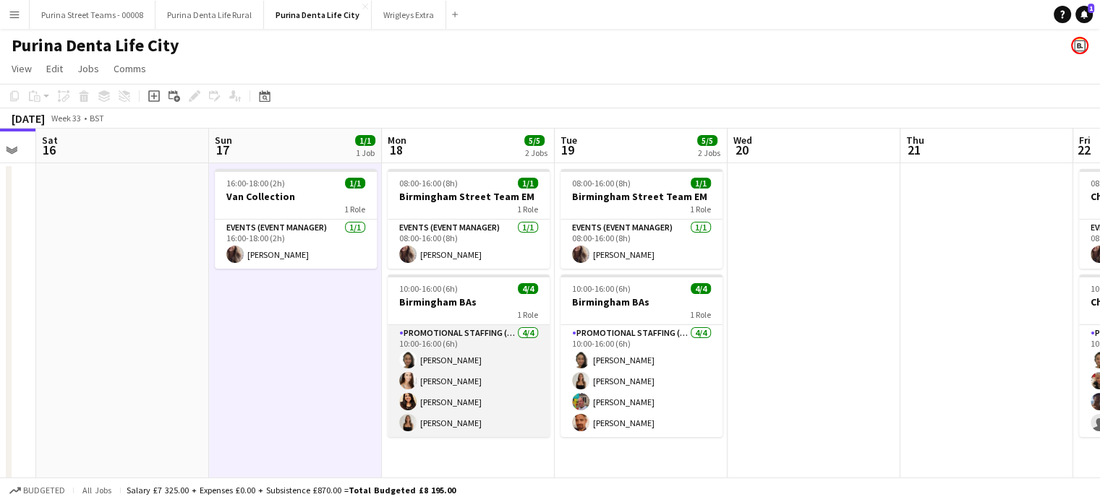
click at [433, 401] on app-card-role "Promotional Staffing (Brand Ambassadors) [DATE] 10:00-16:00 (6h) [PERSON_NAME] …" at bounding box center [469, 381] width 162 height 112
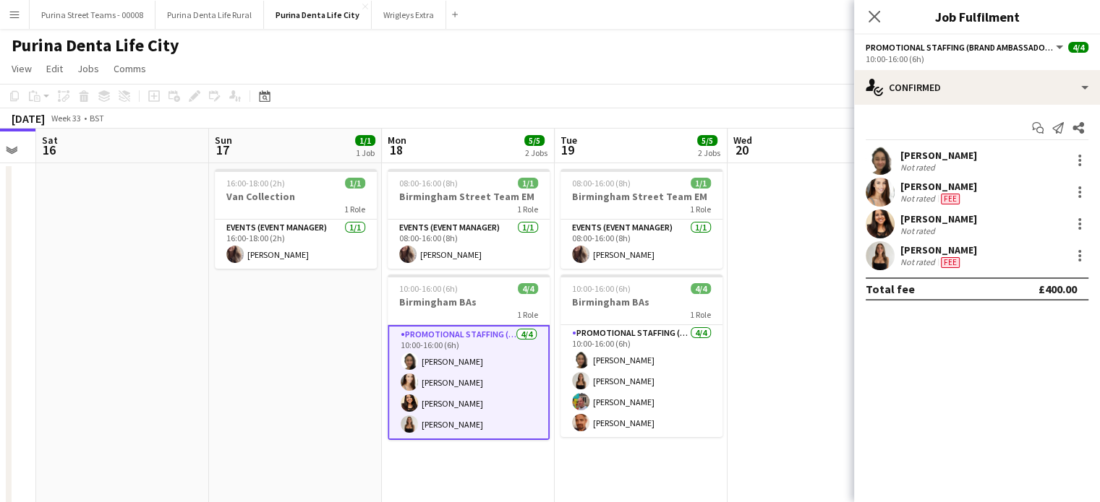
click at [910, 218] on div "[PERSON_NAME]" at bounding box center [938, 219] width 77 height 13
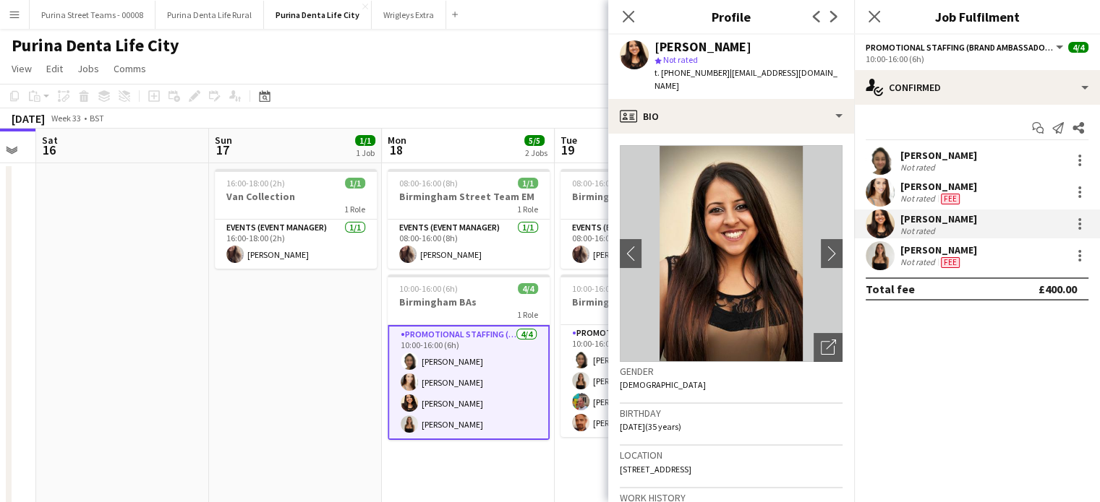
click at [755, 72] on span "| [EMAIL_ADDRESS][DOMAIN_NAME]" at bounding box center [745, 79] width 183 height 24
click at [799, 76] on span "| [EMAIL_ADDRESS][DOMAIN_NAME]" at bounding box center [745, 79] width 183 height 24
drag, startPoint x: 821, startPoint y: 73, endPoint x: 723, endPoint y: 76, distance: 97.6
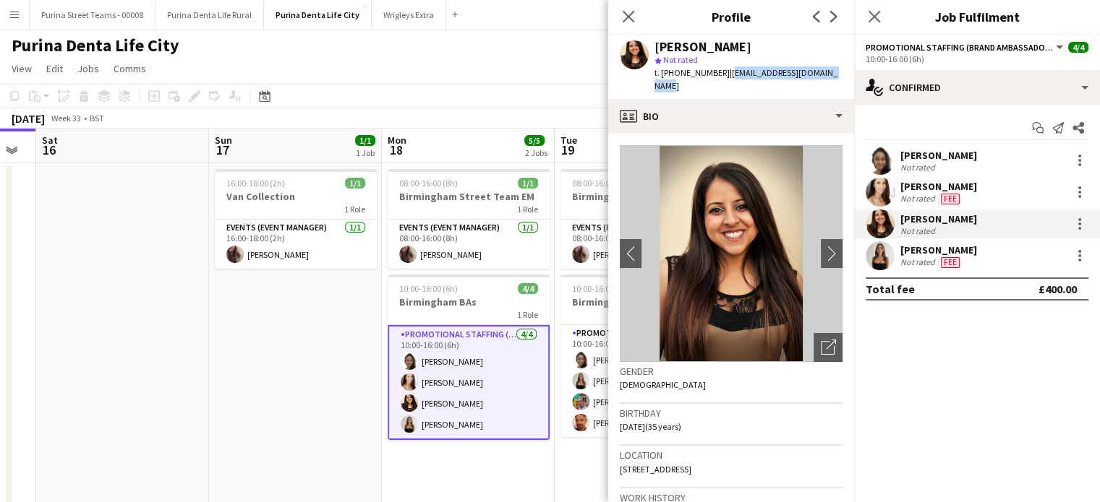
click at [723, 76] on div "[PERSON_NAME] star Not rated t. [PHONE_NUMBER] | [EMAIL_ADDRESS][DOMAIN_NAME]" at bounding box center [731, 67] width 246 height 64
copy span "[EMAIL_ADDRESS][DOMAIN_NAME]"
click at [460, 379] on app-card-role "Promotional Staffing (Brand Ambassadors) [DATE] 10:00-16:00 (6h) [PERSON_NAME] …" at bounding box center [469, 382] width 162 height 115
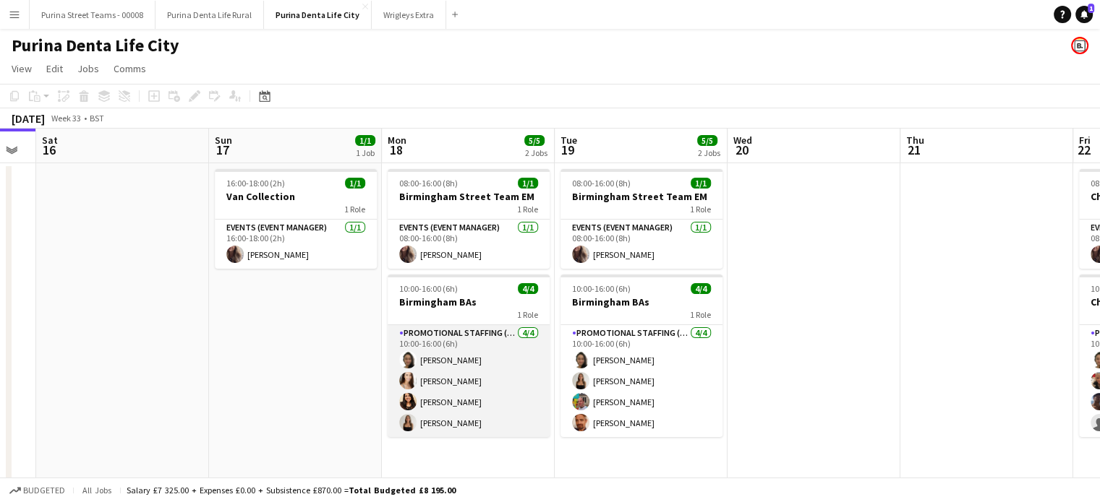
click at [428, 384] on app-card-role "Promotional Staffing (Brand Ambassadors) [DATE] 10:00-16:00 (6h) [PERSON_NAME] …" at bounding box center [469, 381] width 162 height 112
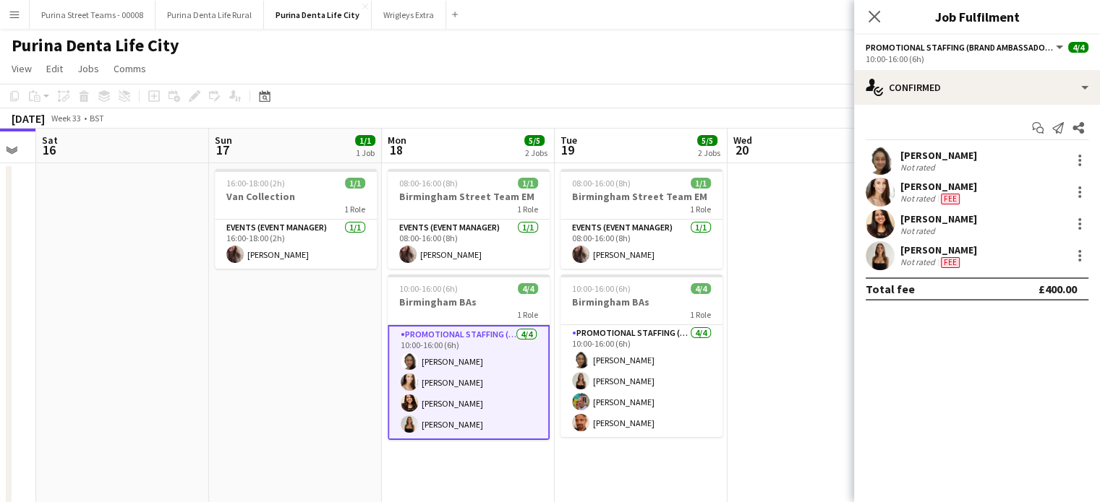
click at [927, 181] on div "[PERSON_NAME]" at bounding box center [938, 186] width 77 height 13
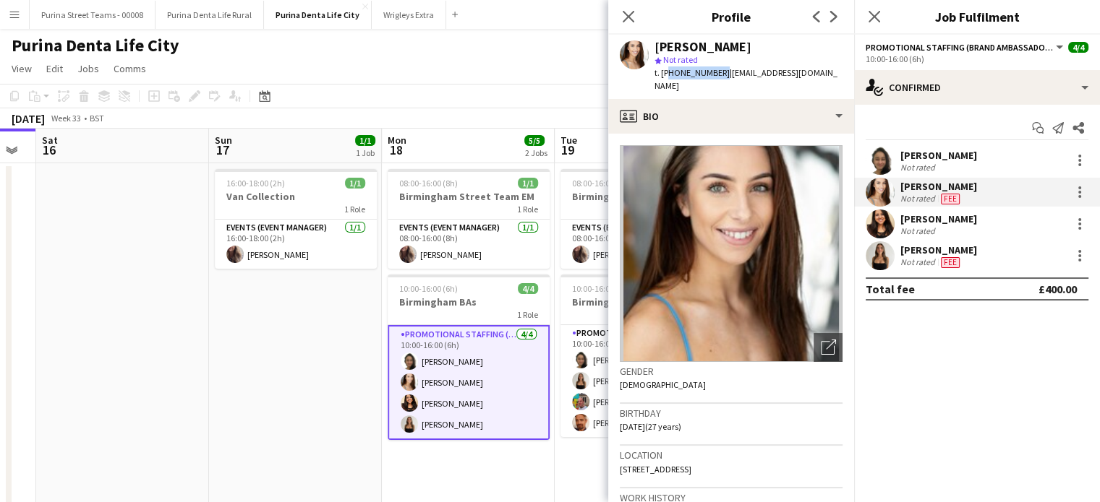
drag, startPoint x: 717, startPoint y: 71, endPoint x: 665, endPoint y: 74, distance: 52.2
click at [665, 74] on span "t. [PHONE_NUMBER]" at bounding box center [691, 72] width 75 height 11
drag, startPoint x: 721, startPoint y: 72, endPoint x: 803, endPoint y: 75, distance: 81.8
click at [803, 75] on span "| [EMAIL_ADDRESS][DOMAIN_NAME]" at bounding box center [745, 79] width 183 height 24
copy span "[EMAIL_ADDRESS][DOMAIN_NAME]"
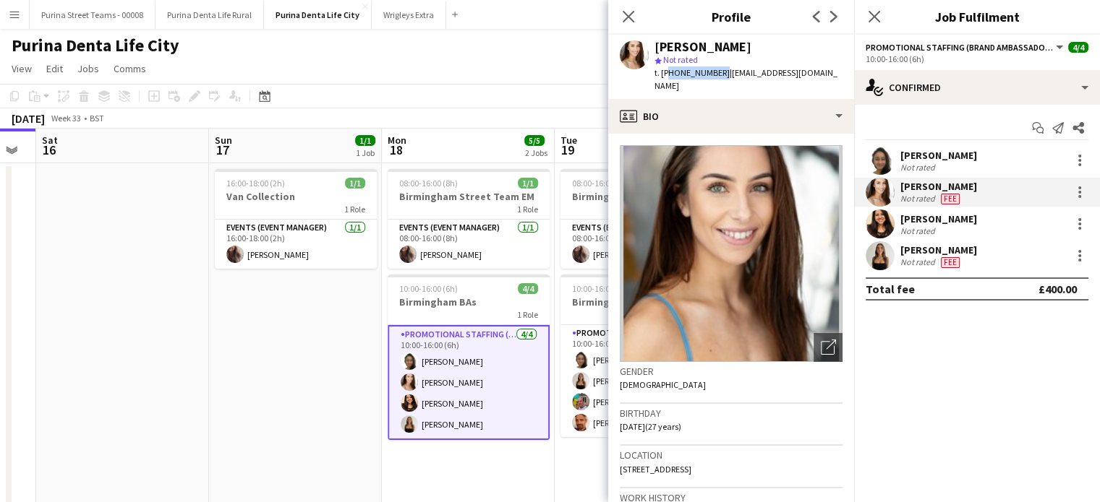
click at [269, 359] on app-date-cell "16:00-18:00 (2h) 1/1 Van Collection 1 Role Events (Event Manager) [DATE] 16:00-…" at bounding box center [295, 375] width 173 height 425
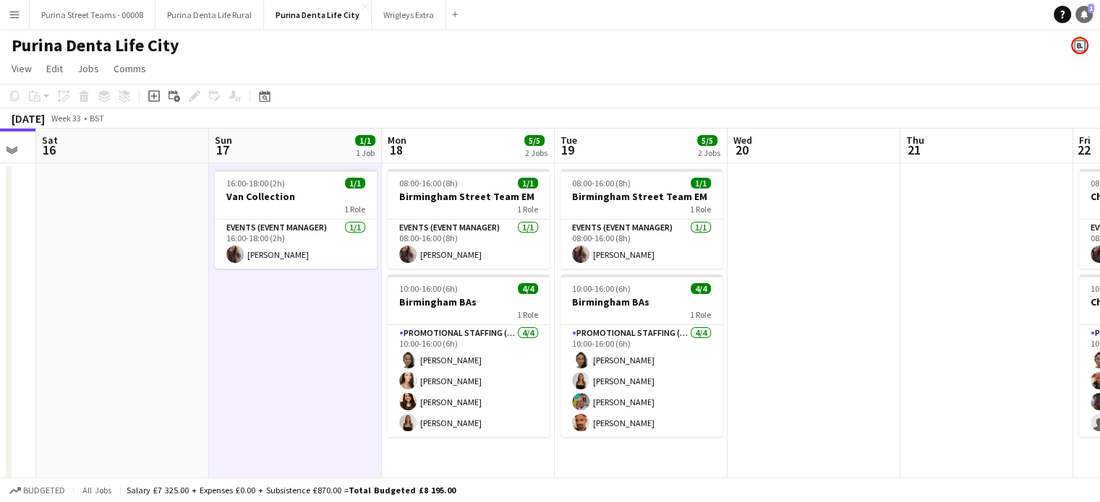
click at [1082, 11] on icon "Notifications" at bounding box center [1083, 14] width 9 height 9
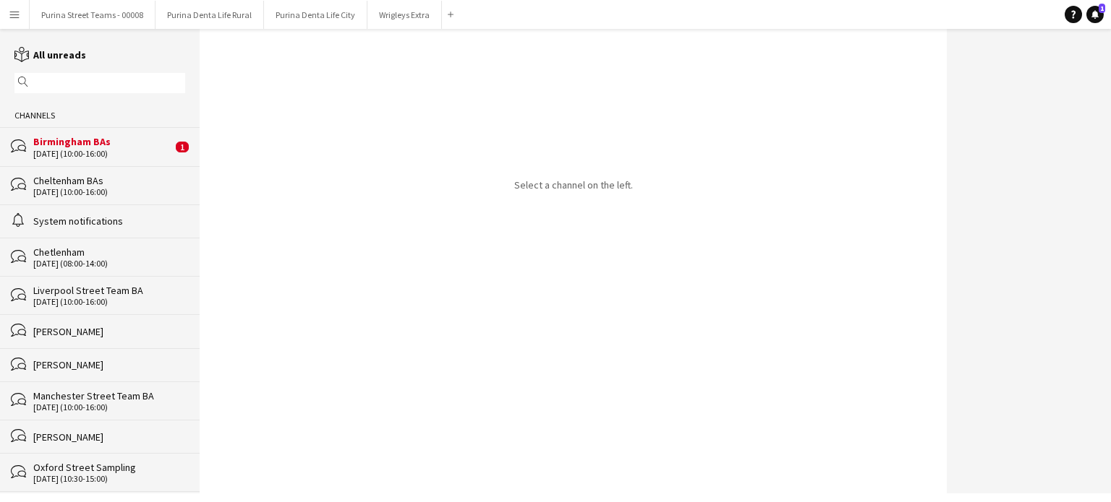
click at [130, 144] on div "Birmingham BAs" at bounding box center [102, 141] width 139 height 13
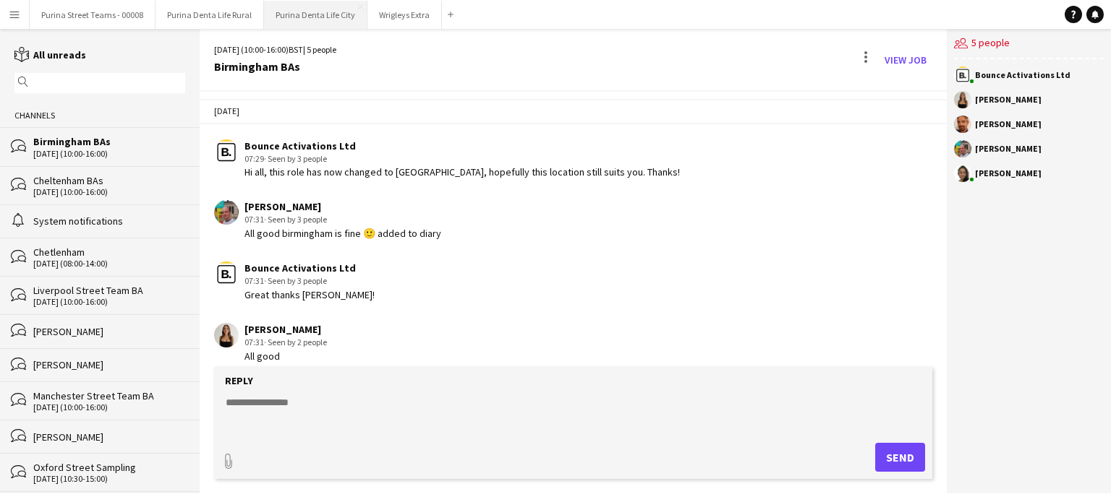
scroll to position [79, 0]
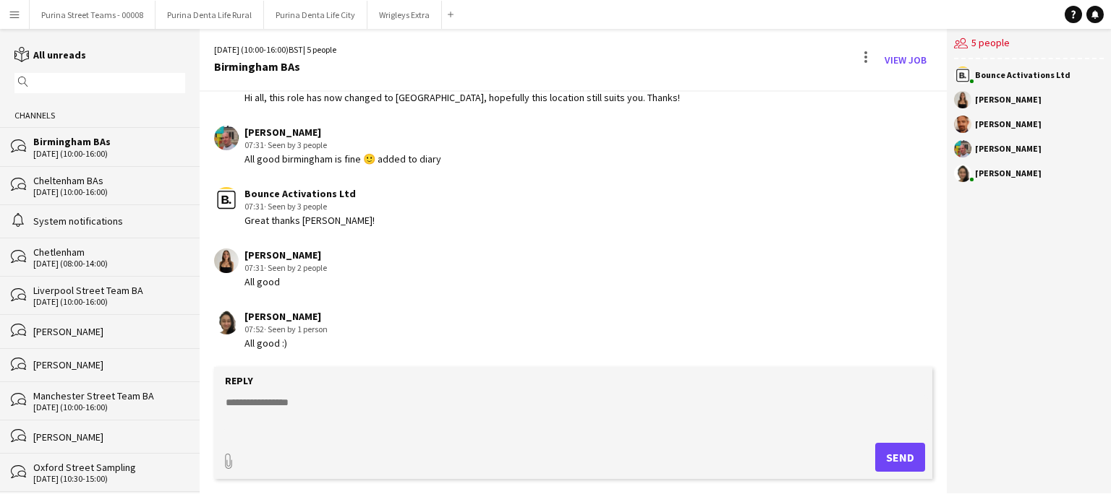
click at [401, 395] on textarea at bounding box center [575, 414] width 703 height 38
type textarea "**********"
click at [885, 454] on button "Send" at bounding box center [900, 457] width 50 height 29
